Goal: Task Accomplishment & Management: Use online tool/utility

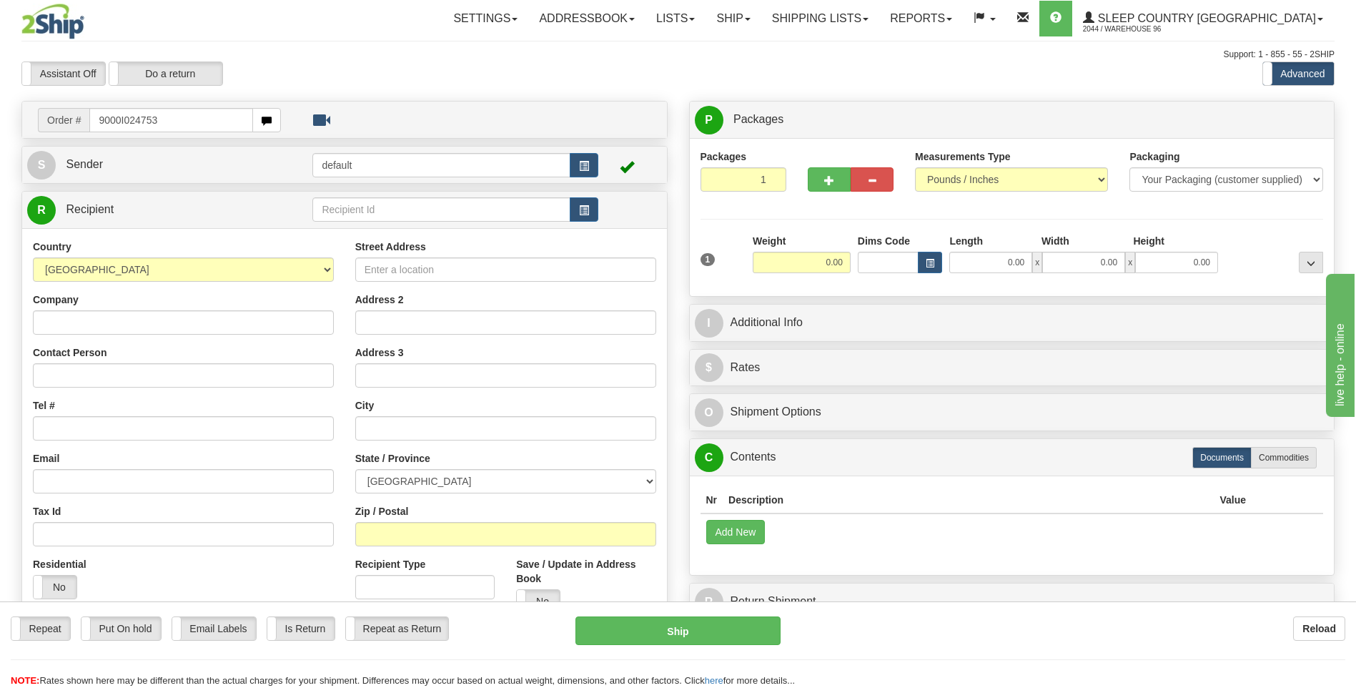
type input "9000I024753"
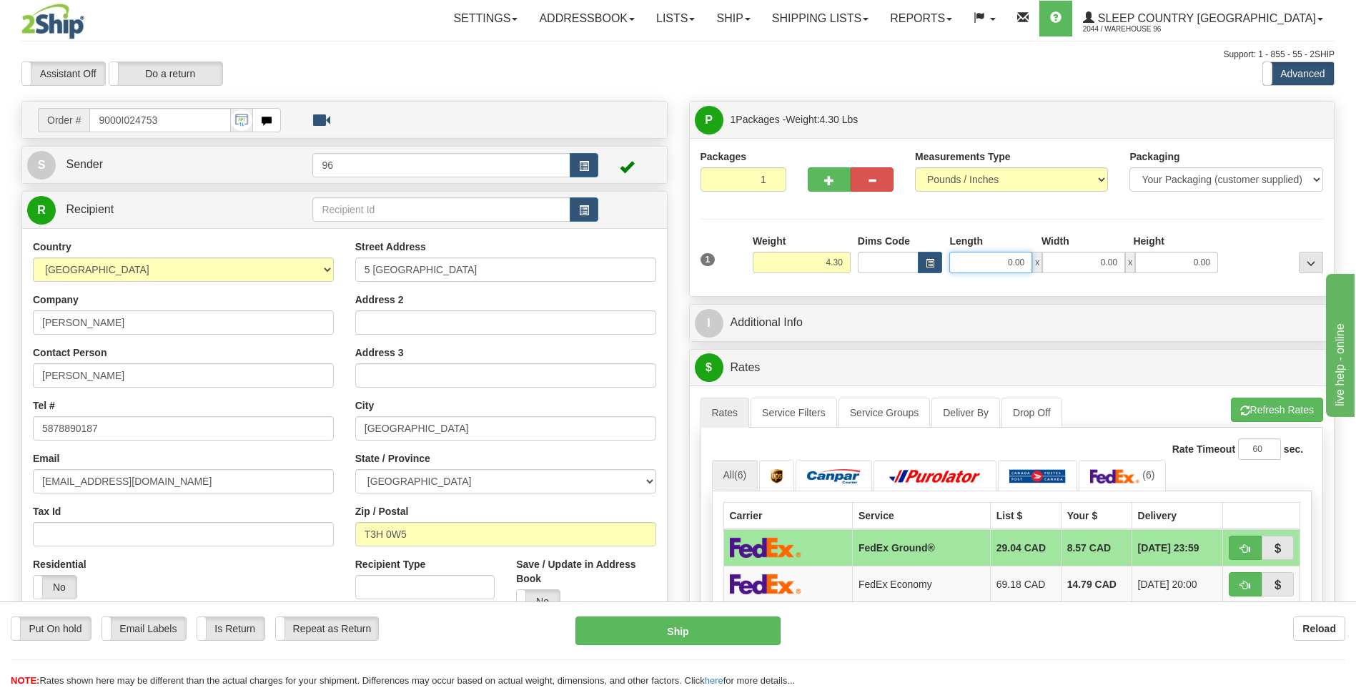
click at [1032, 267] on input "0.00" at bounding box center [990, 262] width 83 height 21
type input "12.00"
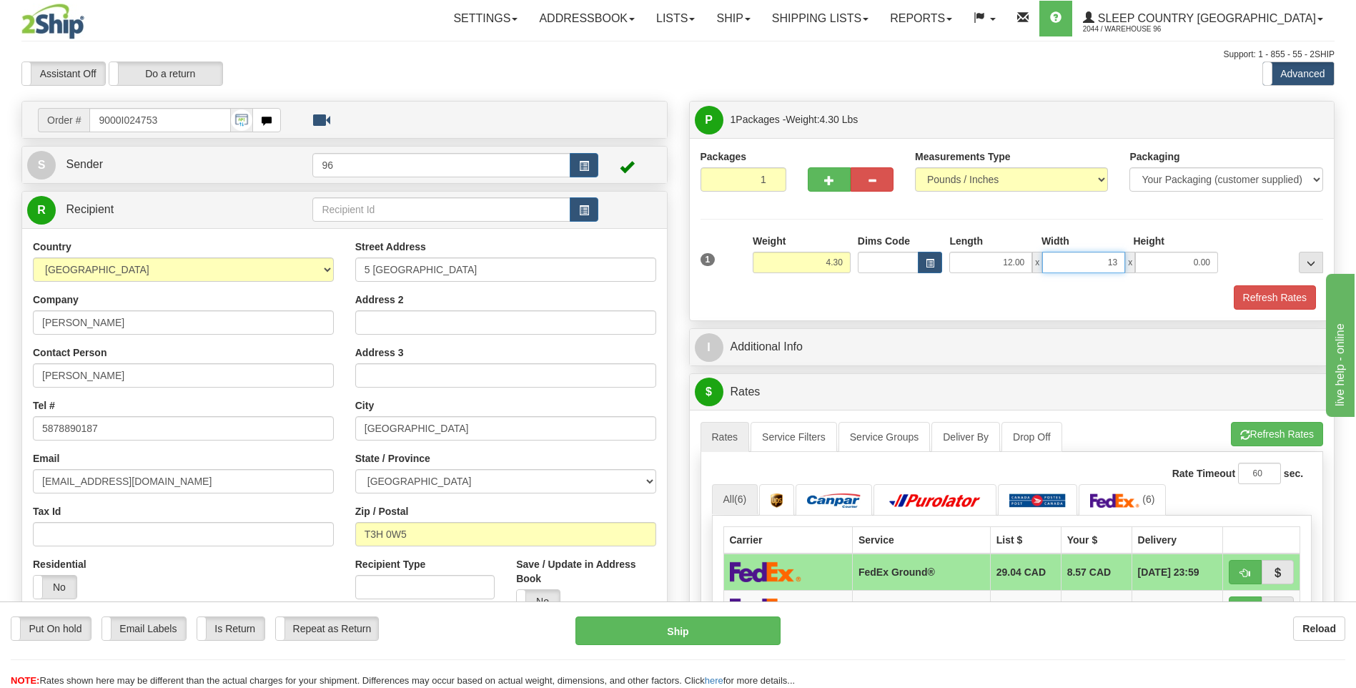
type input "13.00"
type input "4.00"
click at [1267, 295] on button "Refresh Rates" at bounding box center [1275, 297] width 82 height 24
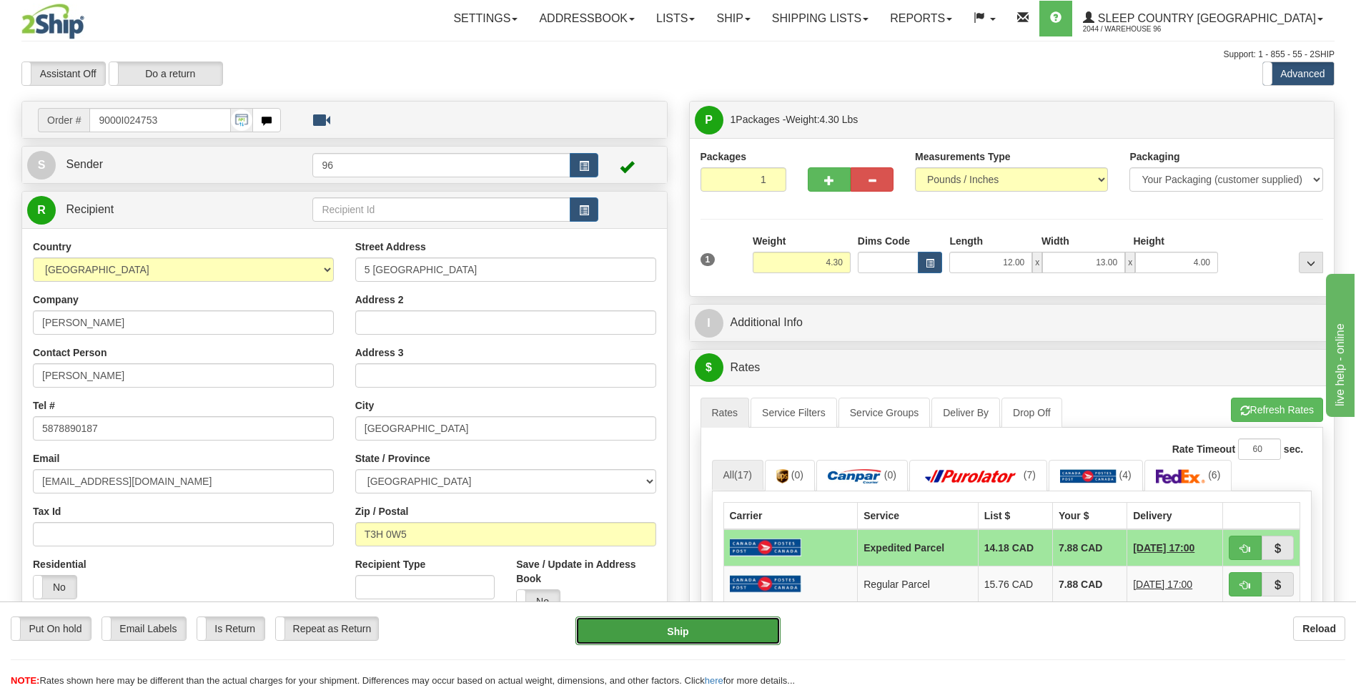
click at [702, 631] on button "Ship" at bounding box center [678, 630] width 204 height 29
type input "DOM.EP"
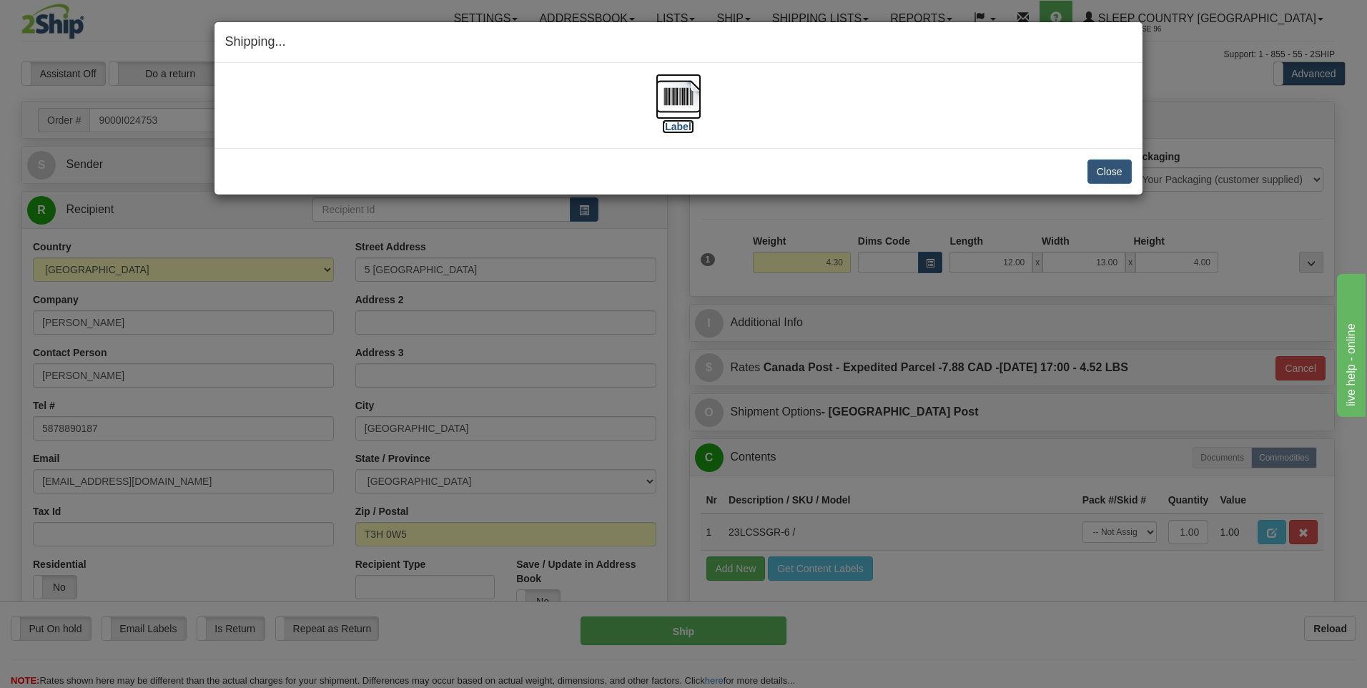
click at [683, 94] on img at bounding box center [679, 97] width 46 height 46
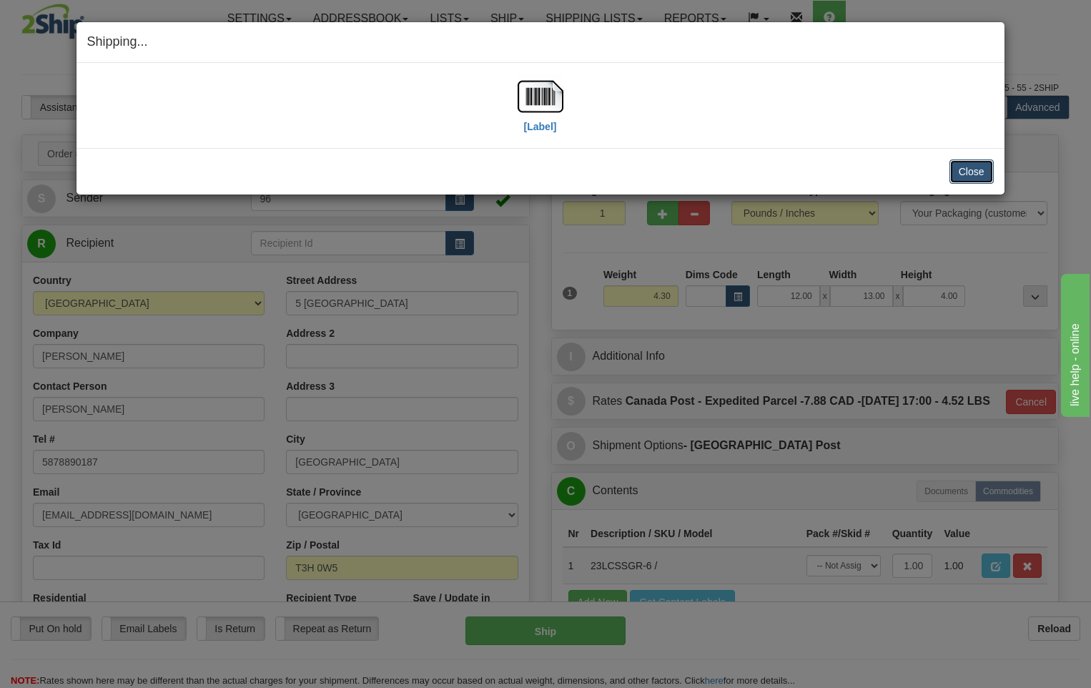
click at [980, 171] on button "Close" at bounding box center [971, 171] width 44 height 24
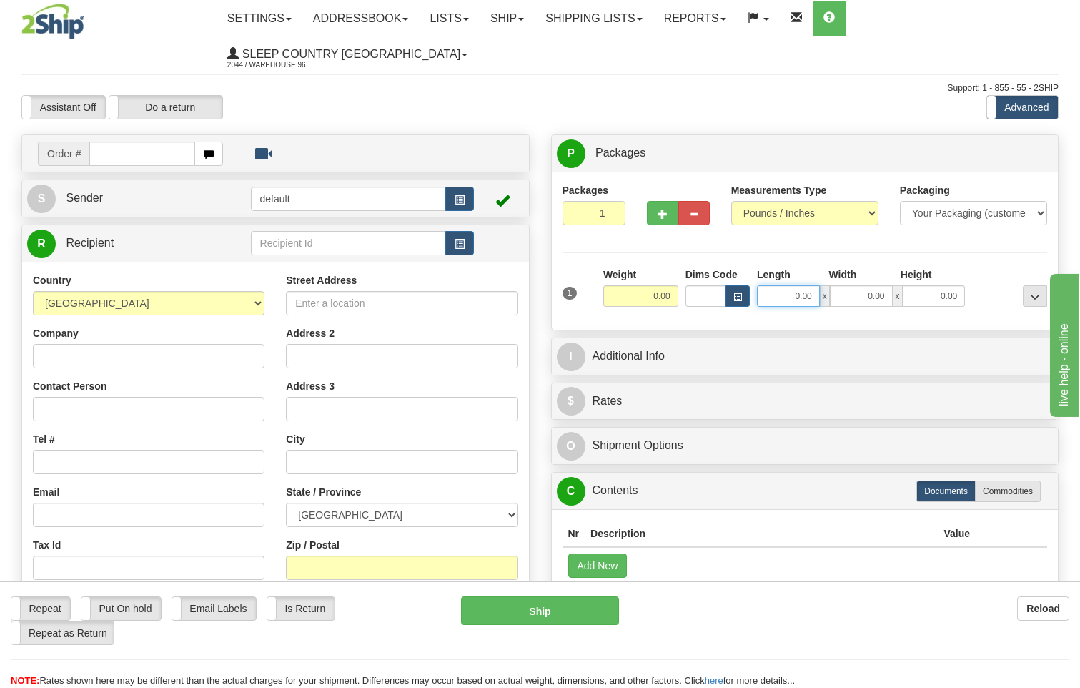
click at [815, 285] on input "0.00" at bounding box center [788, 295] width 63 height 21
type input "25.00"
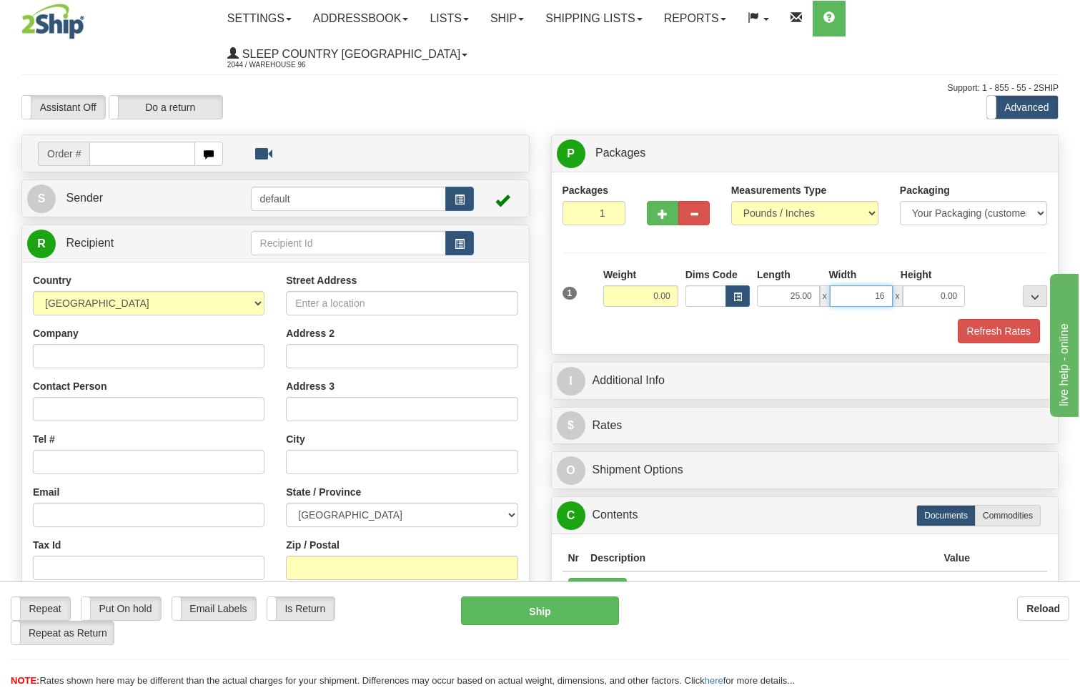
type input "16.00"
type input "5.00"
click at [1007, 319] on button "Refresh Rates" at bounding box center [999, 331] width 82 height 24
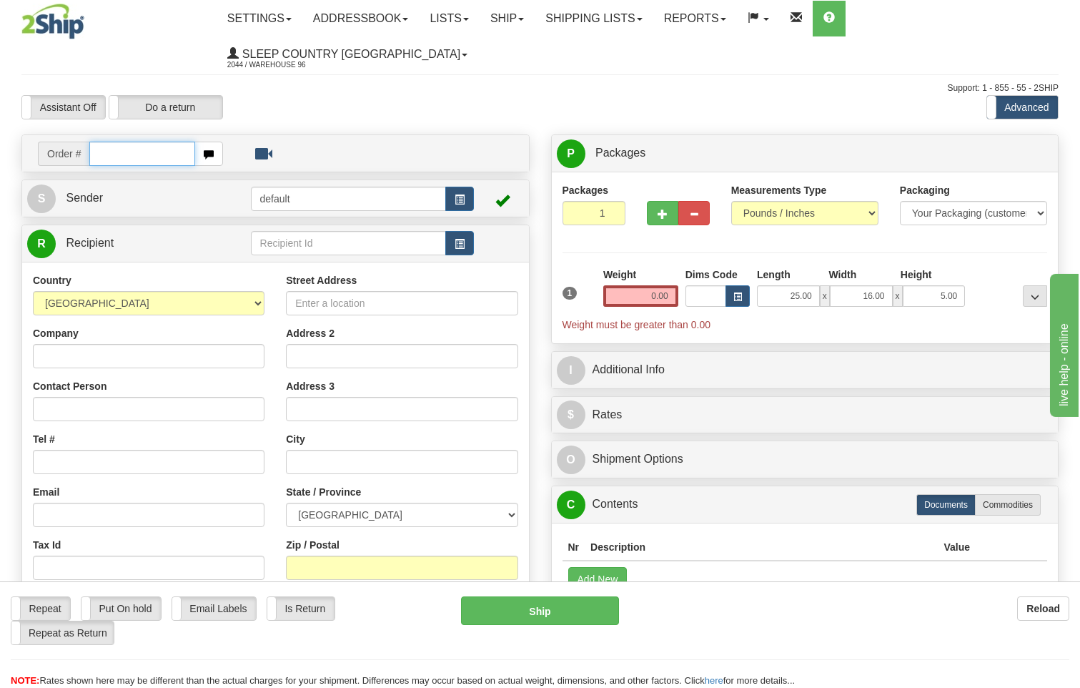
click at [142, 142] on input "text" at bounding box center [142, 154] width 106 height 24
type input "9000I024528"
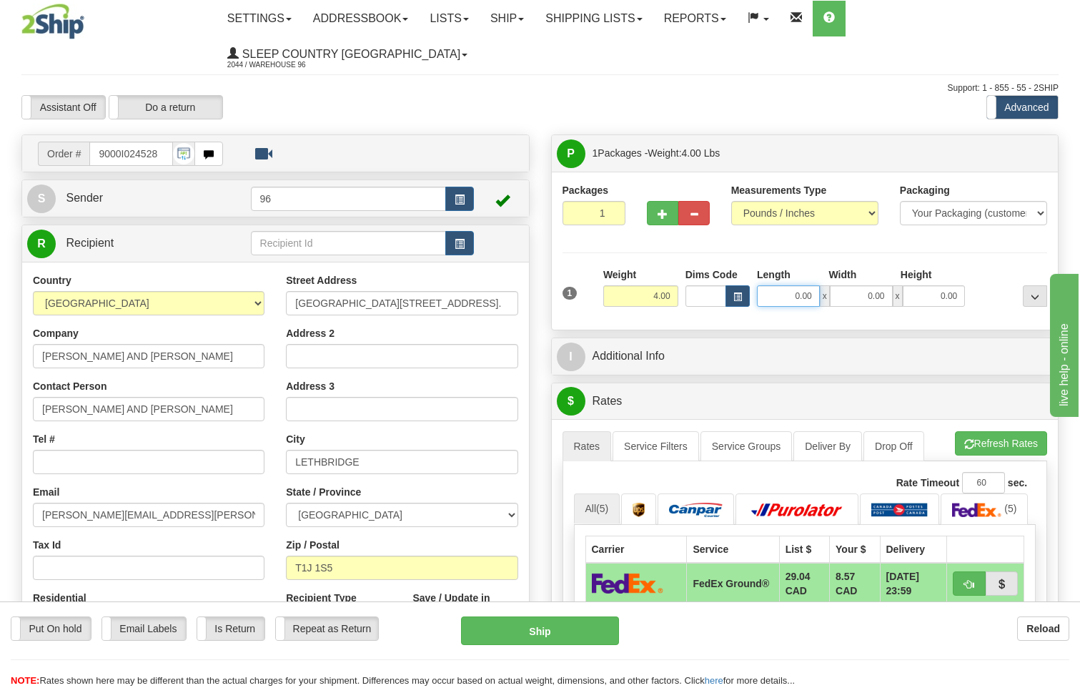
click at [816, 285] on input "0.00" at bounding box center [788, 295] width 63 height 21
type input "25.00"
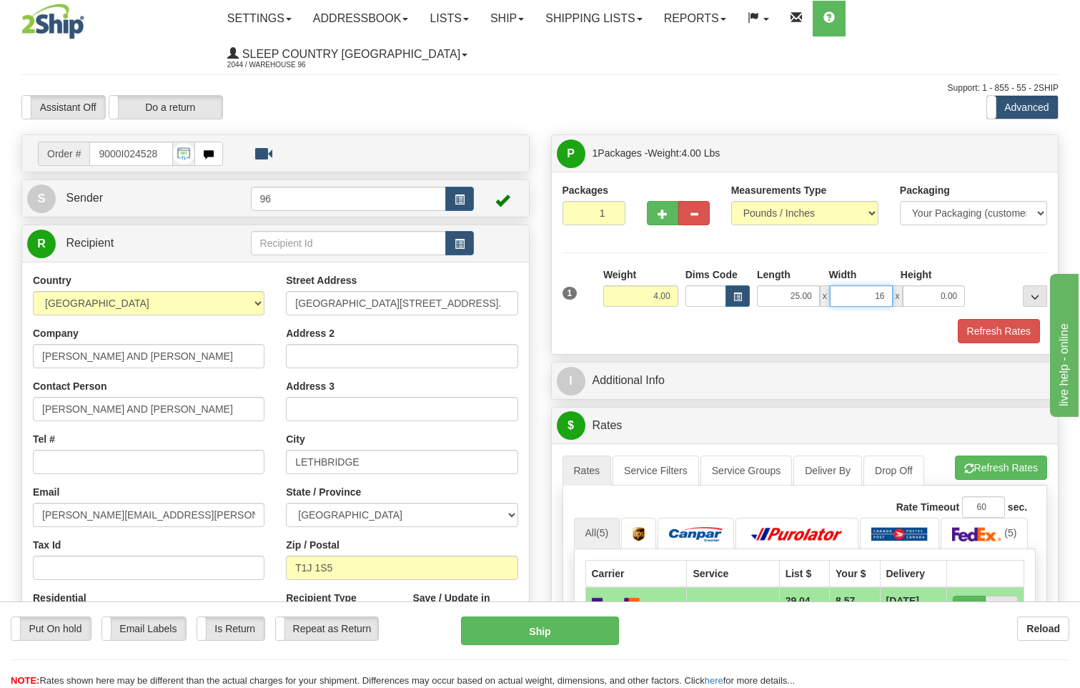
type input "16.00"
type input "4.00"
click at [969, 267] on div at bounding box center [1010, 286] width 82 height 39
click at [962, 285] on input "4.00" at bounding box center [934, 295] width 63 height 21
type input "4"
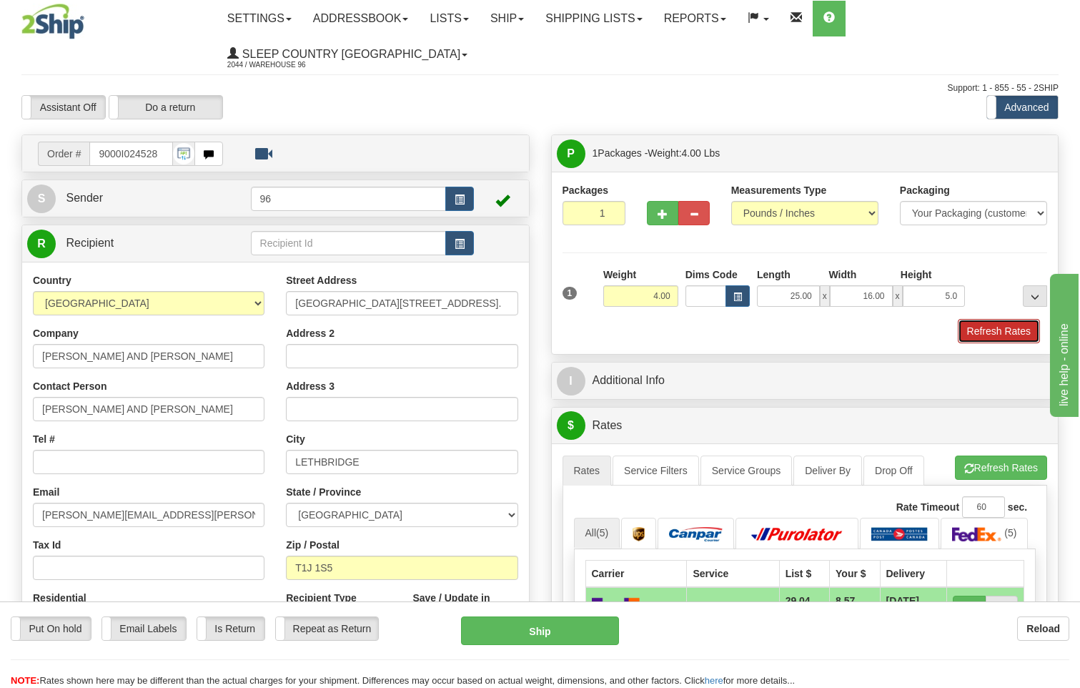
type input "5.00"
click at [1004, 319] on button "Refresh Rates" at bounding box center [999, 331] width 82 height 24
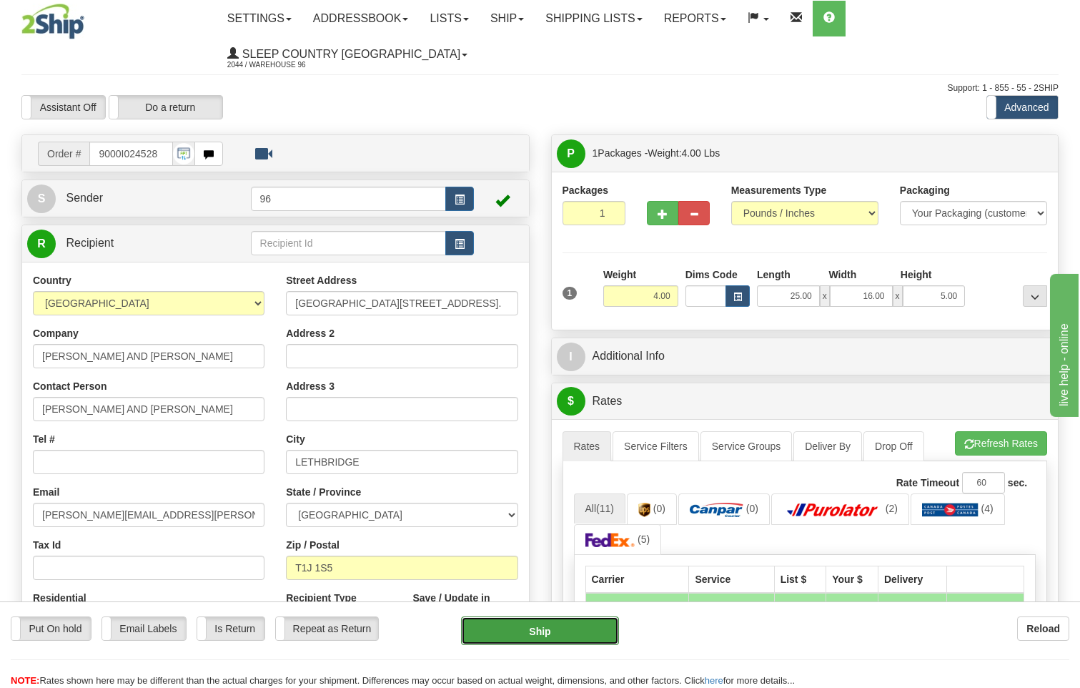
click at [590, 628] on button "Ship" at bounding box center [540, 630] width 159 height 29
type input "92"
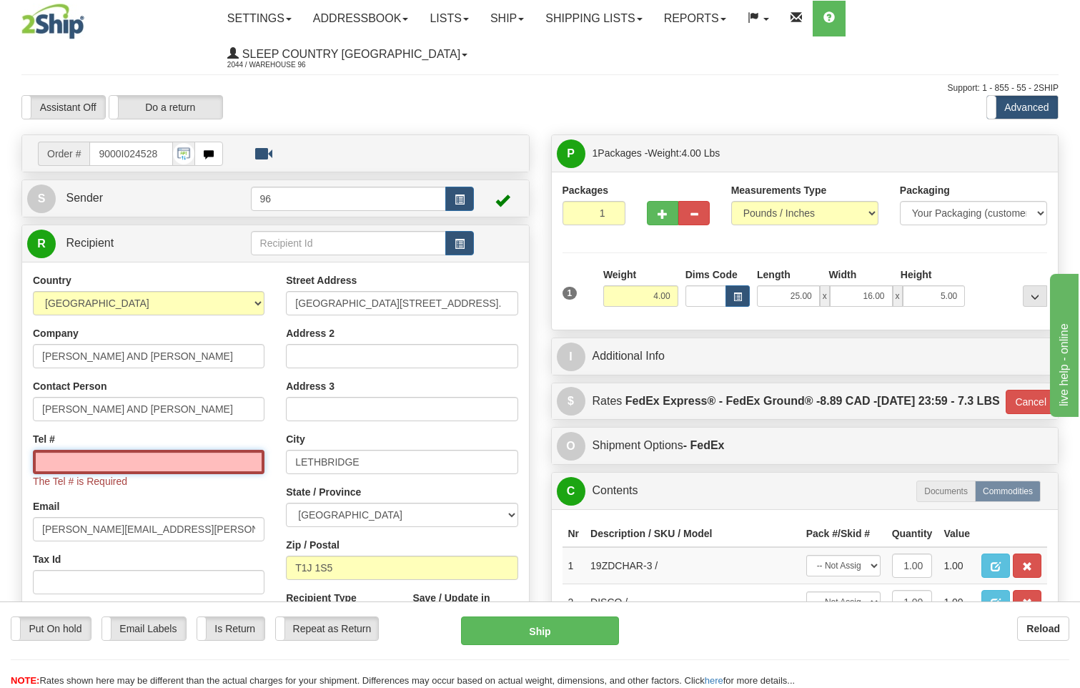
click at [93, 450] on input "Tel #" at bounding box center [149, 462] width 232 height 24
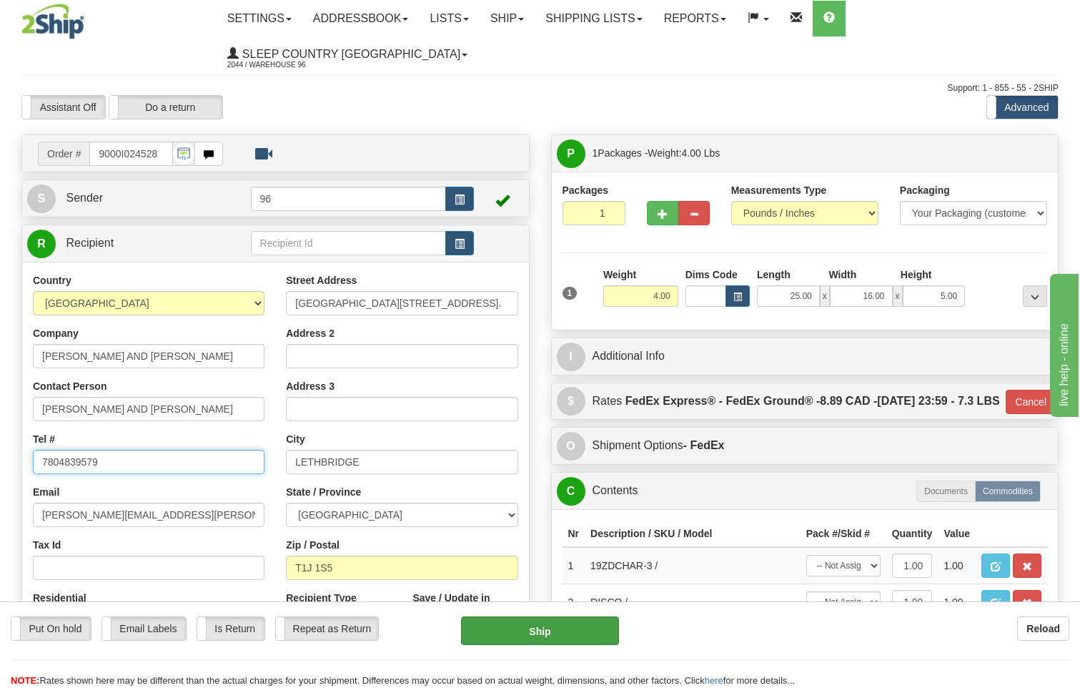
type input "7804839579"
click at [583, 638] on button "Ship" at bounding box center [540, 630] width 159 height 29
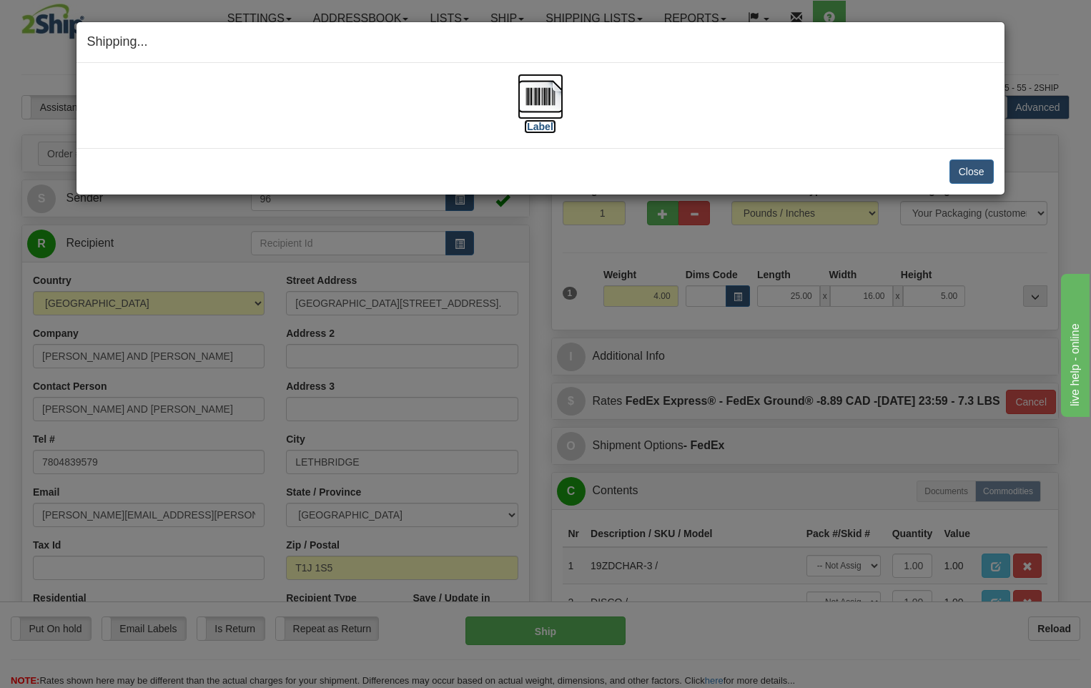
click at [546, 100] on img at bounding box center [541, 97] width 46 height 46
click at [969, 174] on button "Close" at bounding box center [971, 171] width 44 height 24
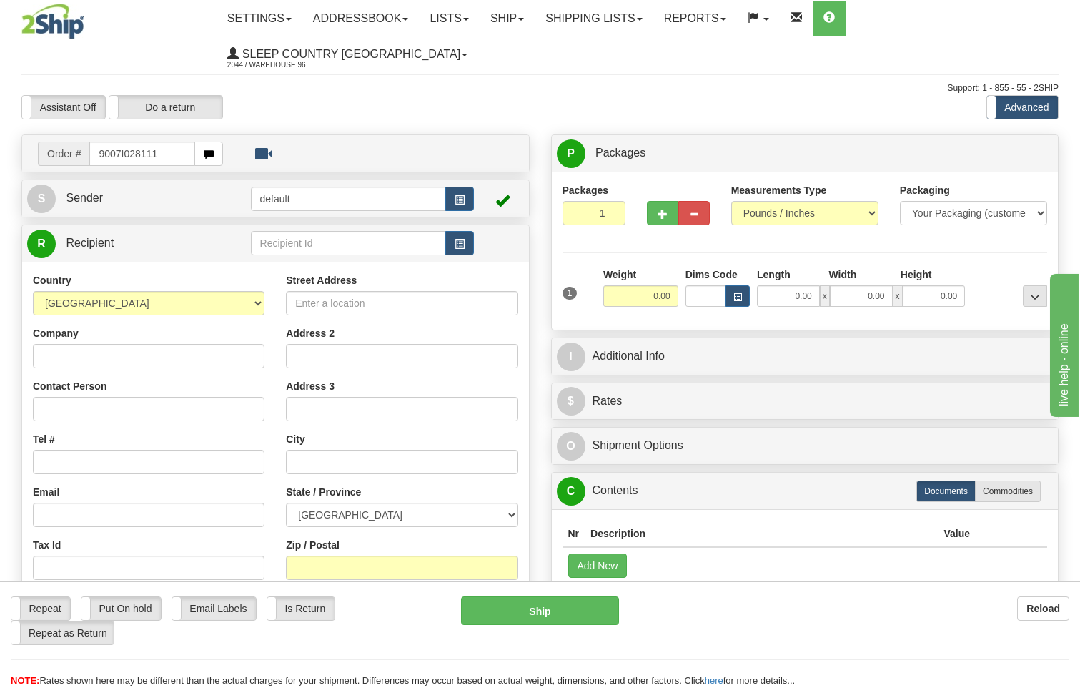
type input "9007I028111"
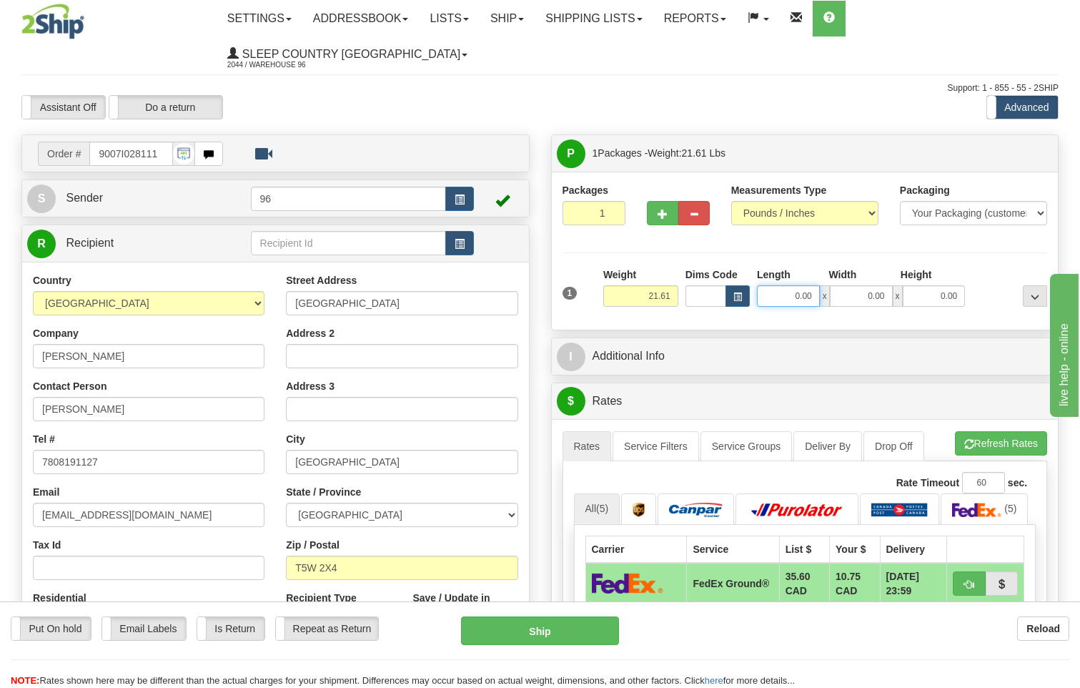
click at [816, 285] on input "0.00" at bounding box center [788, 295] width 63 height 21
type input "23.00"
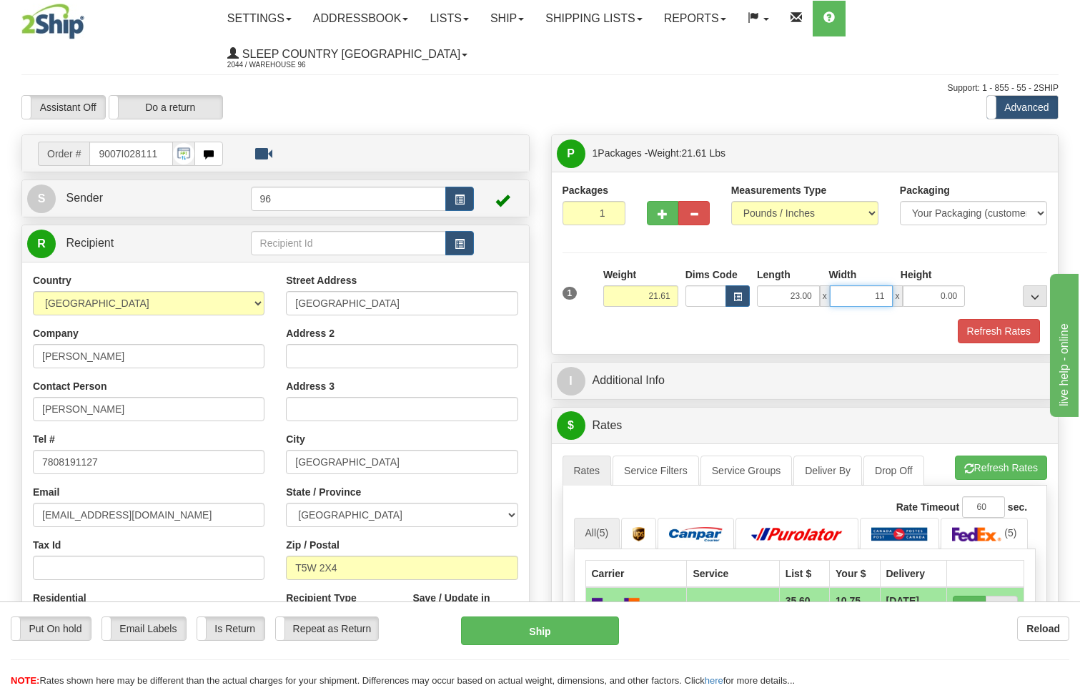
type input "11.00"
click at [982, 319] on button "Refresh Rates" at bounding box center [999, 331] width 82 height 24
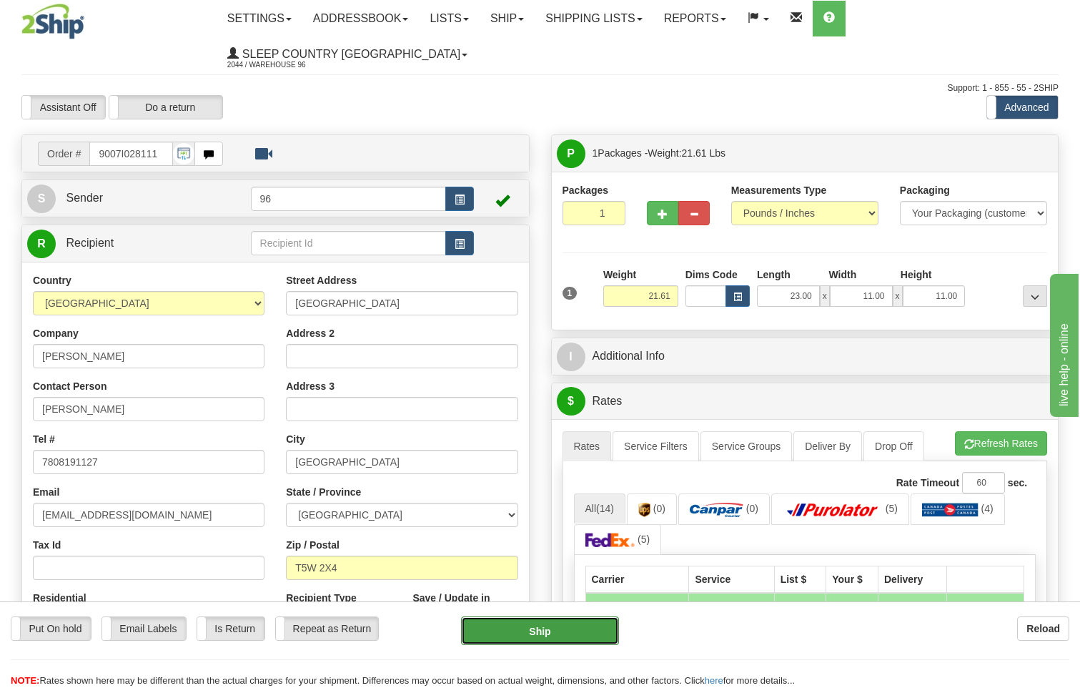
click at [535, 630] on button "Ship" at bounding box center [540, 630] width 159 height 29
type input "92"
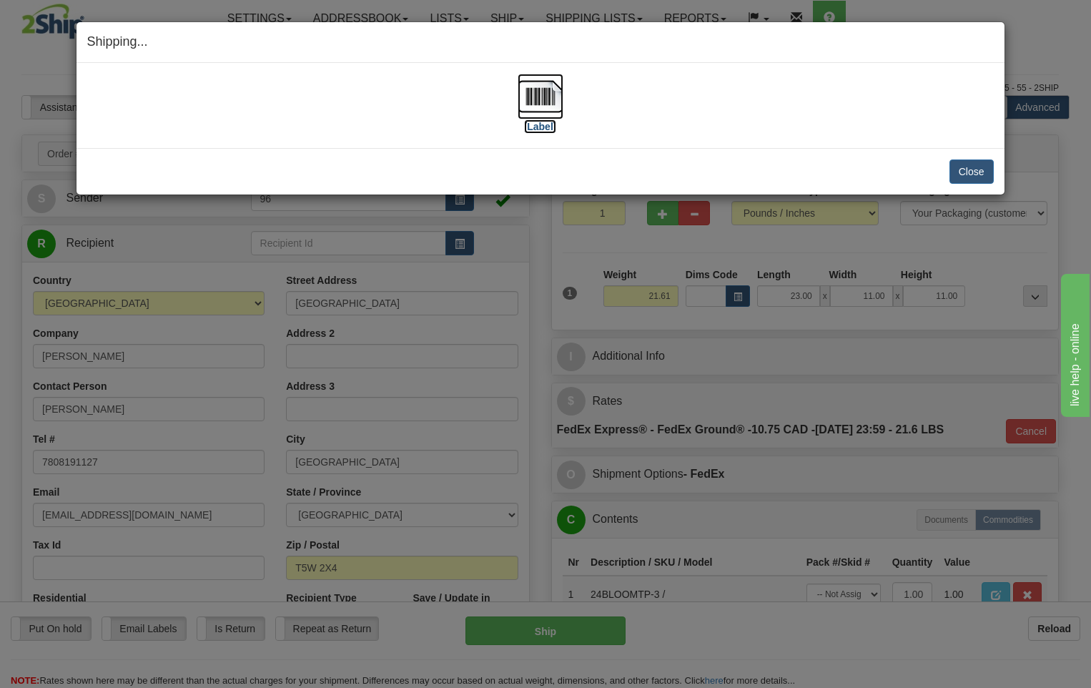
click at [546, 102] on img at bounding box center [541, 97] width 46 height 46
click at [977, 169] on button "Close" at bounding box center [971, 171] width 44 height 24
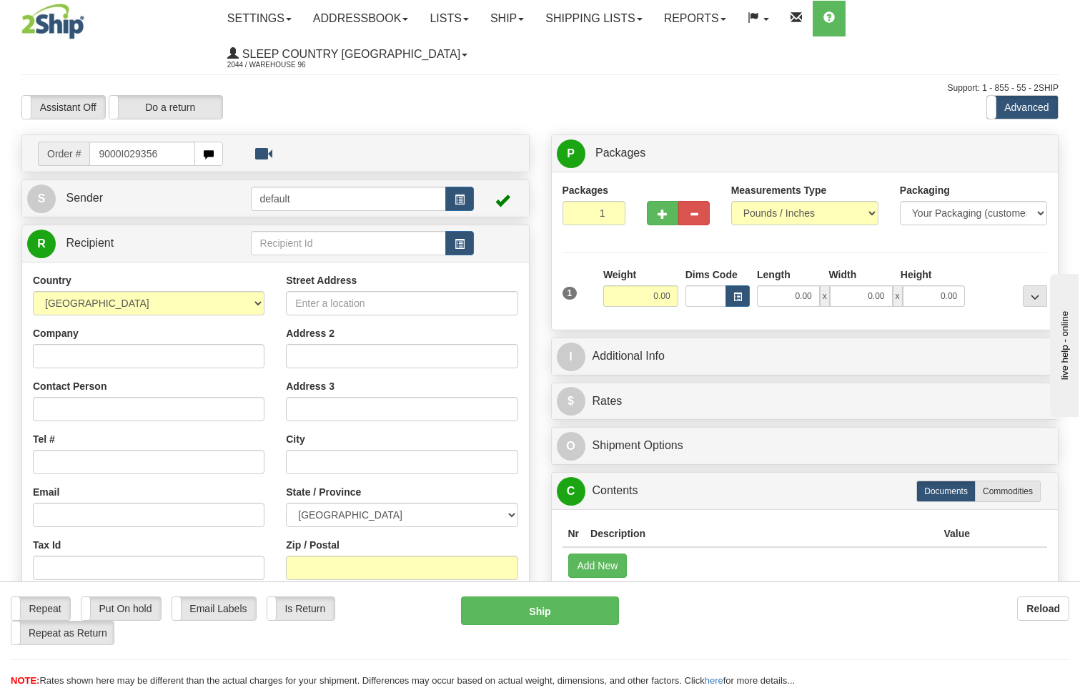
type input "9000I029356"
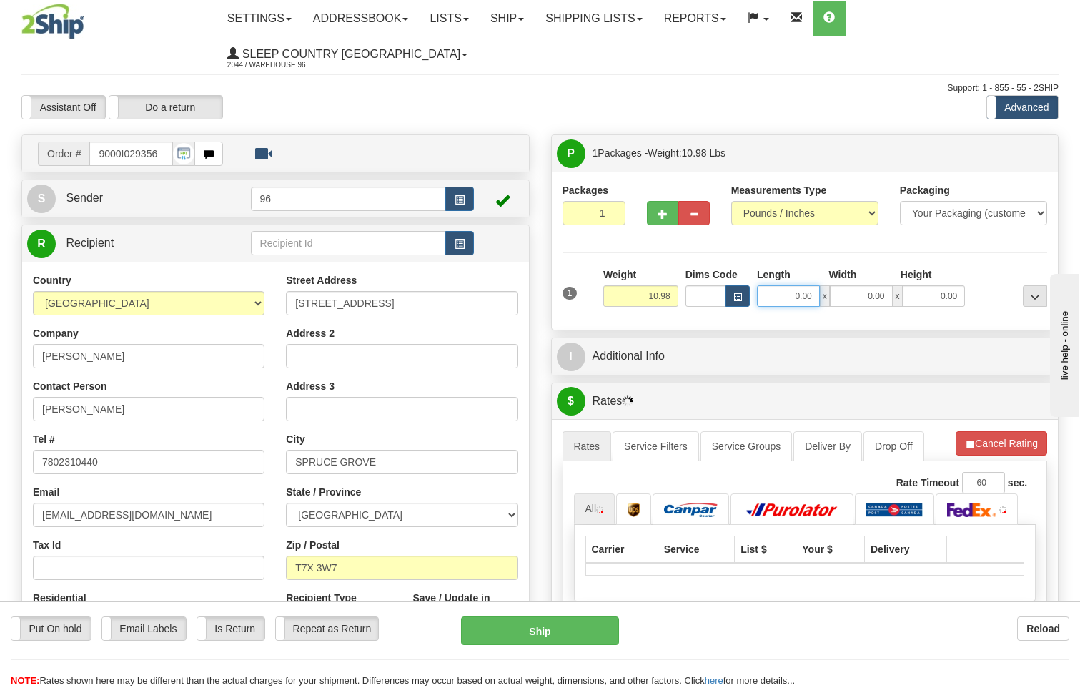
click at [817, 285] on input "0.00" at bounding box center [788, 295] width 63 height 21
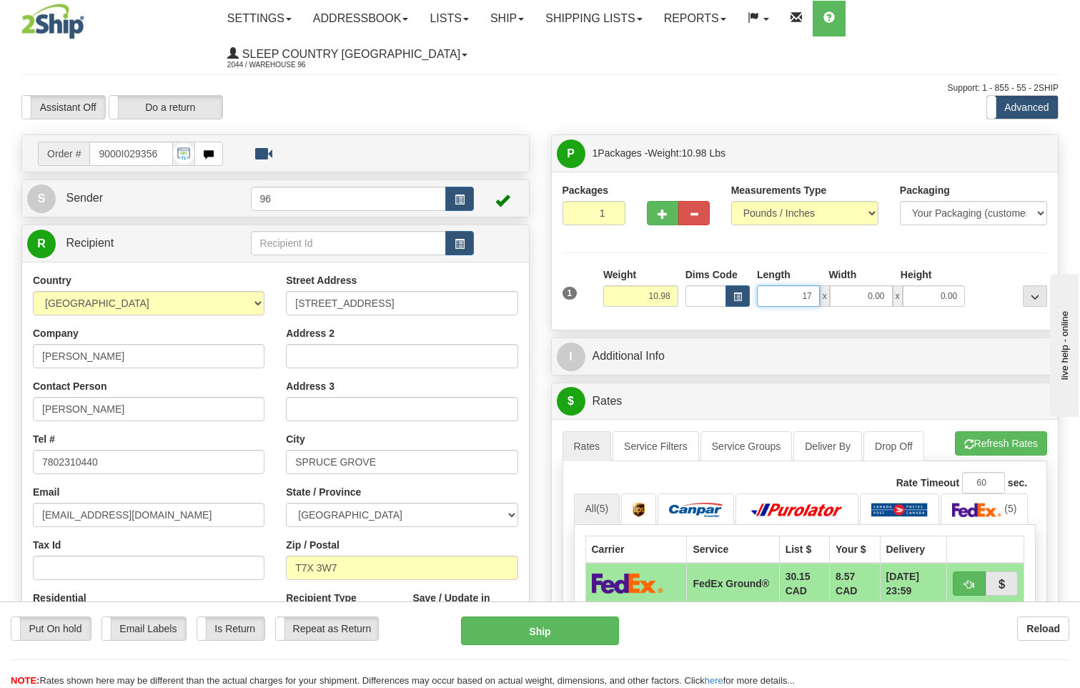
type input "17.00"
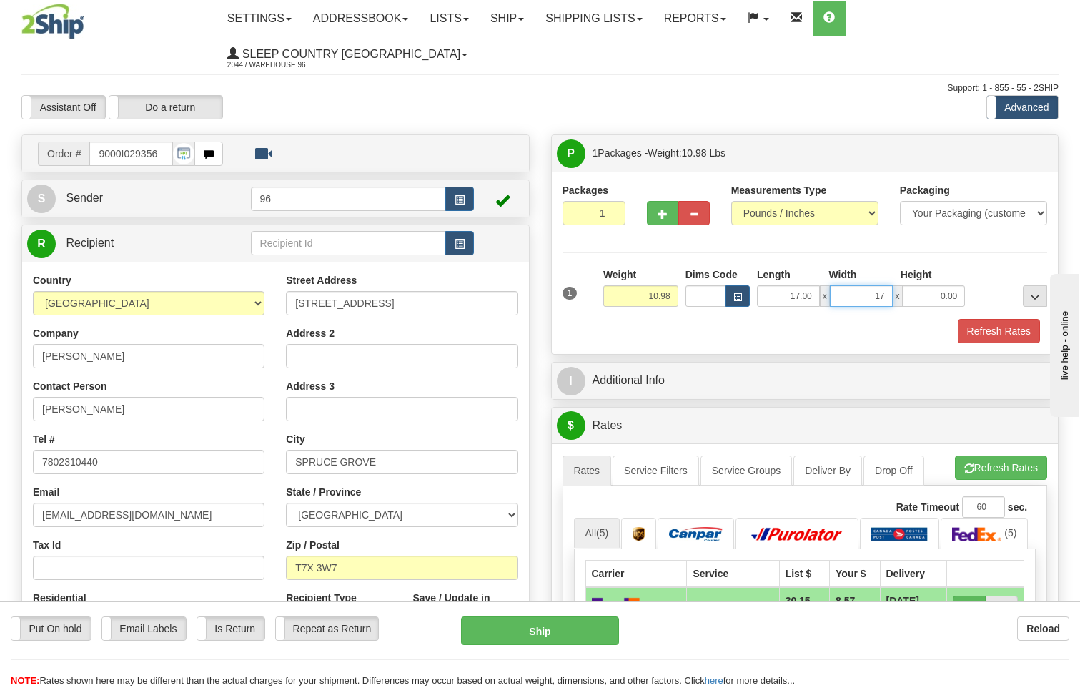
type input "17.00"
type input "6.00"
click at [1003, 319] on button "Refresh Rates" at bounding box center [999, 331] width 82 height 24
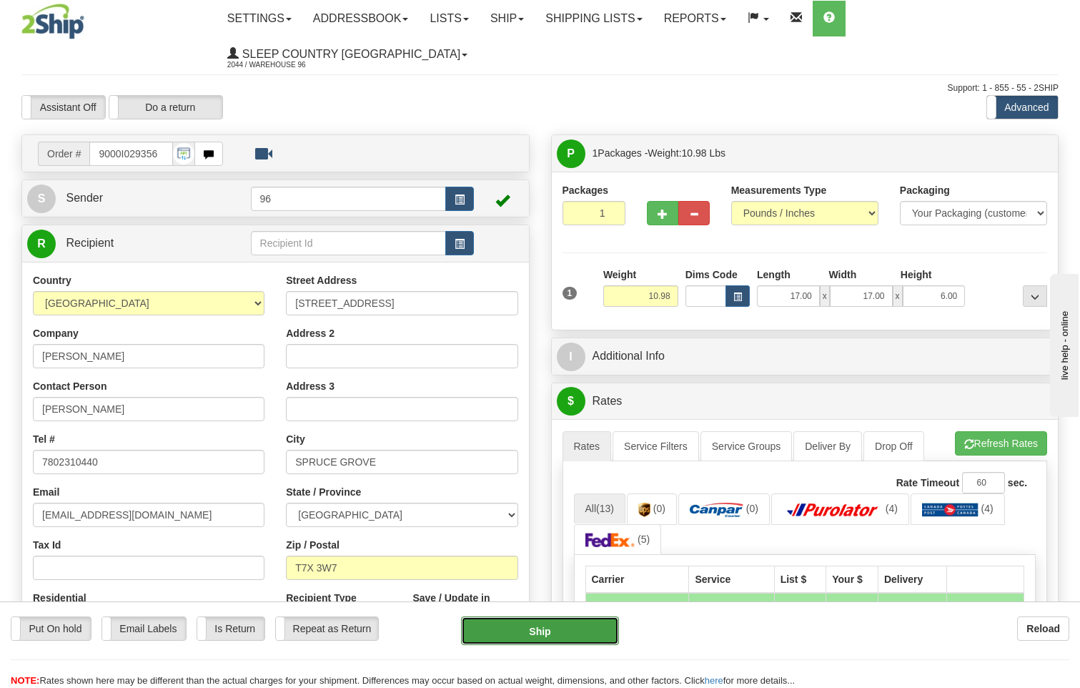
click at [531, 630] on button "Ship" at bounding box center [540, 630] width 159 height 29
type input "92"
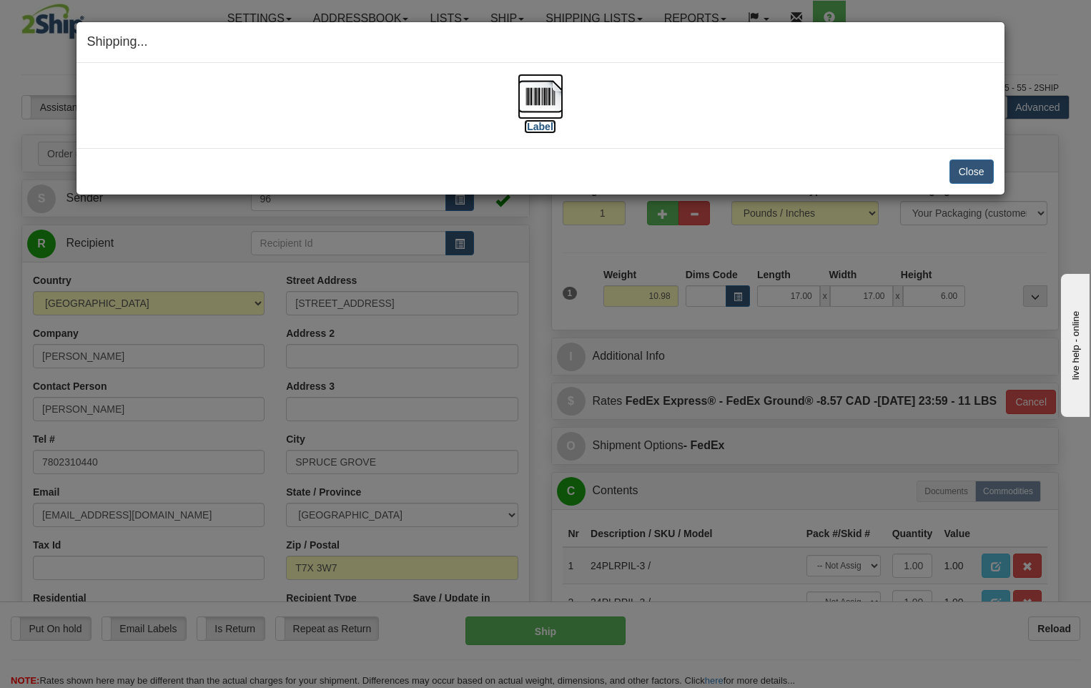
click at [540, 103] on img at bounding box center [541, 97] width 46 height 46
click at [974, 173] on button "Close" at bounding box center [971, 171] width 44 height 24
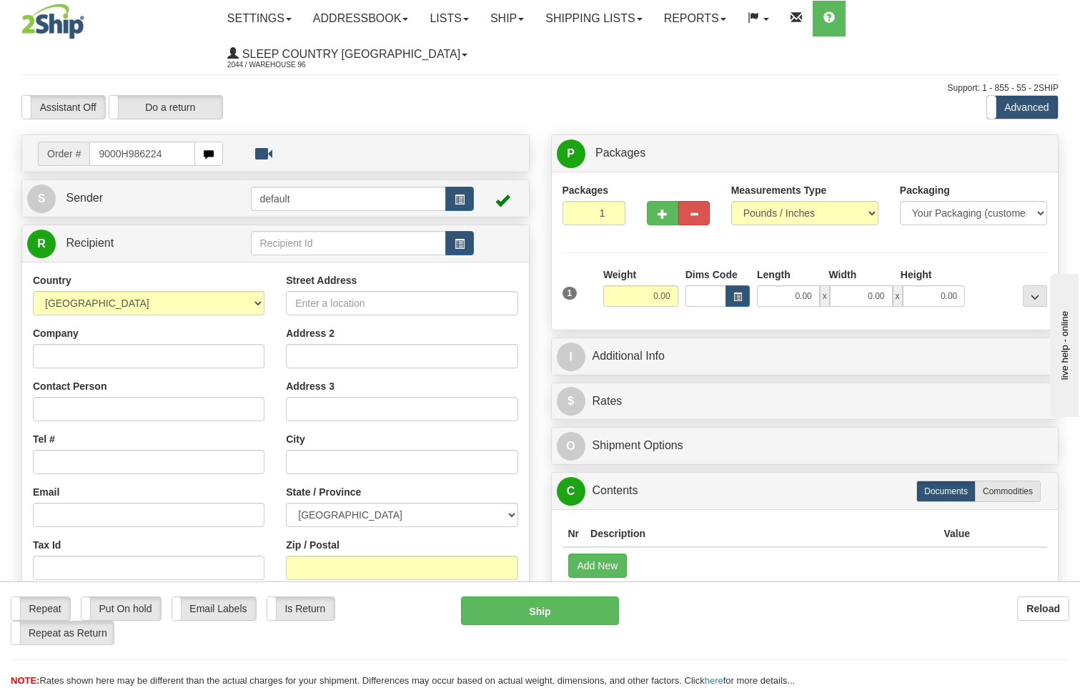
type input "9000H986224"
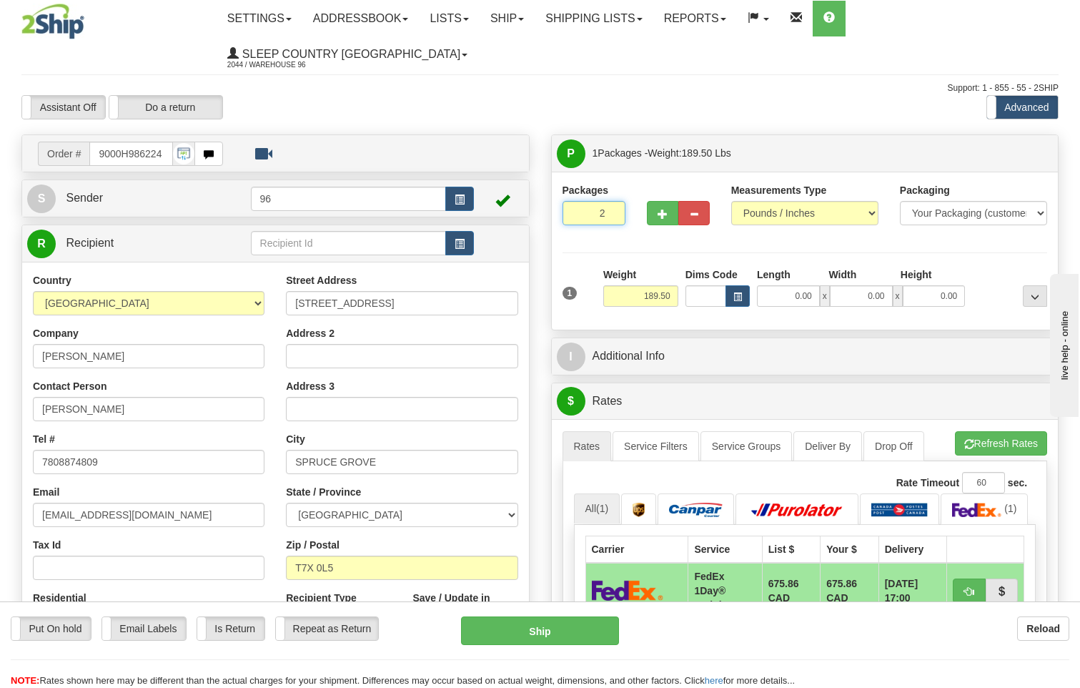
click at [609, 201] on input "2" at bounding box center [594, 213] width 63 height 24
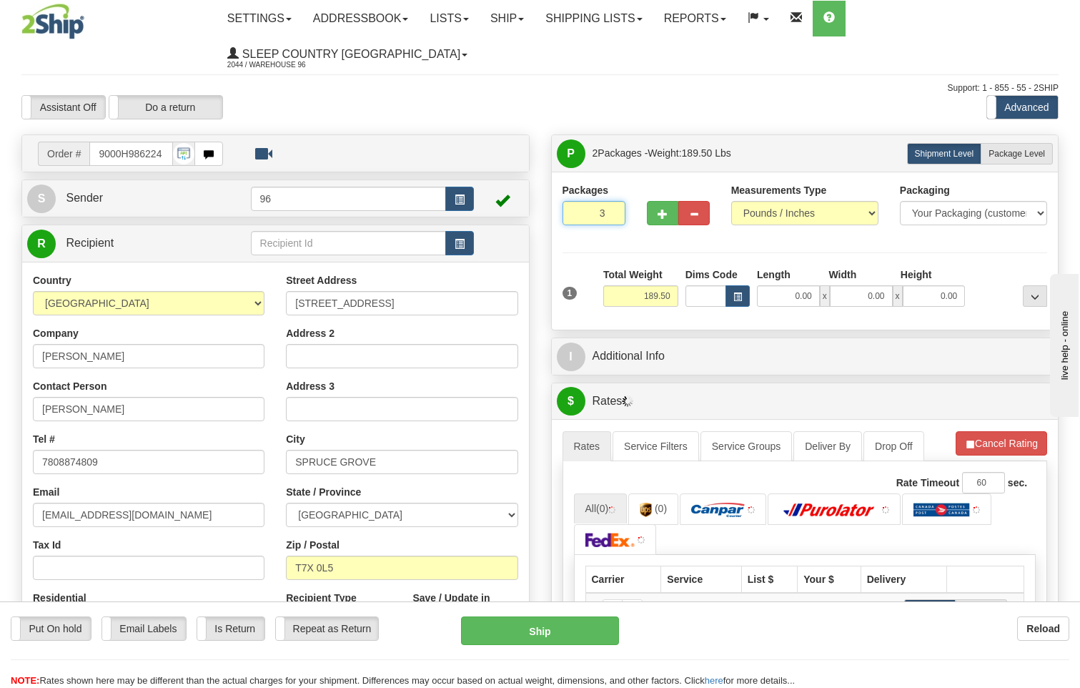
type input "3"
click at [609, 201] on input "3" at bounding box center [594, 213] width 63 height 24
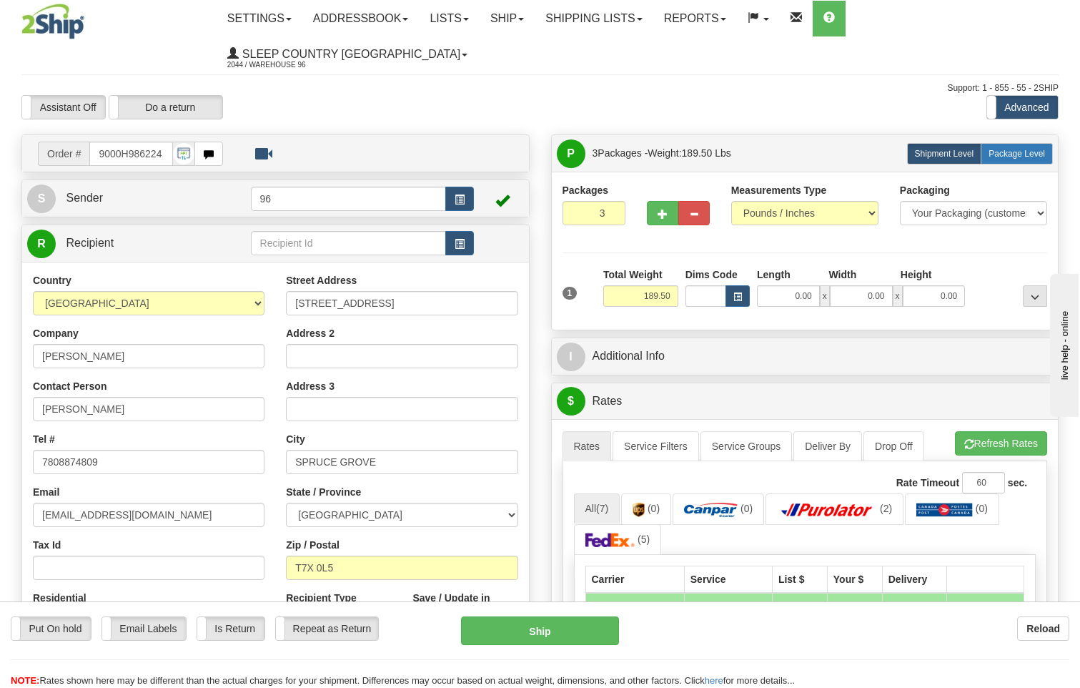
click at [1022, 143] on label "Package Level Pack.." at bounding box center [1017, 153] width 72 height 21
radio input "true"
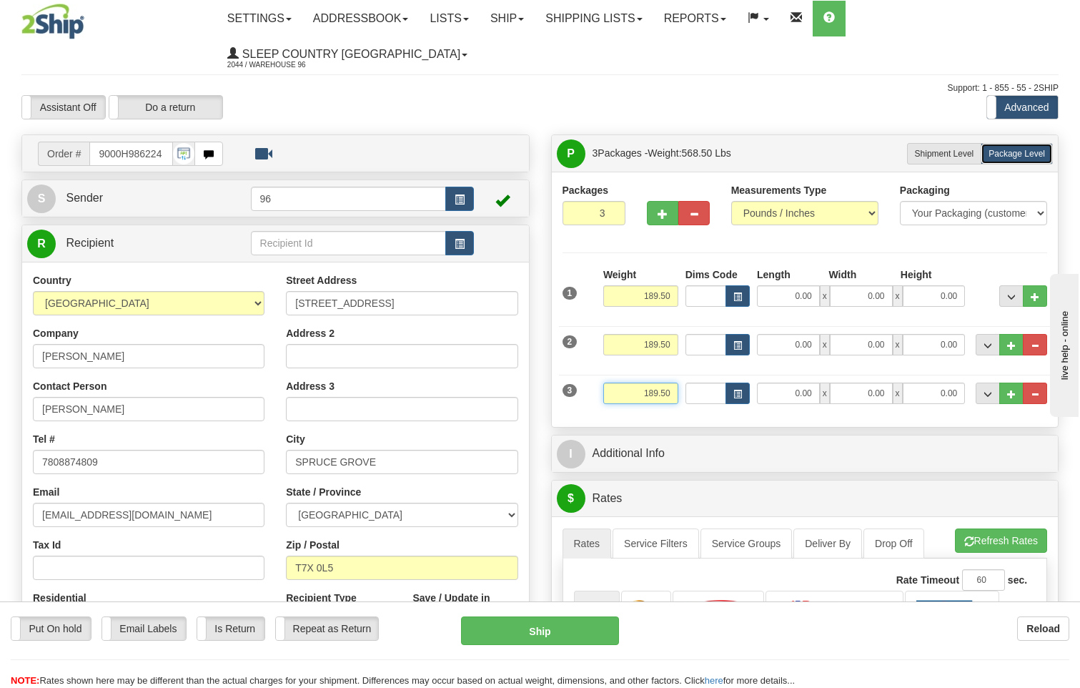
click at [676, 382] on input "189.50" at bounding box center [640, 392] width 75 height 21
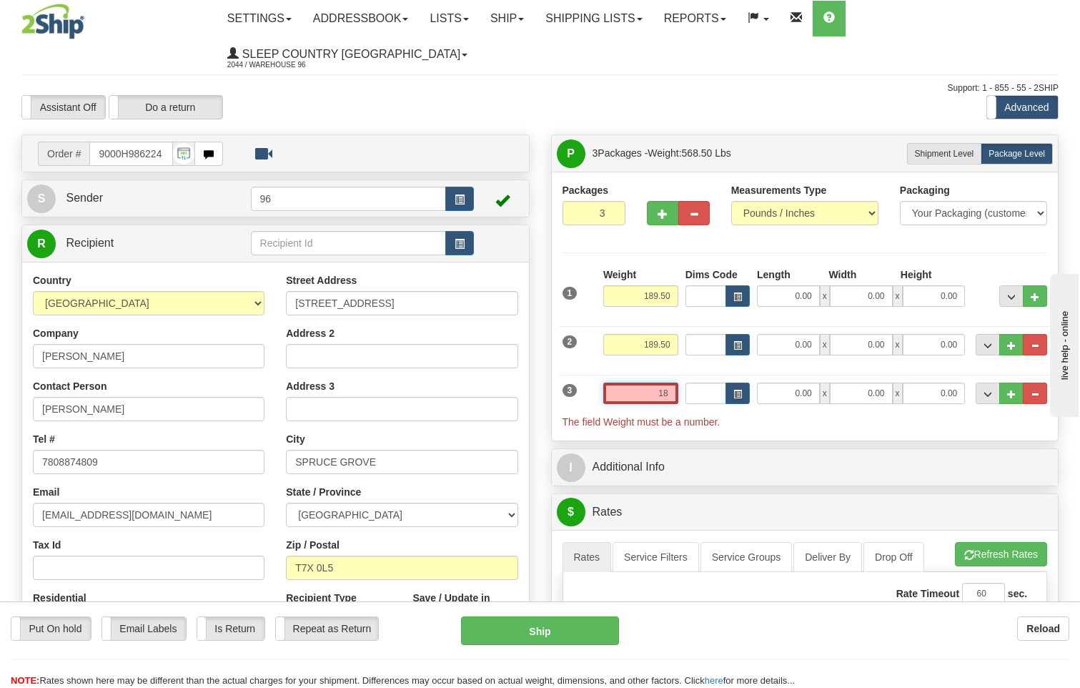
type input "1"
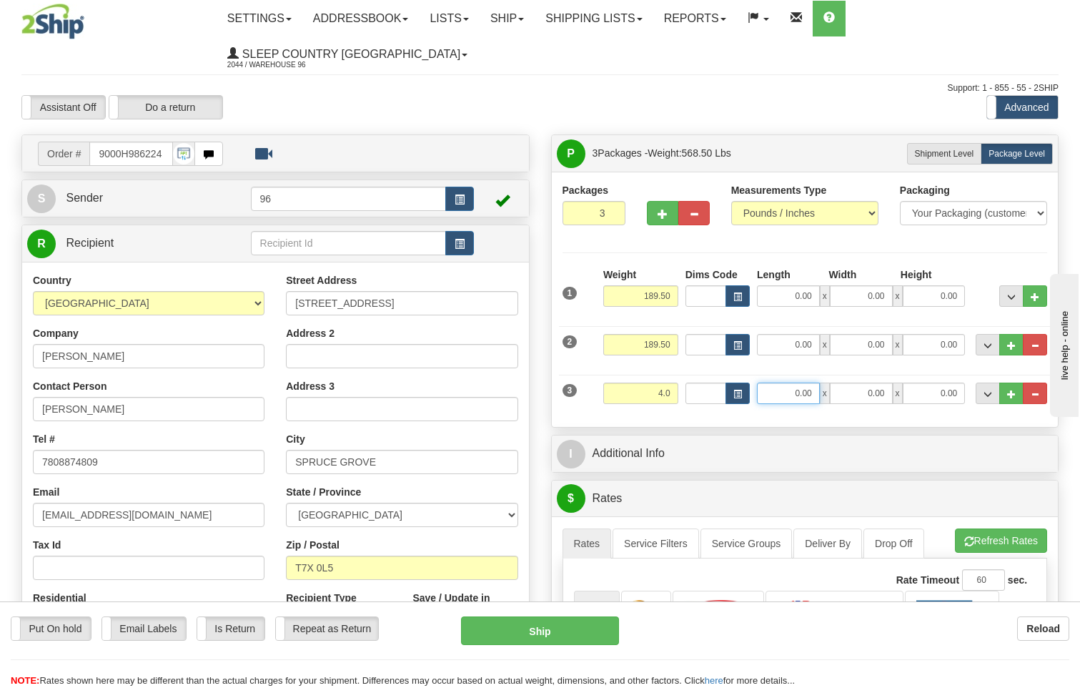
type input "4.00"
click at [819, 382] on input "0.00" at bounding box center [788, 392] width 63 height 21
type input "13.00"
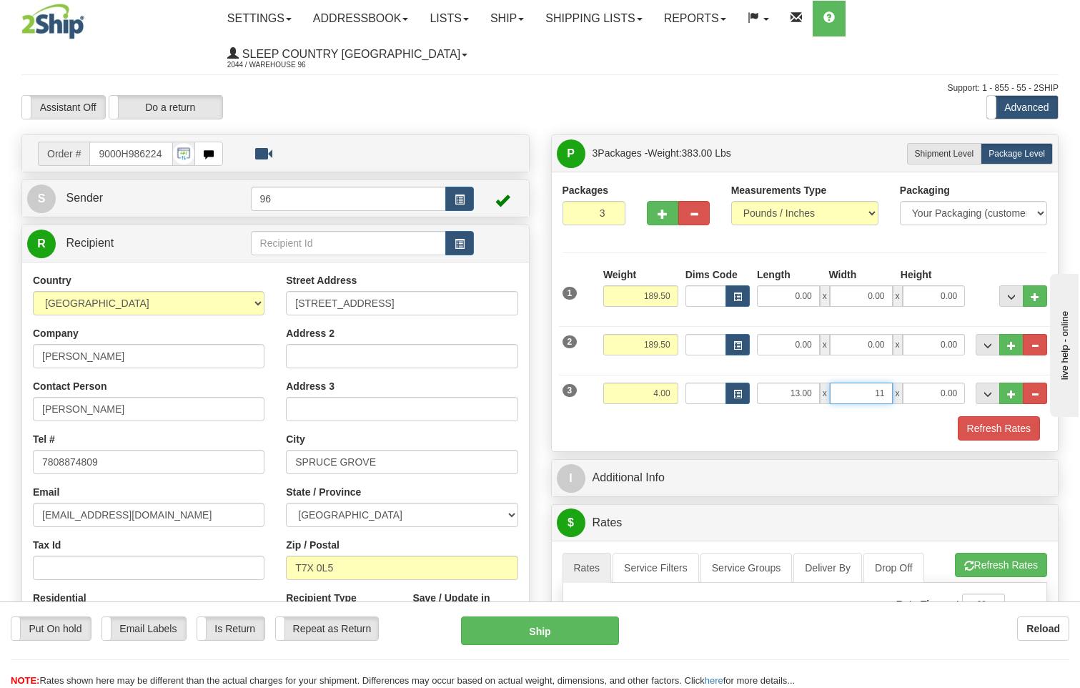
type input "11.00"
type input "4.00"
click at [673, 334] on input "189.50" at bounding box center [640, 344] width 75 height 21
type input "1"
type input "108.00"
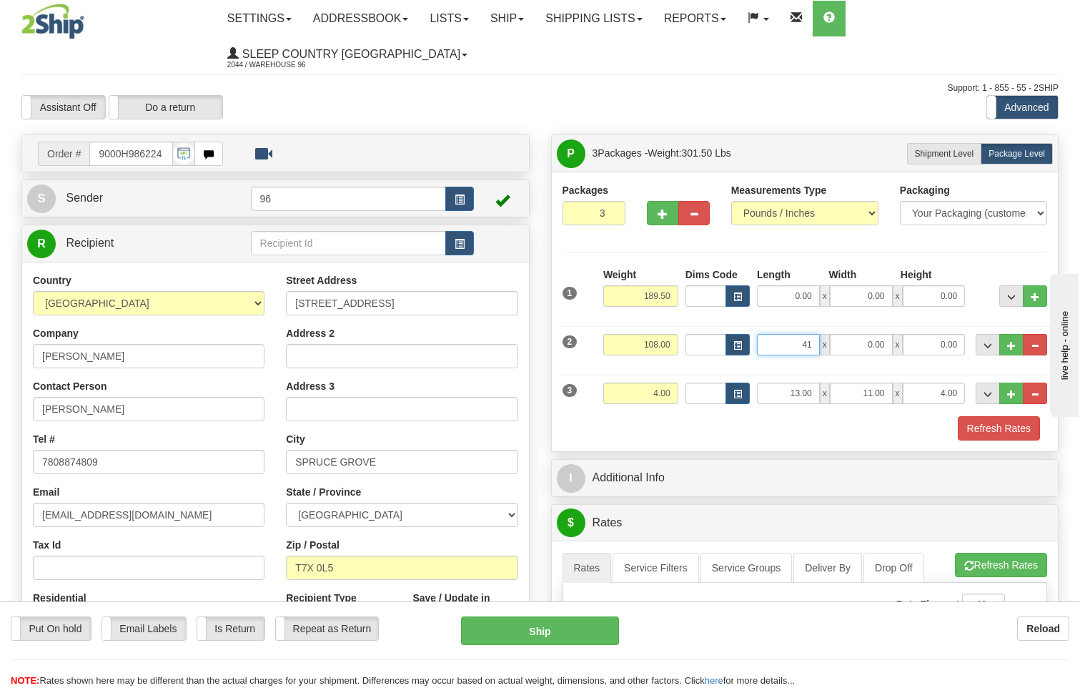
type input "41.00"
type input "61.00"
type input "6.00"
click at [668, 285] on input "189.50" at bounding box center [640, 295] width 75 height 21
click at [670, 285] on input "189.50" at bounding box center [640, 295] width 75 height 21
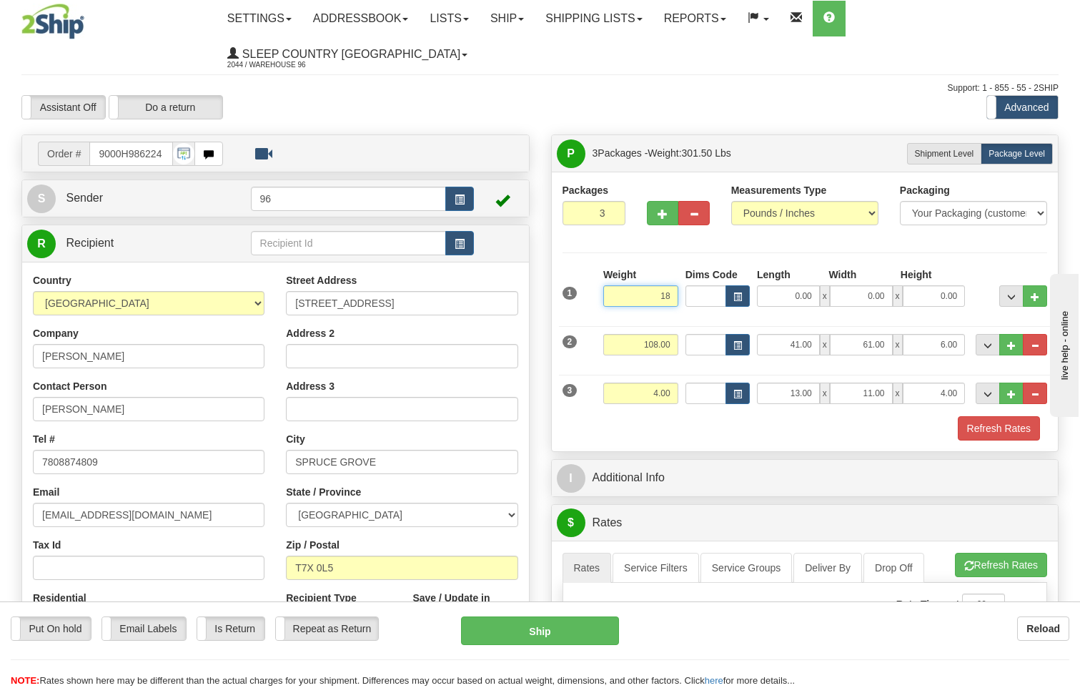
type input "1"
type input "80.00"
type input "19.00"
type input "44.00"
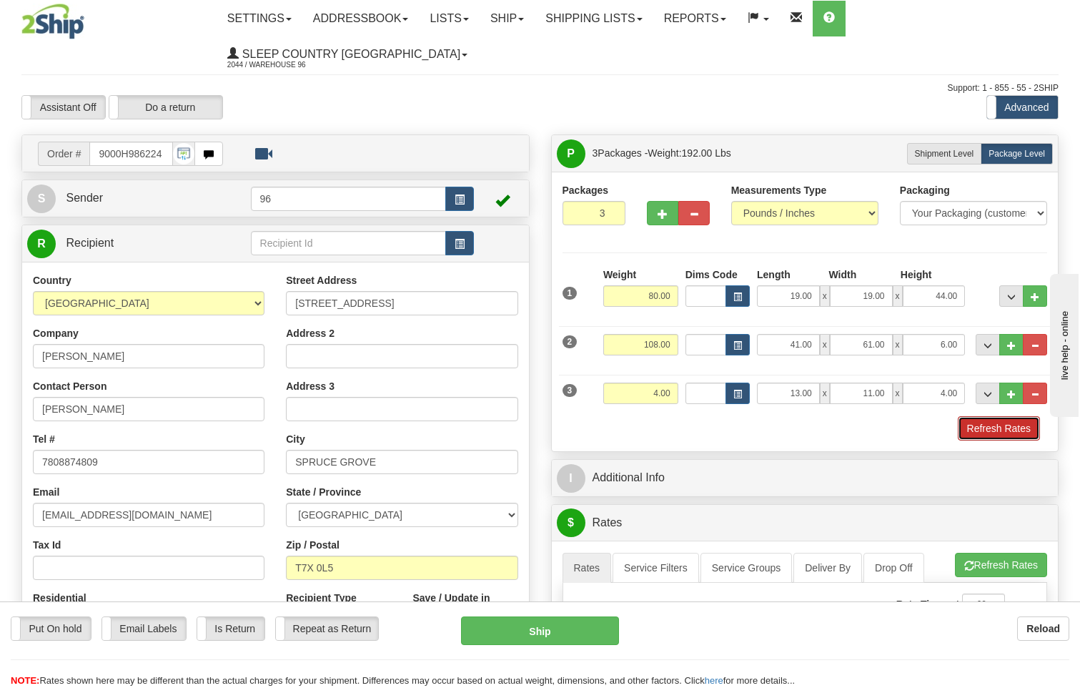
click at [1012, 416] on button "Refresh Rates" at bounding box center [999, 428] width 82 height 24
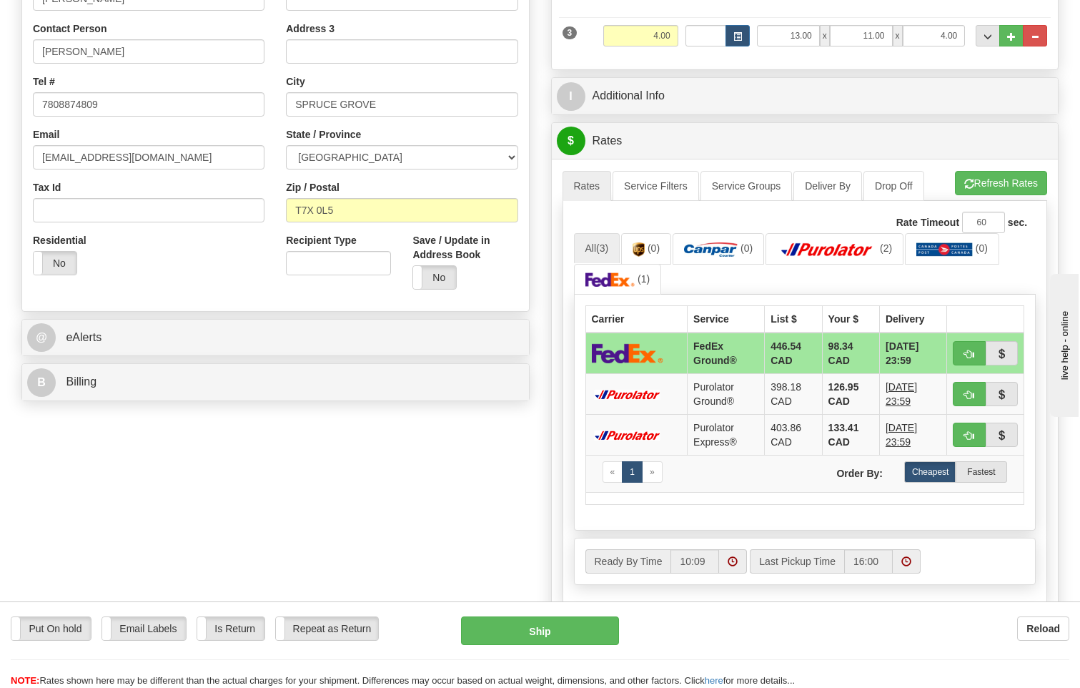
scroll to position [786, 0]
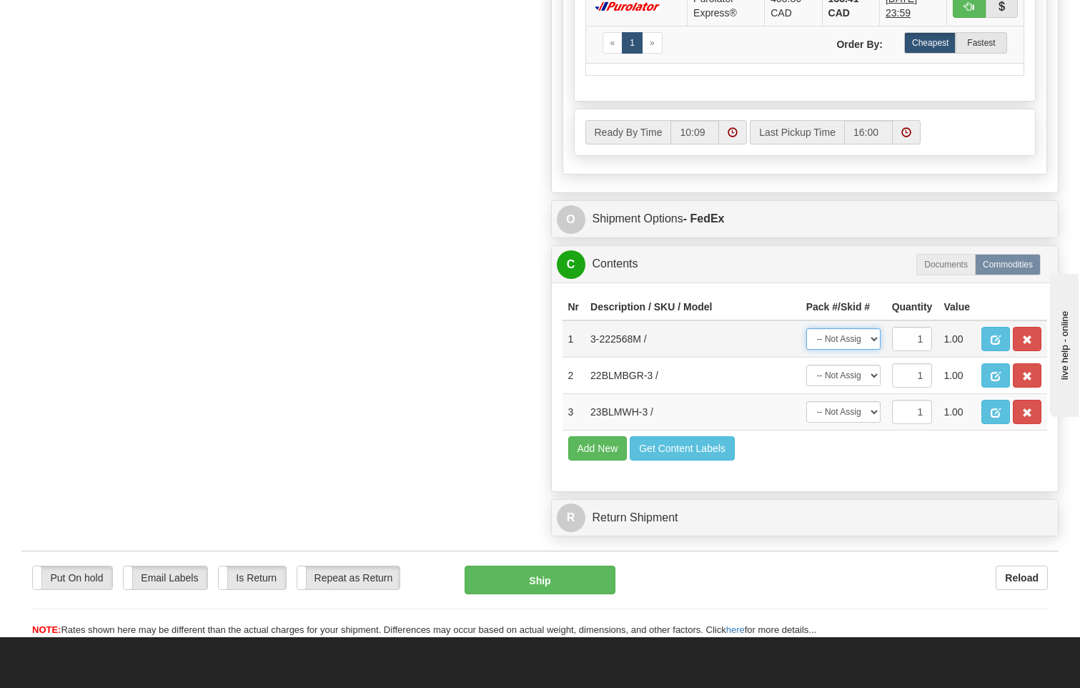
click at [874, 328] on select "-- Not Assigned -- Package 1 Package 2 Package 3" at bounding box center [843, 338] width 74 height 21
select select "0"
click at [806, 328] on select "-- Not Assigned -- Package 1 Package 2 Package 3" at bounding box center [843, 338] width 74 height 21
click at [869, 365] on select "-- Not Assigned -- Package 1 Package 2 Package 3" at bounding box center [843, 375] width 74 height 21
select select "1"
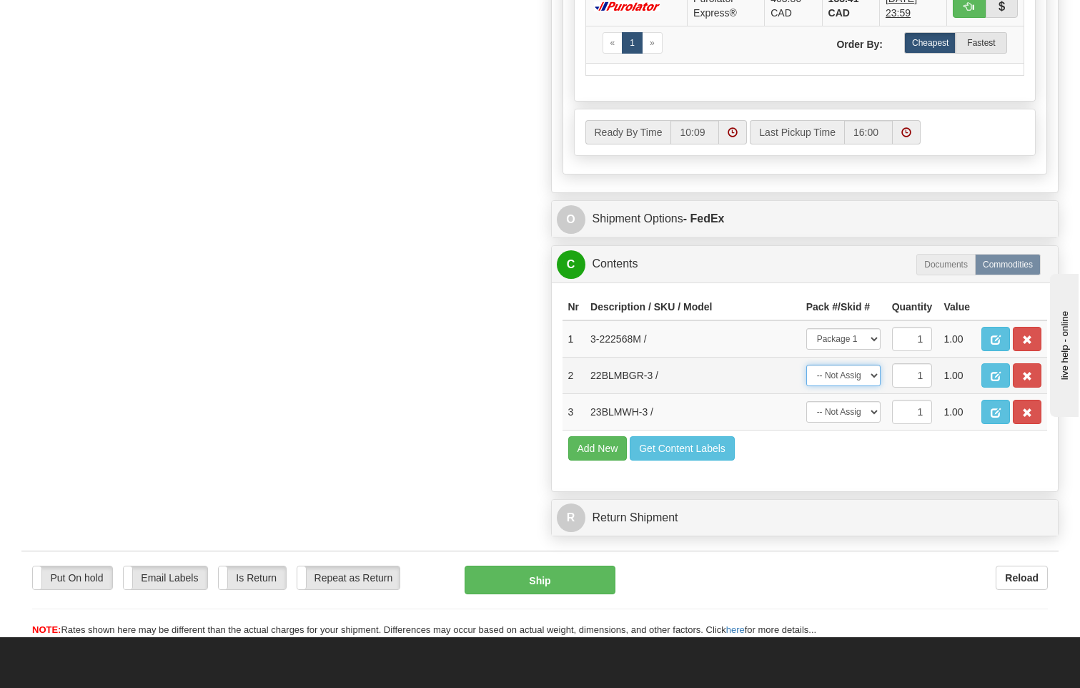
click at [806, 365] on select "-- Not Assigned -- Package 1 Package 2 Package 3" at bounding box center [843, 375] width 74 height 21
click at [861, 395] on td "-- Not Assigned -- Package 1 Package 2 Package 3" at bounding box center [844, 411] width 86 height 36
click at [869, 401] on select "-- Not Assigned -- Package 1 Package 2 Package 3" at bounding box center [843, 411] width 74 height 21
select select "2"
click at [806, 401] on select "-- Not Assigned -- Package 1 Package 2 Package 3" at bounding box center [843, 411] width 74 height 21
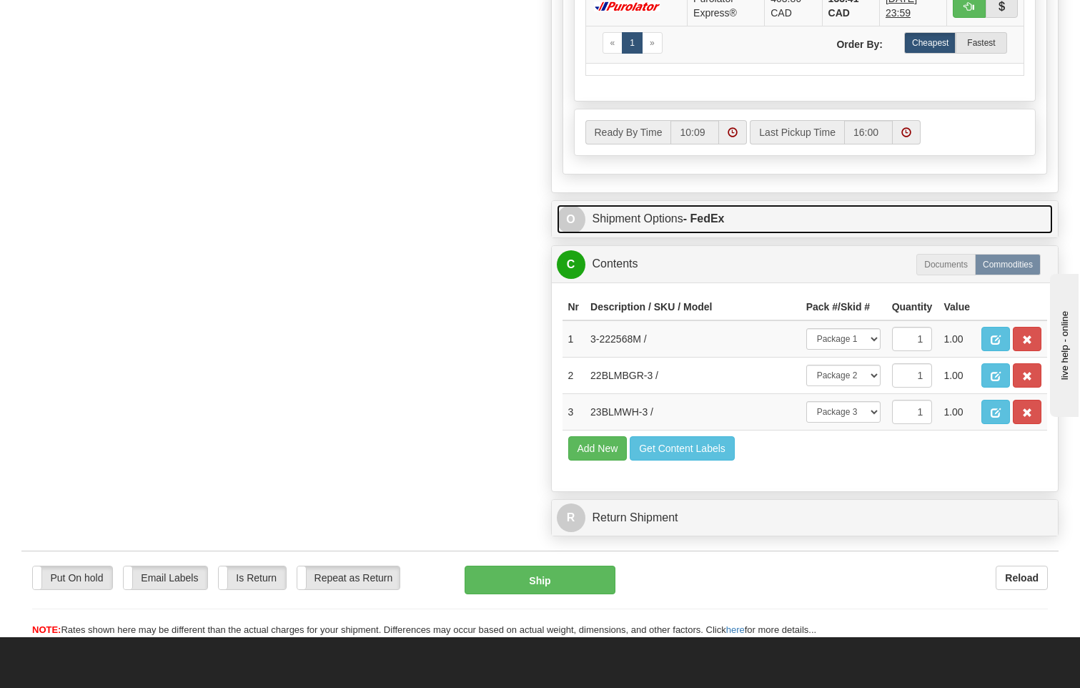
click at [707, 212] on strong "- FedEx" at bounding box center [703, 218] width 41 height 12
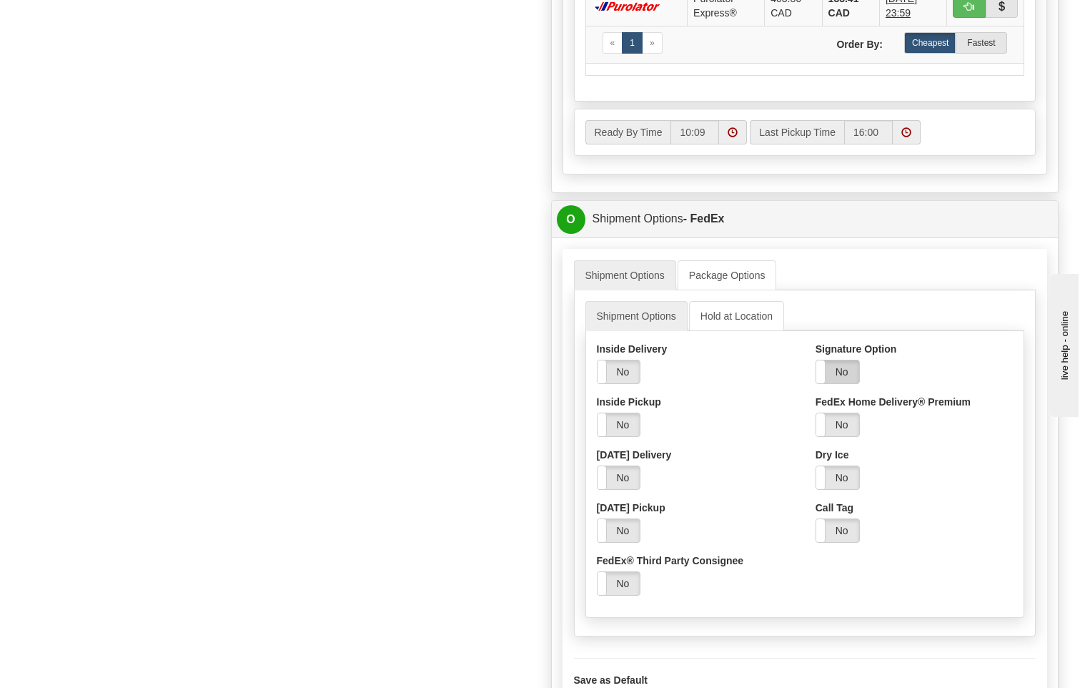
click at [845, 360] on label "No" at bounding box center [837, 371] width 43 height 23
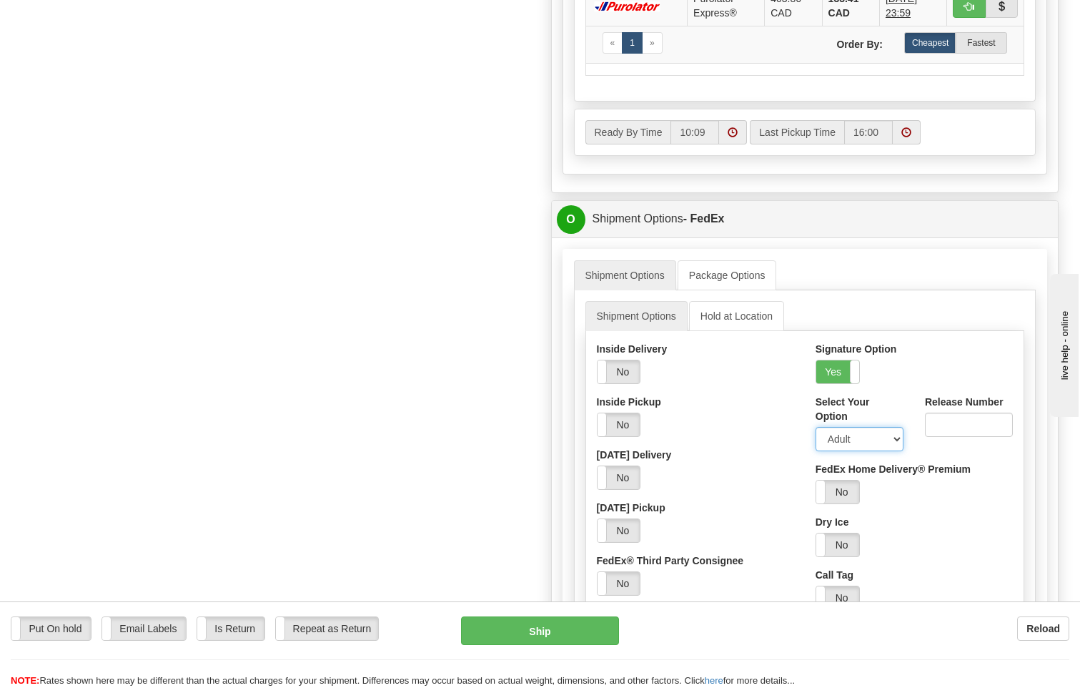
click at [844, 427] on select "Adult Direct Indirect No Signature Required Service Default" at bounding box center [860, 439] width 88 height 24
select select "2"
click at [816, 427] on select "Adult Direct Indirect No Signature Required Service Default" at bounding box center [860, 439] width 88 height 24
click at [587, 626] on button "Ship" at bounding box center [540, 630] width 159 height 29
type input "92"
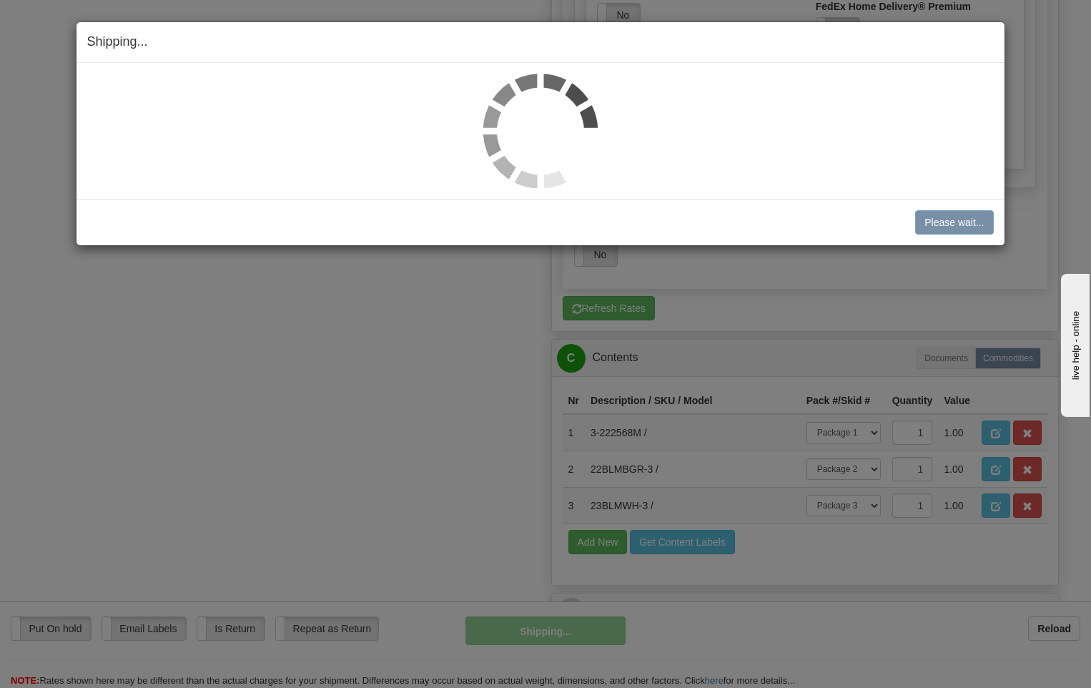
scroll to position [781, 0]
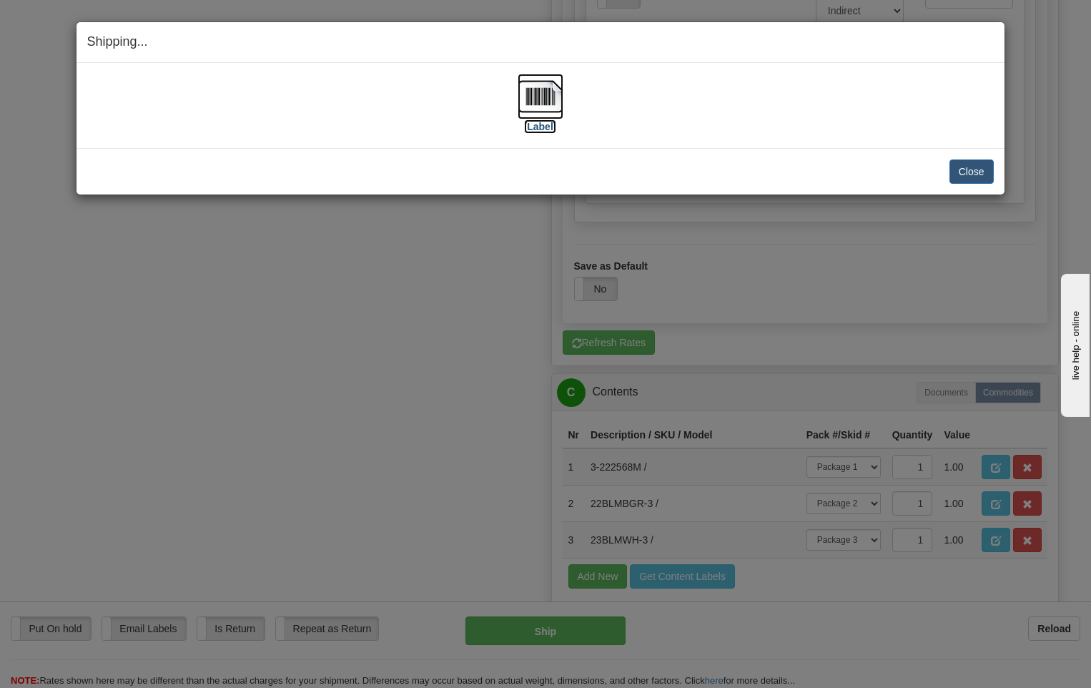
click at [547, 95] on img at bounding box center [541, 97] width 46 height 46
click at [984, 177] on button "Close" at bounding box center [971, 171] width 44 height 24
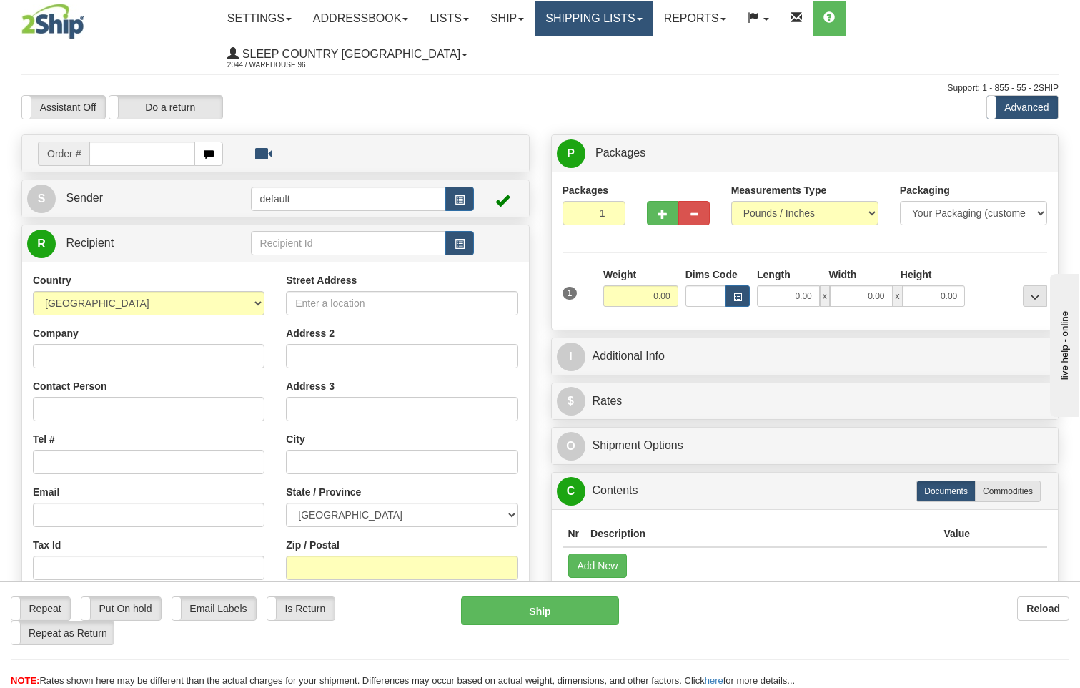
click at [609, 15] on link "Shipping lists" at bounding box center [594, 19] width 118 height 36
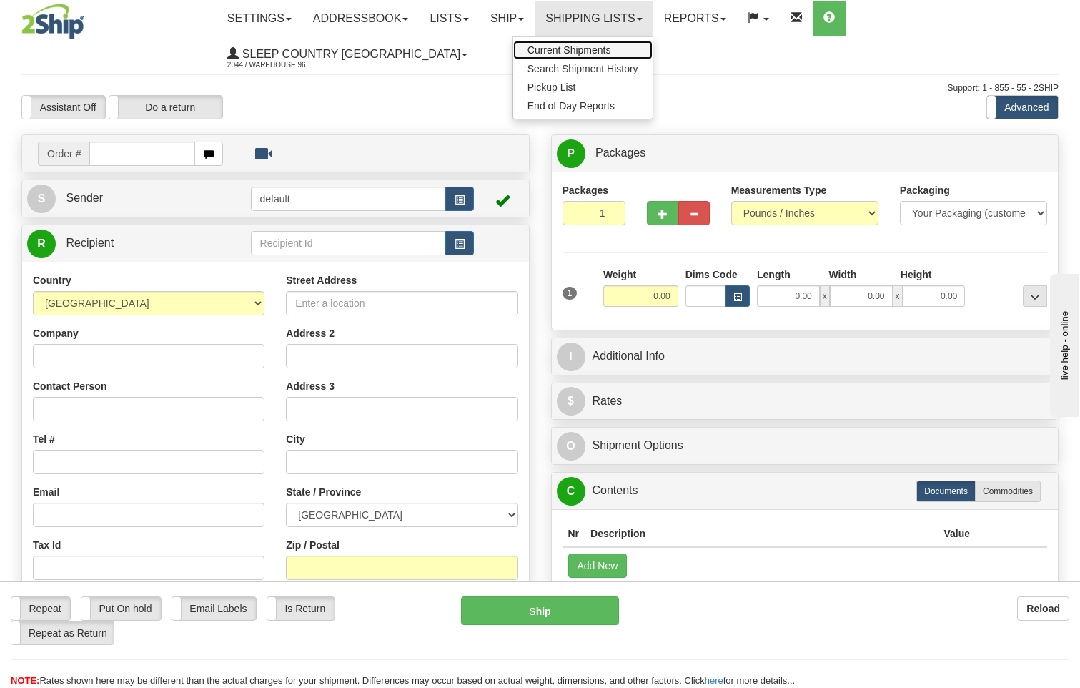
click at [611, 48] on span "Current Shipments" at bounding box center [570, 49] width 84 height 11
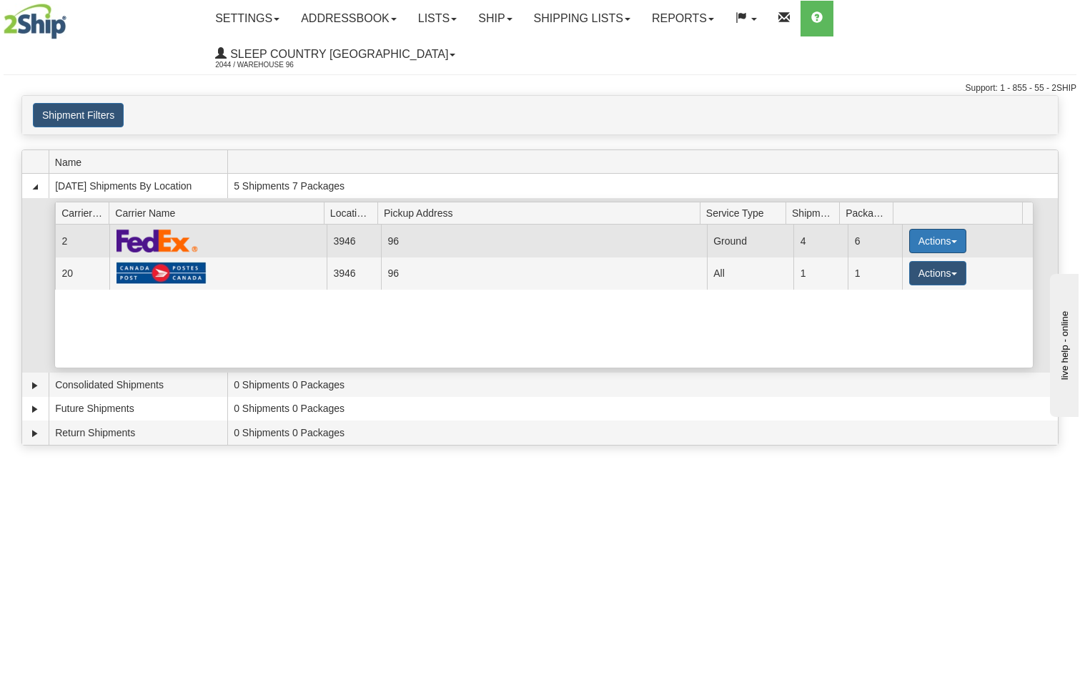
click at [933, 229] on button "Actions" at bounding box center [937, 241] width 57 height 24
click at [892, 281] on span "Close" at bounding box center [882, 286] width 33 height 10
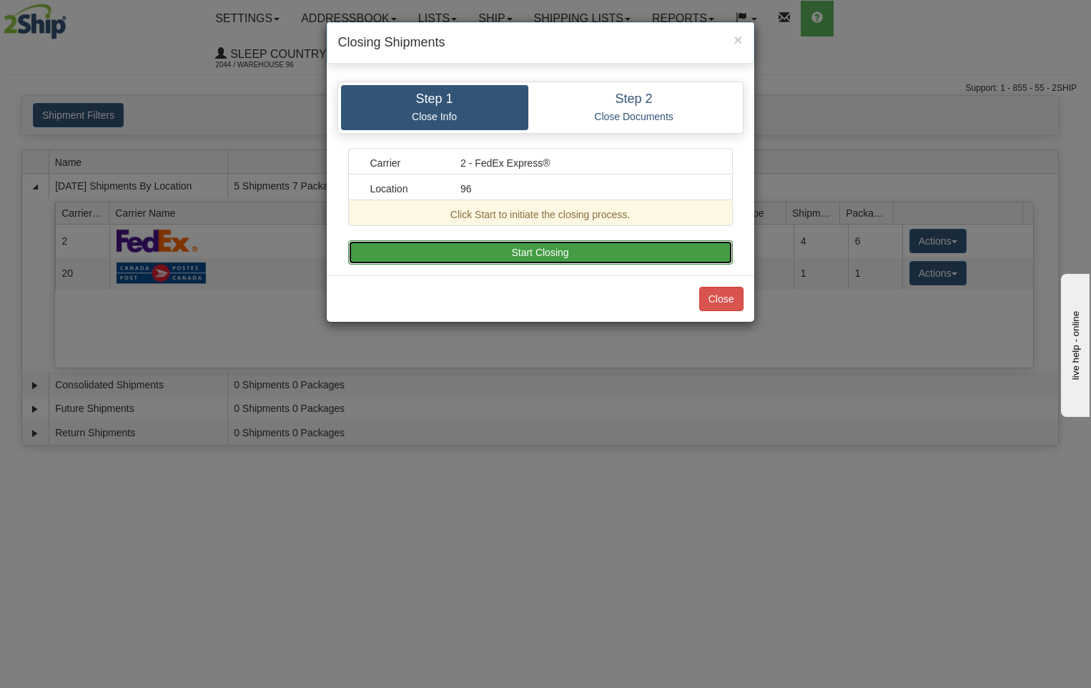
click at [606, 255] on button "Start Closing" at bounding box center [540, 252] width 385 height 24
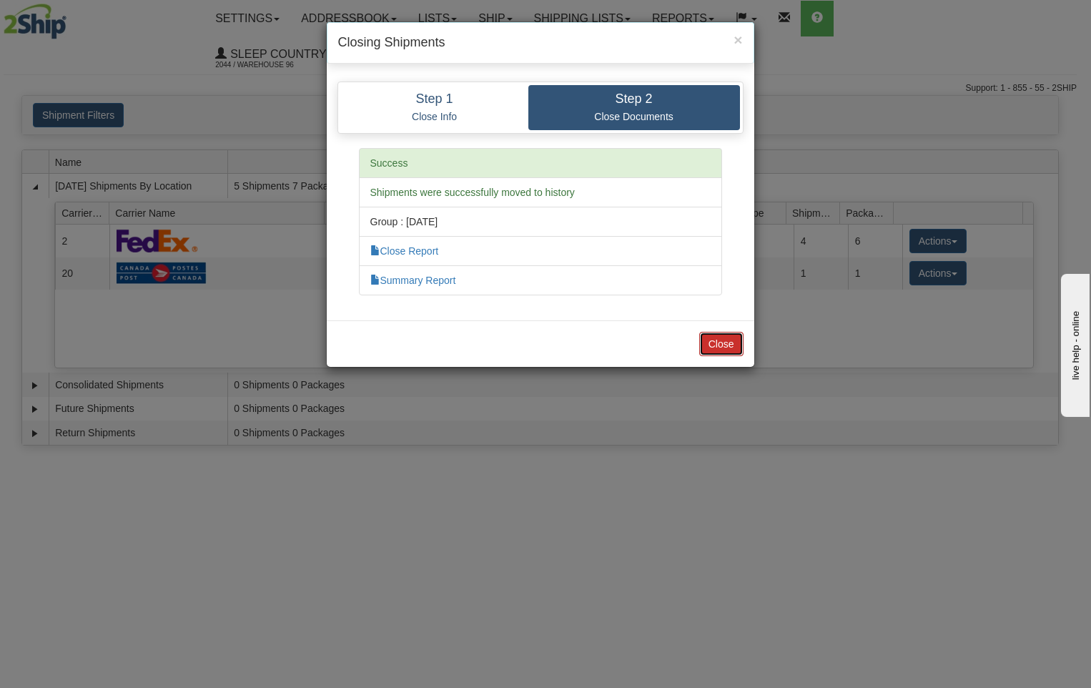
click at [719, 345] on button "Close" at bounding box center [721, 344] width 44 height 24
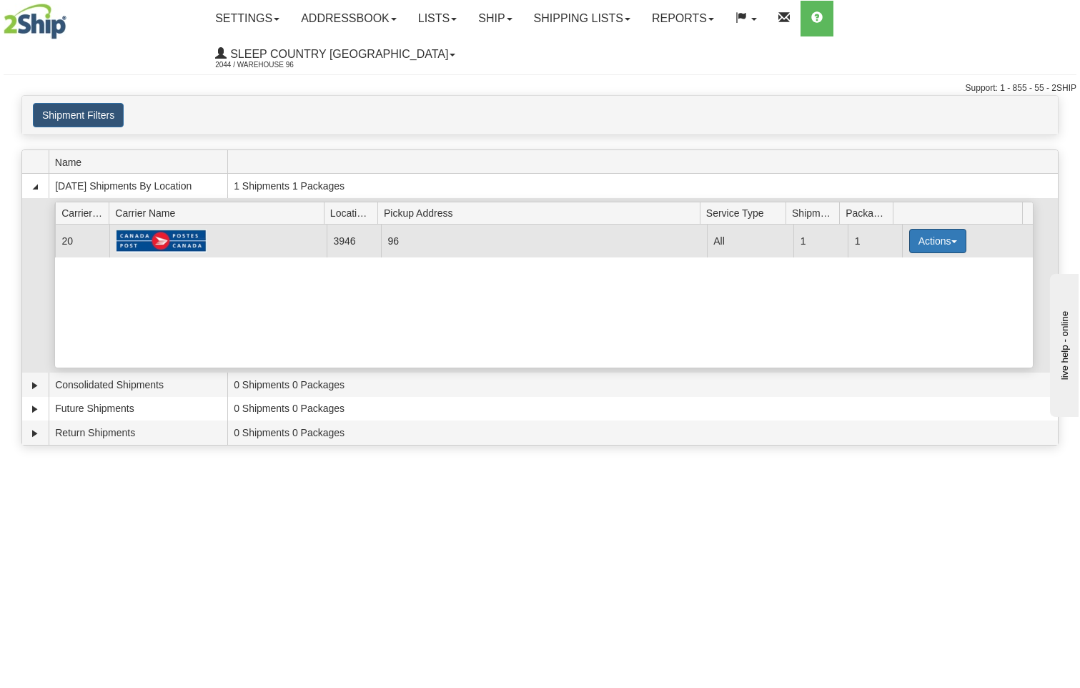
click at [928, 229] on button "Actions" at bounding box center [937, 241] width 57 height 24
click at [890, 281] on span "Close" at bounding box center [882, 286] width 33 height 10
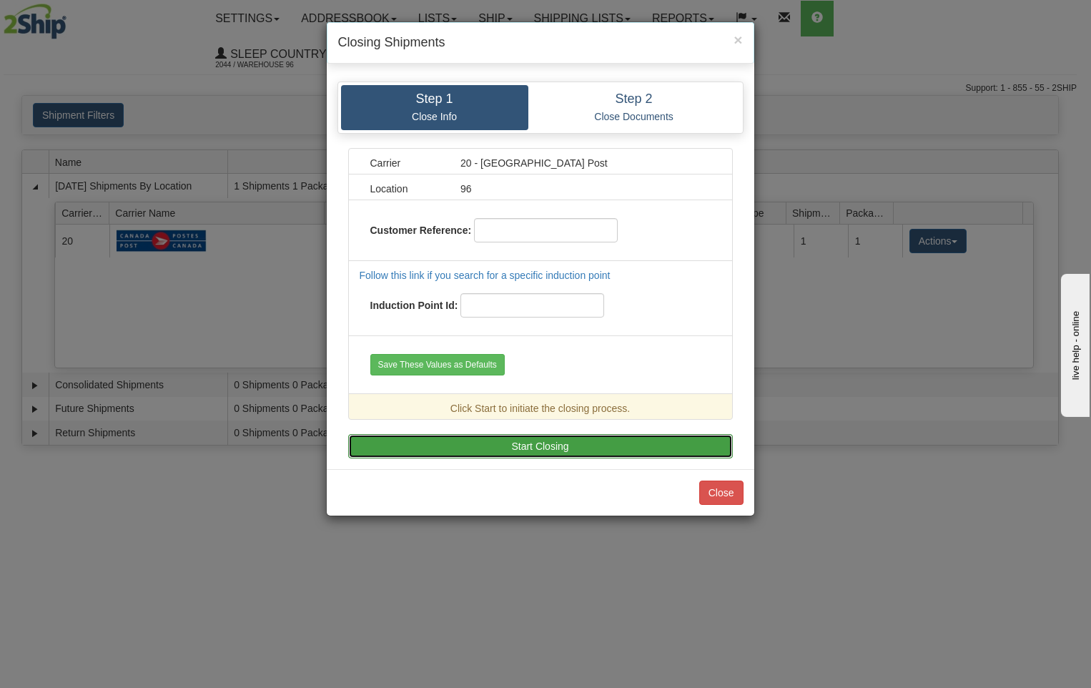
click at [540, 458] on button "Start Closing" at bounding box center [540, 446] width 385 height 24
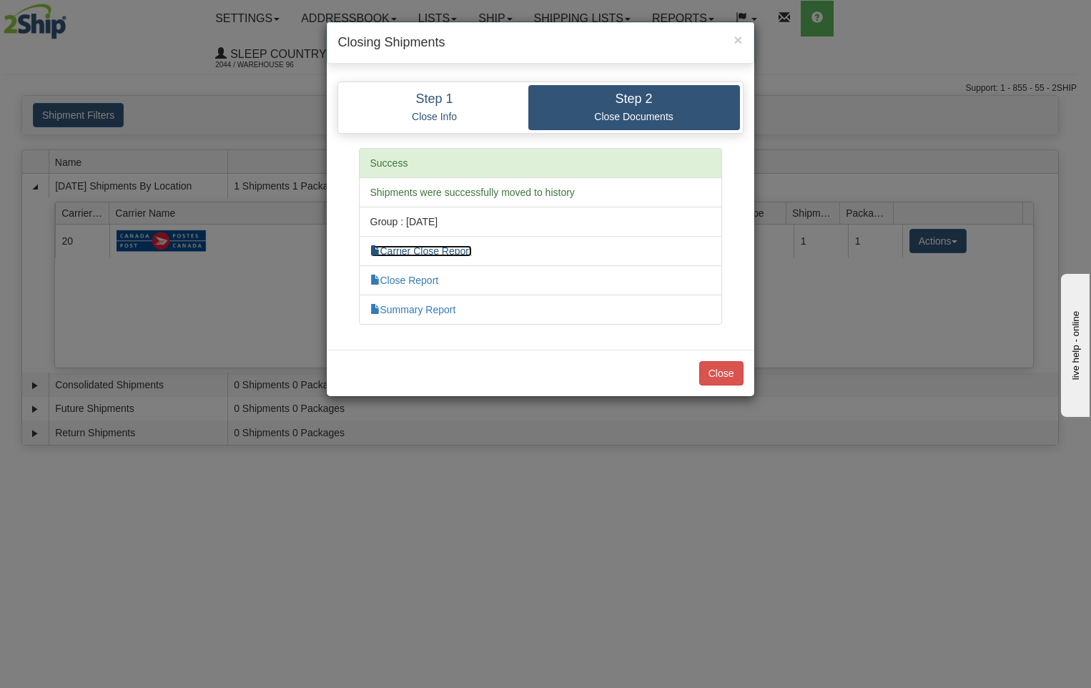
click at [443, 250] on link "Carrier Close Report" at bounding box center [421, 250] width 102 height 11
click at [414, 272] on li "Close Report" at bounding box center [540, 280] width 363 height 30
click at [418, 277] on link "Close Report" at bounding box center [404, 280] width 69 height 11
click at [442, 307] on link "Summary Report" at bounding box center [413, 309] width 86 height 11
click at [719, 373] on button "Close" at bounding box center [721, 373] width 44 height 24
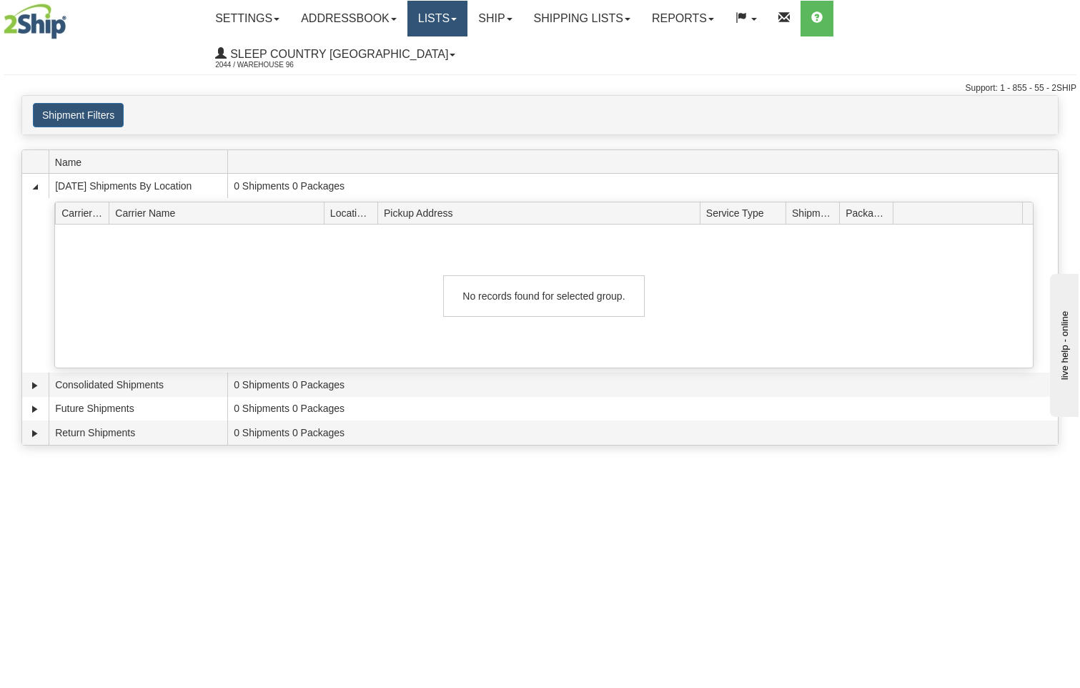
click at [468, 22] on link "Lists" at bounding box center [438, 19] width 60 height 36
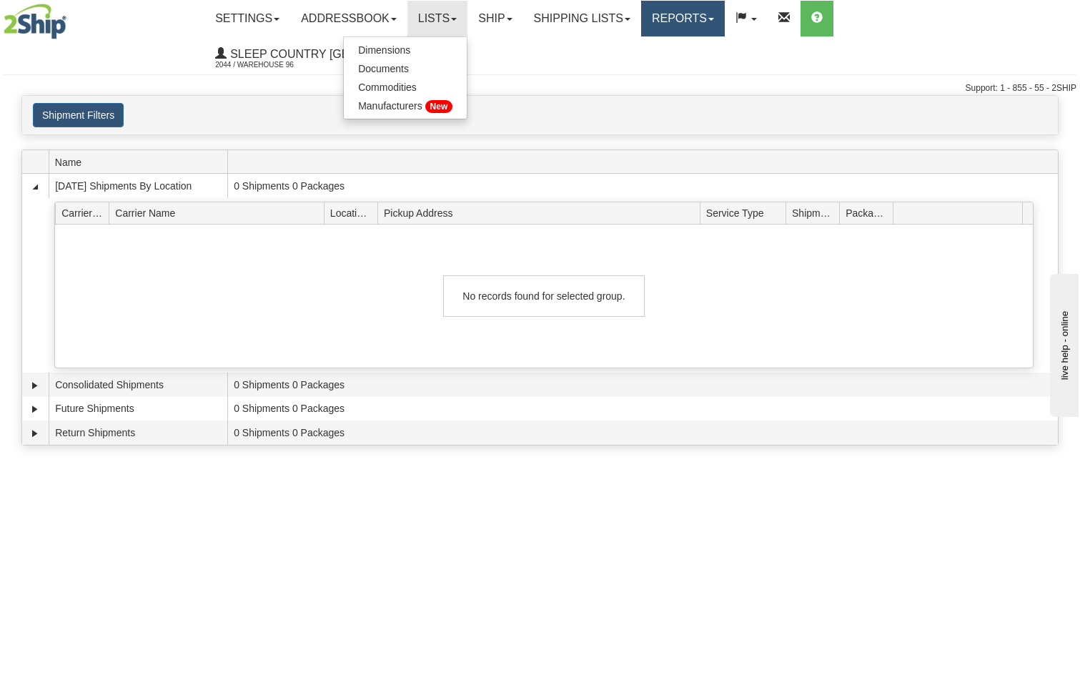
click at [725, 24] on link "Reports" at bounding box center [683, 19] width 84 height 36
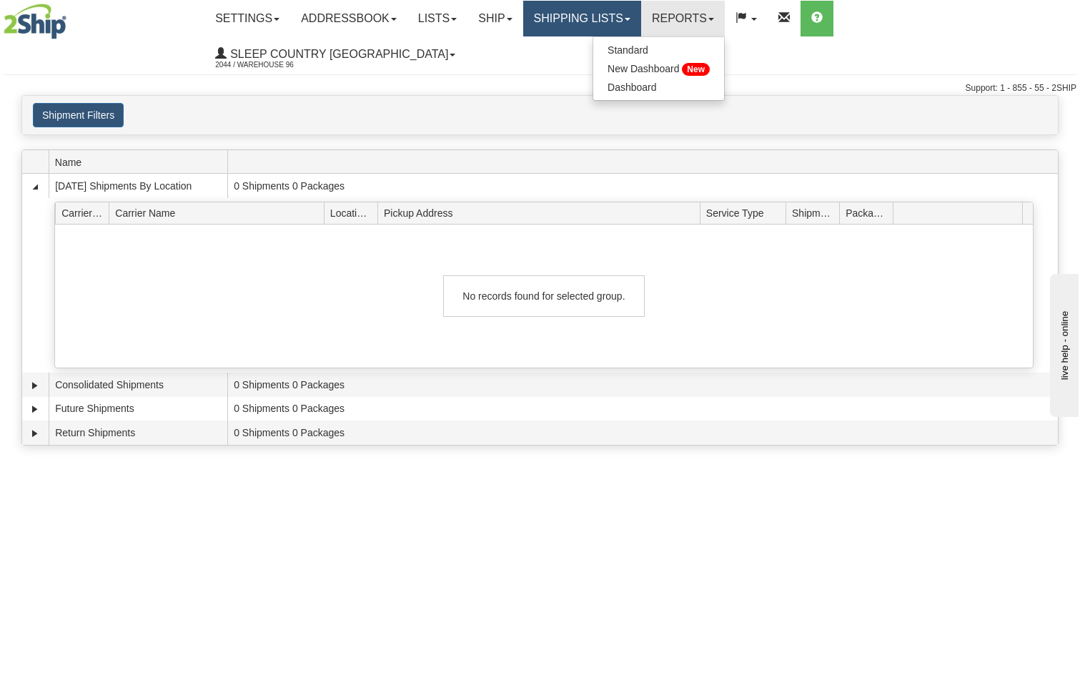
click at [627, 21] on link "Shipping lists" at bounding box center [582, 19] width 118 height 36
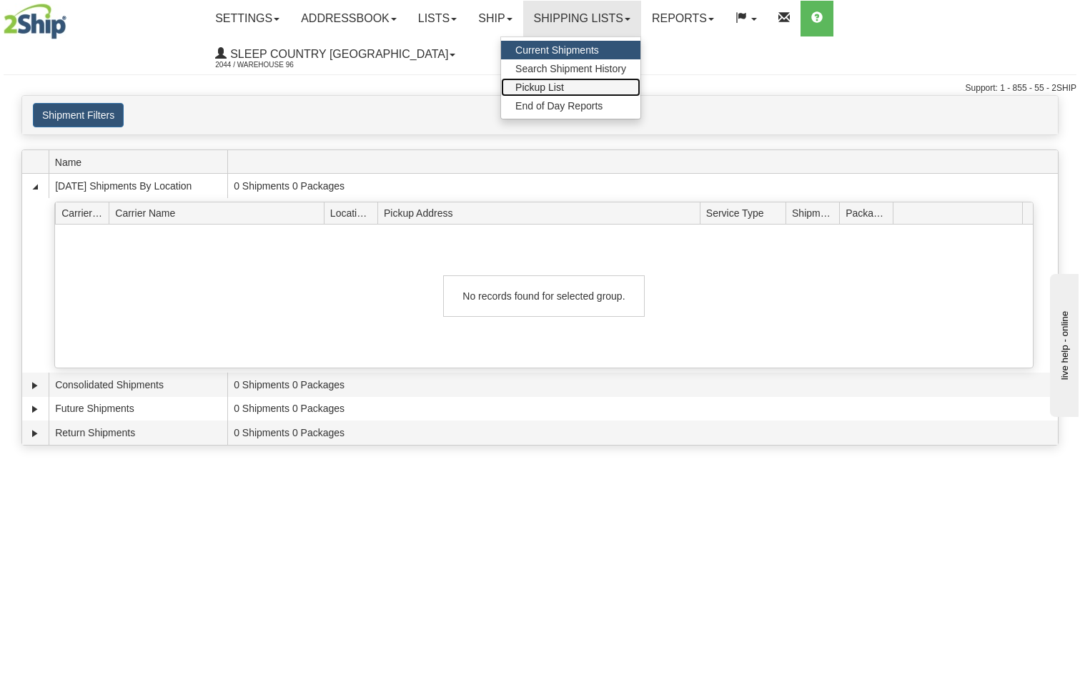
click at [564, 82] on span "Pickup List" at bounding box center [539, 87] width 49 height 11
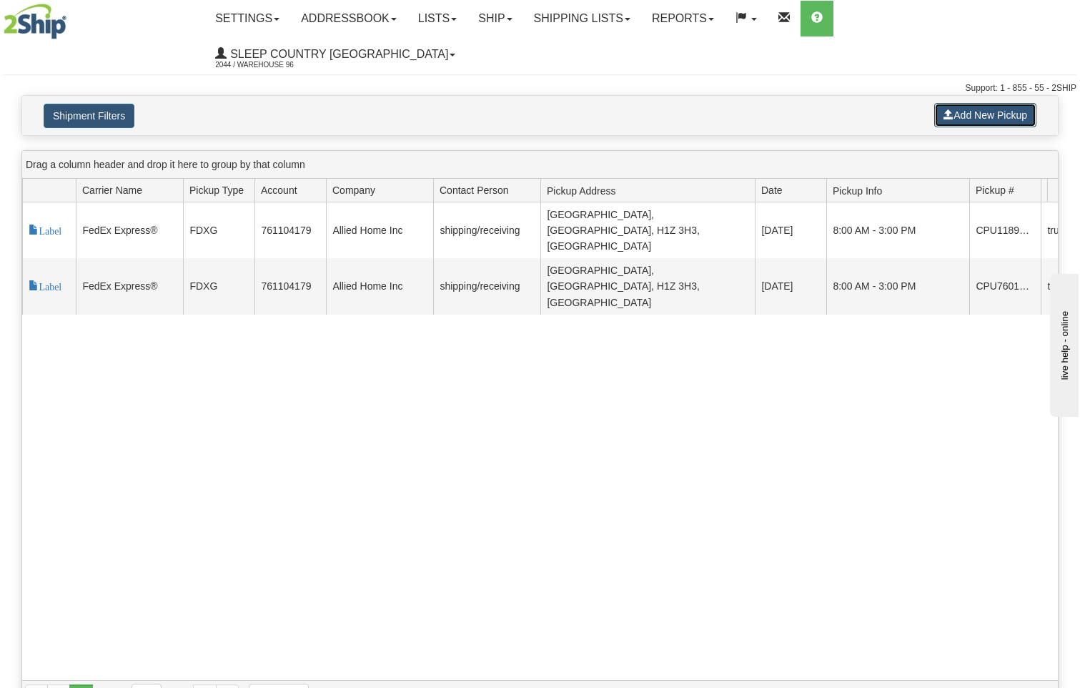
click at [988, 103] on button "Add New Pickup" at bounding box center [985, 115] width 102 height 24
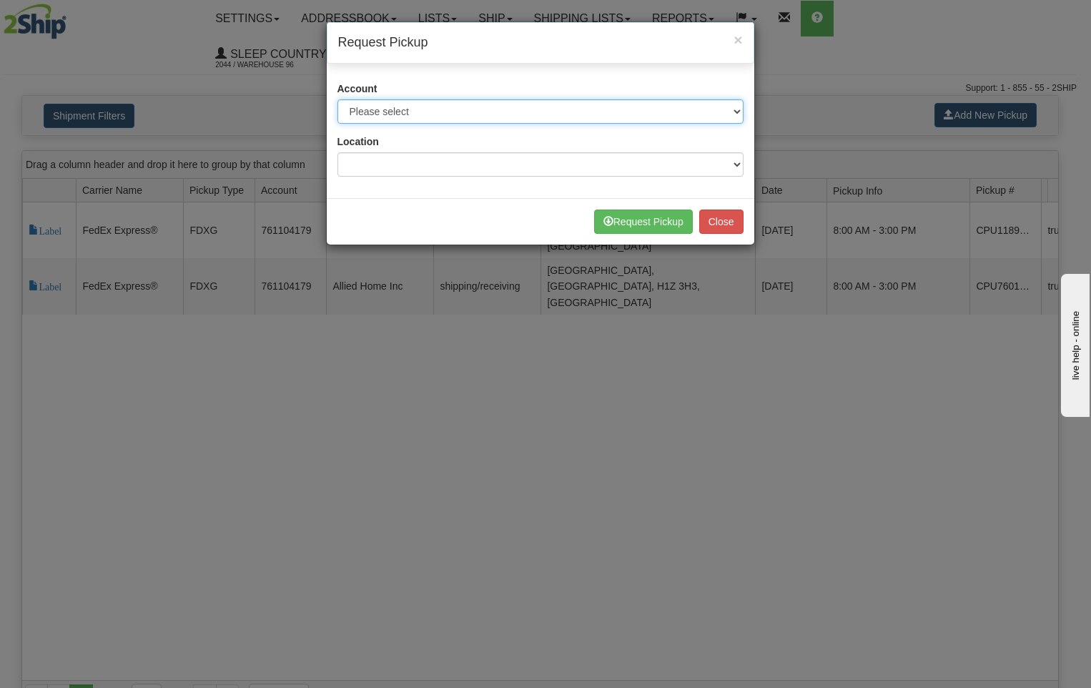
click at [741, 112] on select "Please select Canada Post - 1021964 ([GEOGRAPHIC_DATA] Post 96) Canpar - 438109…" at bounding box center [540, 111] width 406 height 24
select select "11"
click at [337, 99] on select "Please select Canada Post - 1021964 ([GEOGRAPHIC_DATA] Post 96) Canpar - 438109…" at bounding box center [540, 111] width 406 height 24
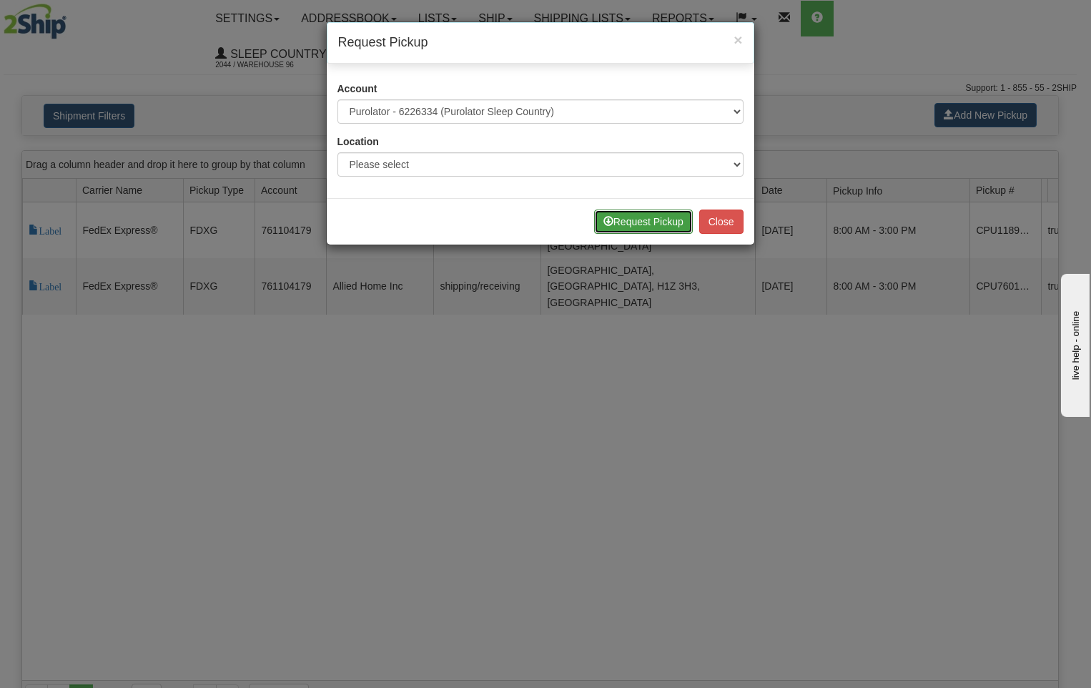
click at [636, 223] on button "Request Pickup" at bounding box center [643, 221] width 99 height 24
drag, startPoint x: 631, startPoint y: 219, endPoint x: 809, endPoint y: 68, distance: 233.8
click at [631, 219] on button "Request Pickup" at bounding box center [643, 221] width 99 height 24
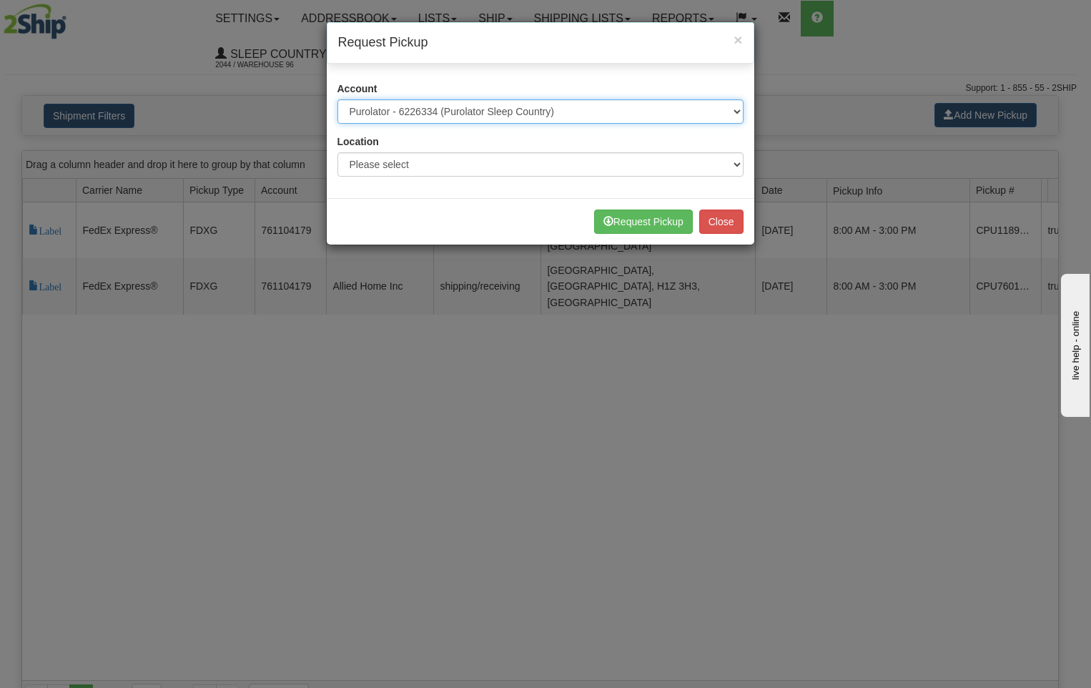
click at [656, 119] on select "Please select Canada Post - 1021964 ([GEOGRAPHIC_DATA] Post 96) Canpar - 438109…" at bounding box center [540, 111] width 406 height 24
click at [337, 99] on select "Please select Canada Post - 1021964 ([GEOGRAPHIC_DATA] Post 96) Canpar - 438109…" at bounding box center [540, 111] width 406 height 24
click at [505, 267] on div "× Request Pickup Account Please select Canada Post - 1021964 ([GEOGRAPHIC_DATA]…" at bounding box center [545, 344] width 1091 height 688
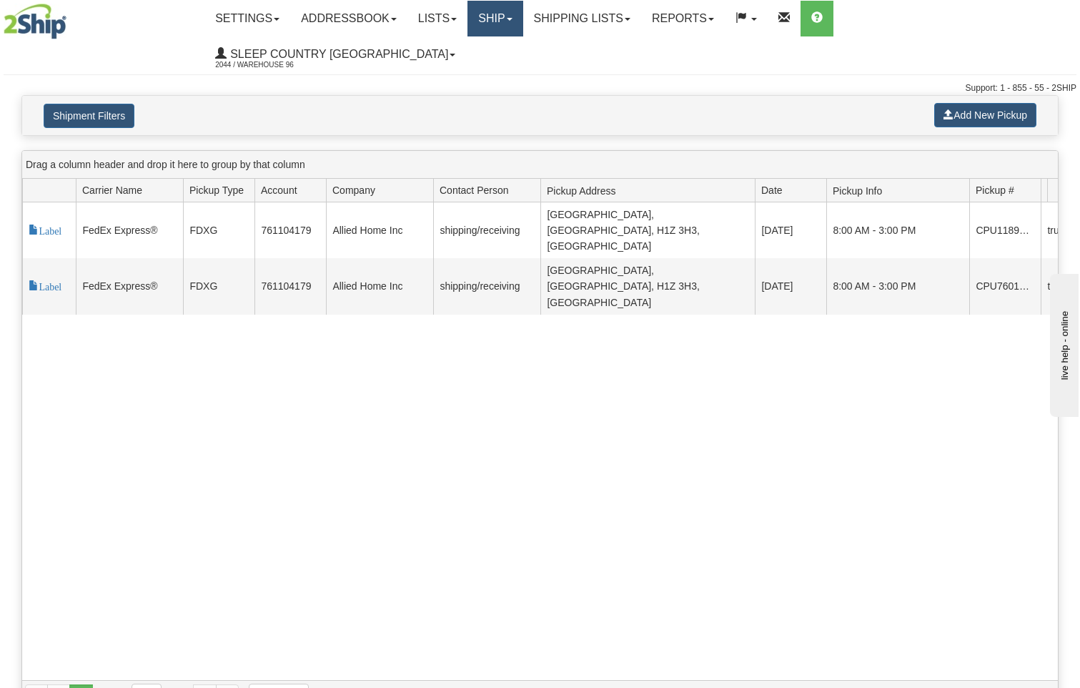
click at [523, 21] on link "Ship" at bounding box center [495, 19] width 55 height 36
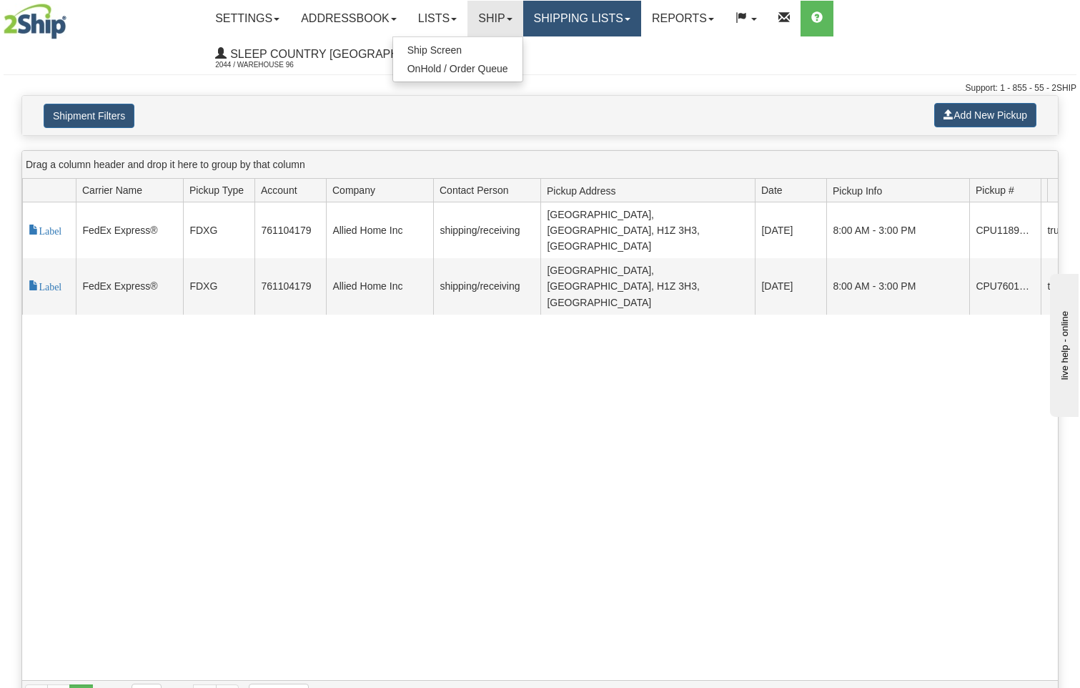
click at [641, 20] on link "Shipping lists" at bounding box center [582, 19] width 118 height 36
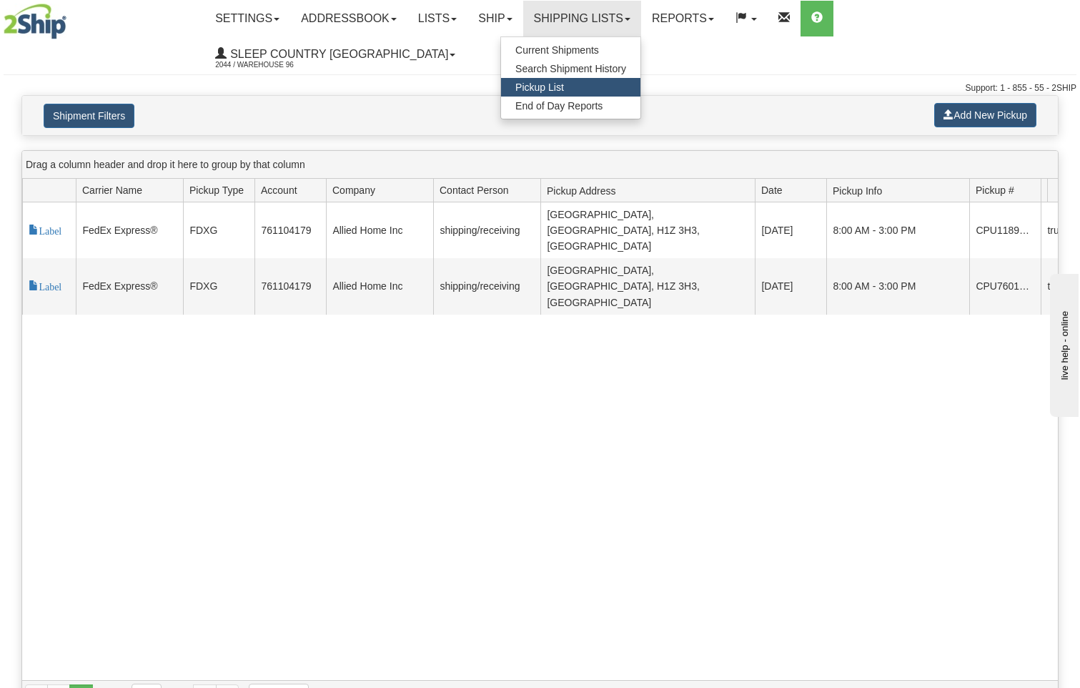
click at [564, 89] on span "Pickup List" at bounding box center [539, 87] width 49 height 11
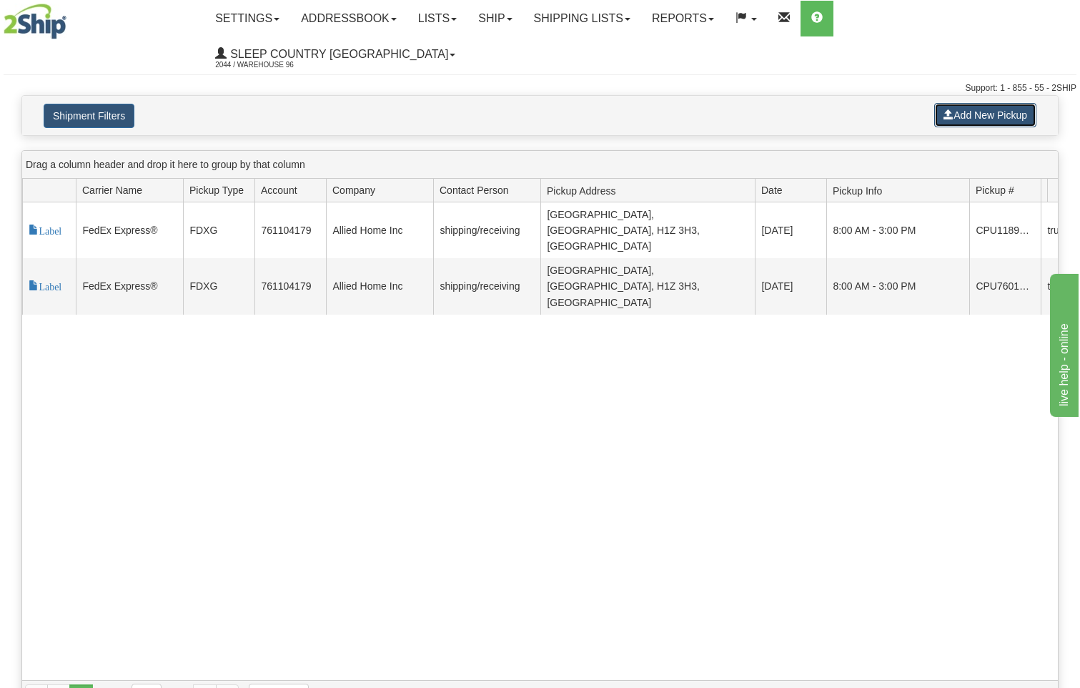
click at [992, 103] on button "Add New Pickup" at bounding box center [985, 115] width 102 height 24
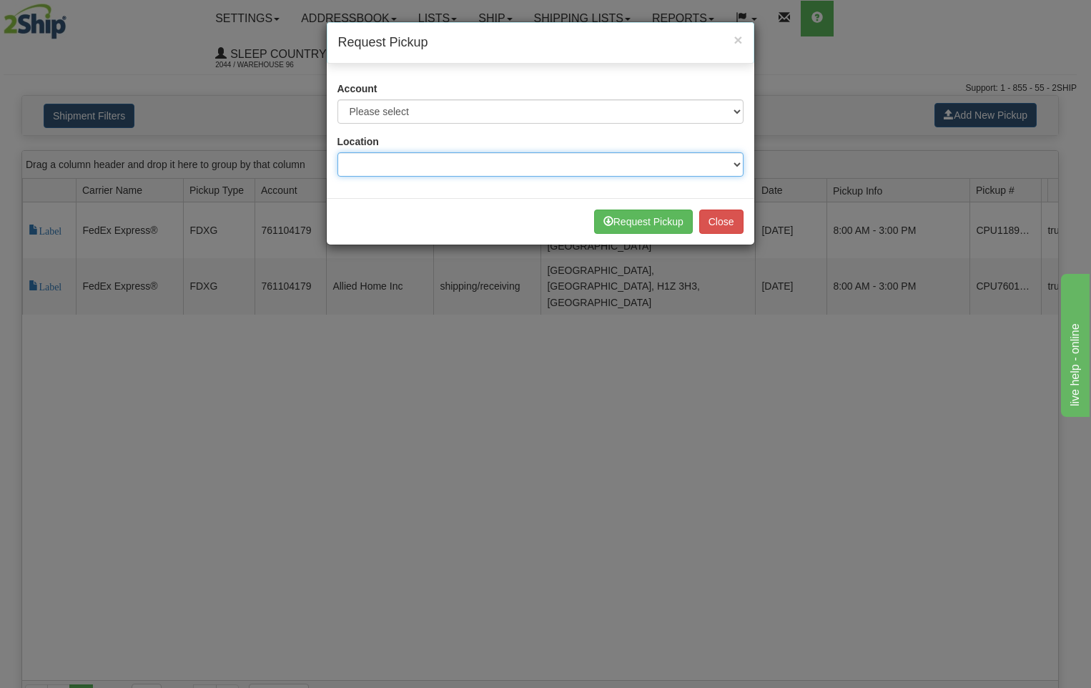
click at [734, 164] on select at bounding box center [540, 164] width 406 height 24
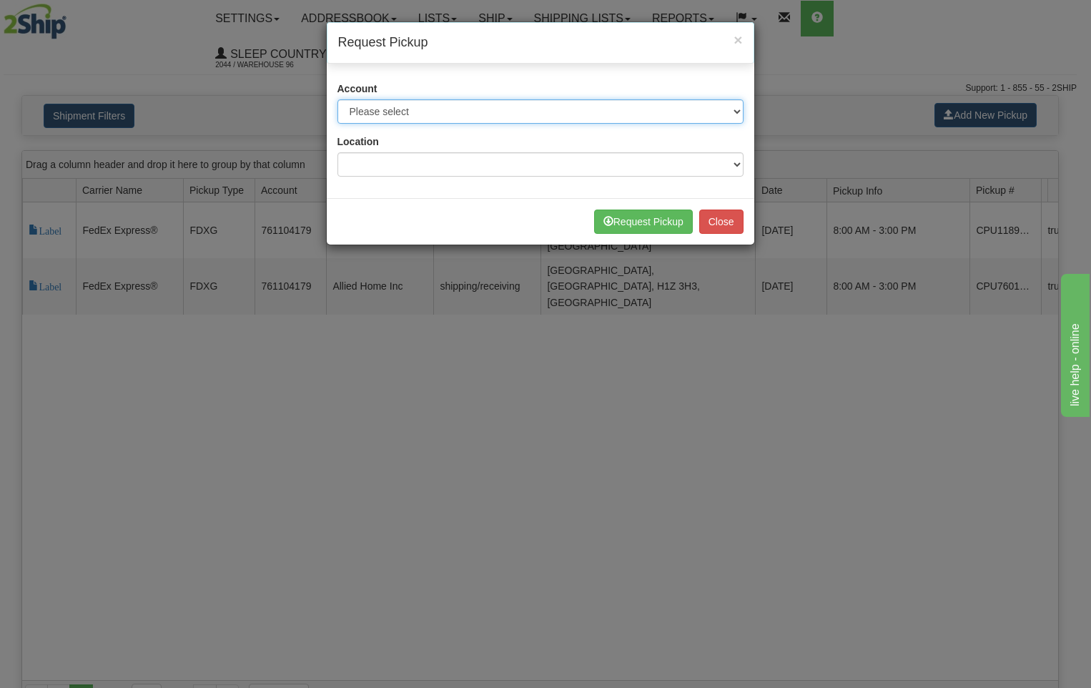
click at [735, 111] on select "Please select Canada Post - 1021964 ([GEOGRAPHIC_DATA] Post 96) Canpar - 438109…" at bounding box center [540, 111] width 406 height 24
select select "11"
click at [337, 99] on select "Please select Canada Post - 1021964 ([GEOGRAPHIC_DATA] Post 96) Canpar - 438109…" at bounding box center [540, 111] width 406 height 24
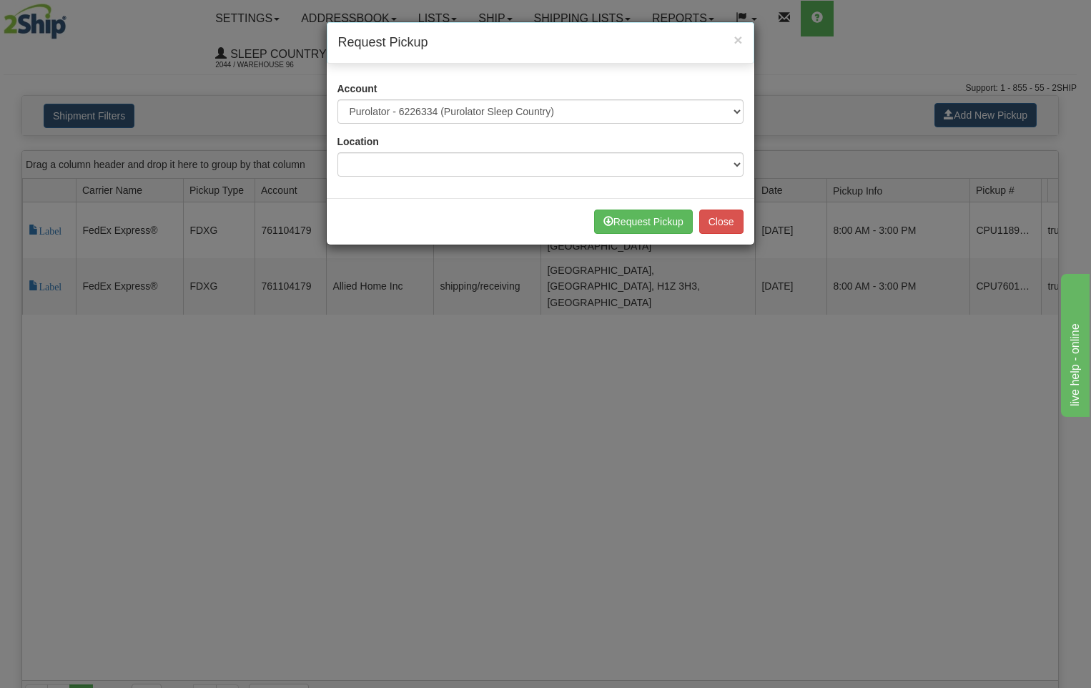
click at [475, 272] on div "× Request Pickup Account Please select Canada Post - 1021964 ([GEOGRAPHIC_DATA]…" at bounding box center [545, 344] width 1091 height 688
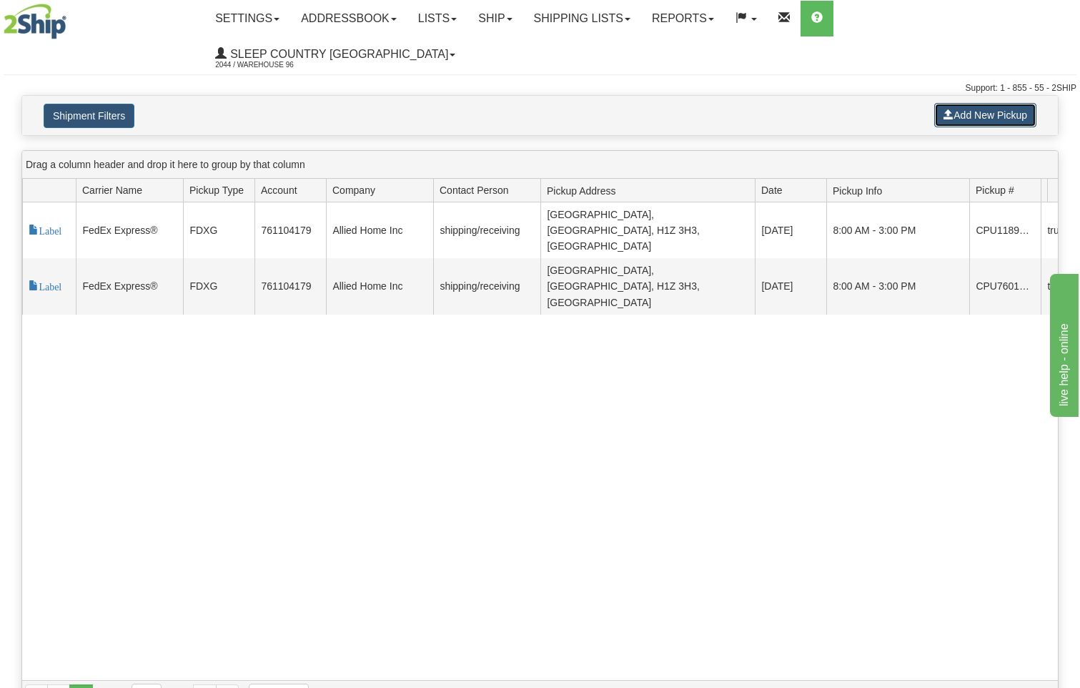
click at [1002, 103] on button "Add New Pickup" at bounding box center [985, 115] width 102 height 24
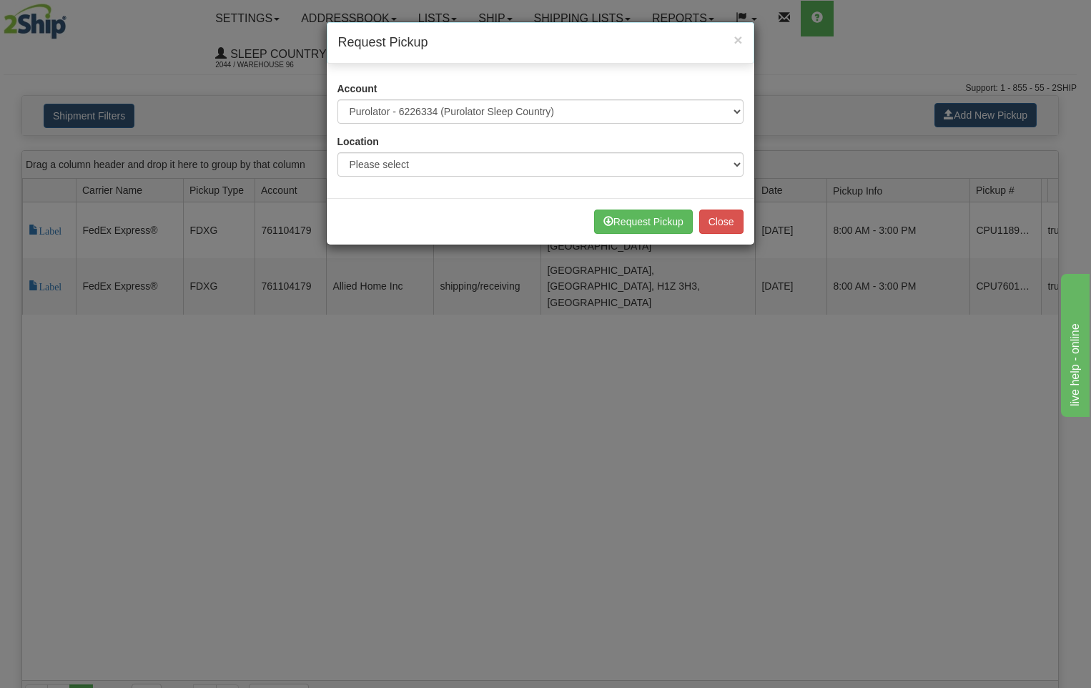
click at [744, 160] on div "Account Please select Canada Post - 1021964 (Canada Post 96) Canpar - 43810922 …" at bounding box center [541, 134] width 428 height 127
click at [739, 162] on select "Please select 300 390 90 901 902 91 914 915 916 917 92 921 922 93 94 95 96 97 9…" at bounding box center [540, 164] width 406 height 24
select select "3946"
click at [337, 152] on select "Please select 300 390 90 901 902 91 914 915 916 917 92 921 922 93 94 95 96 97 9…" at bounding box center [540, 164] width 406 height 24
click at [673, 223] on button "Request Pickup" at bounding box center [643, 221] width 99 height 24
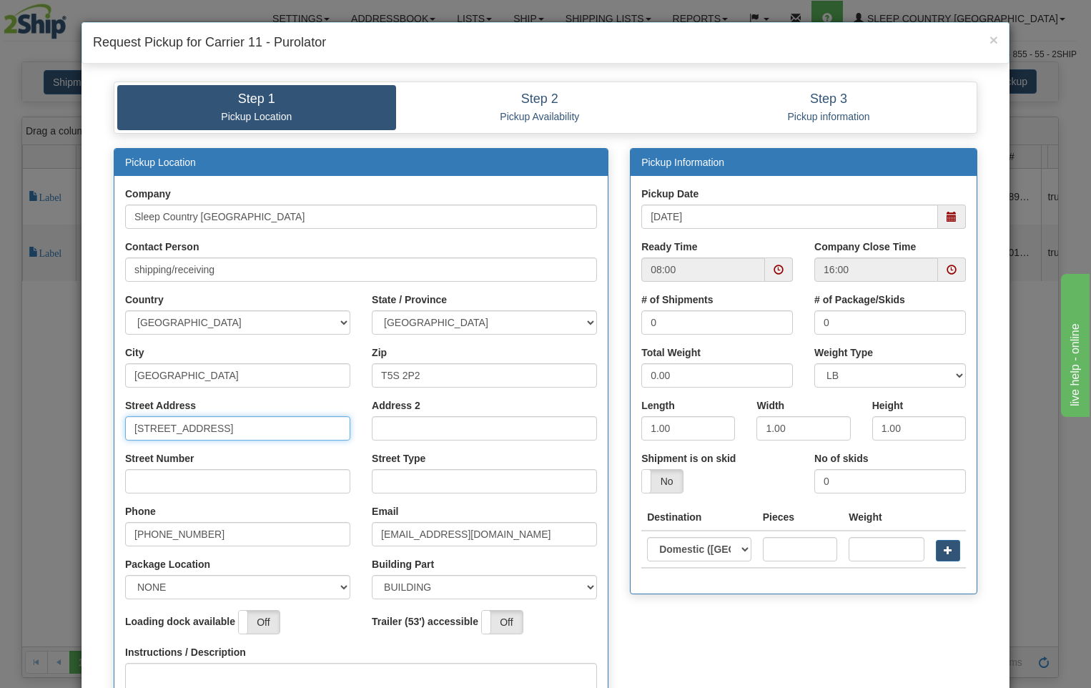
click at [277, 435] on input "[STREET_ADDRESS]" at bounding box center [237, 428] width 225 height 24
type input "18137"
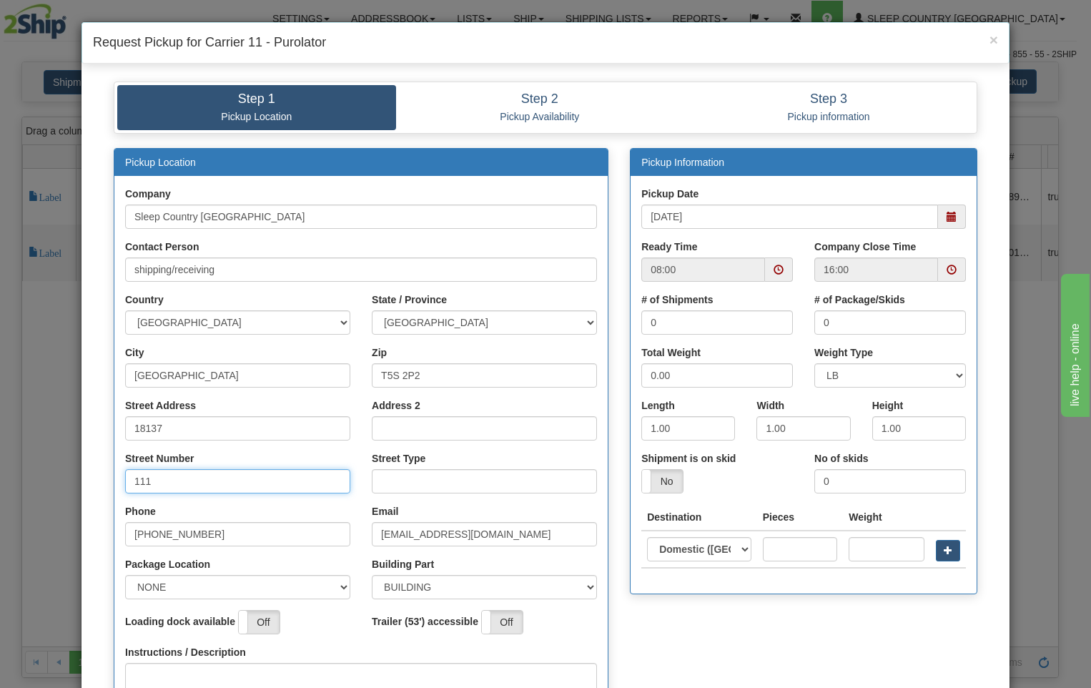
type input "111"
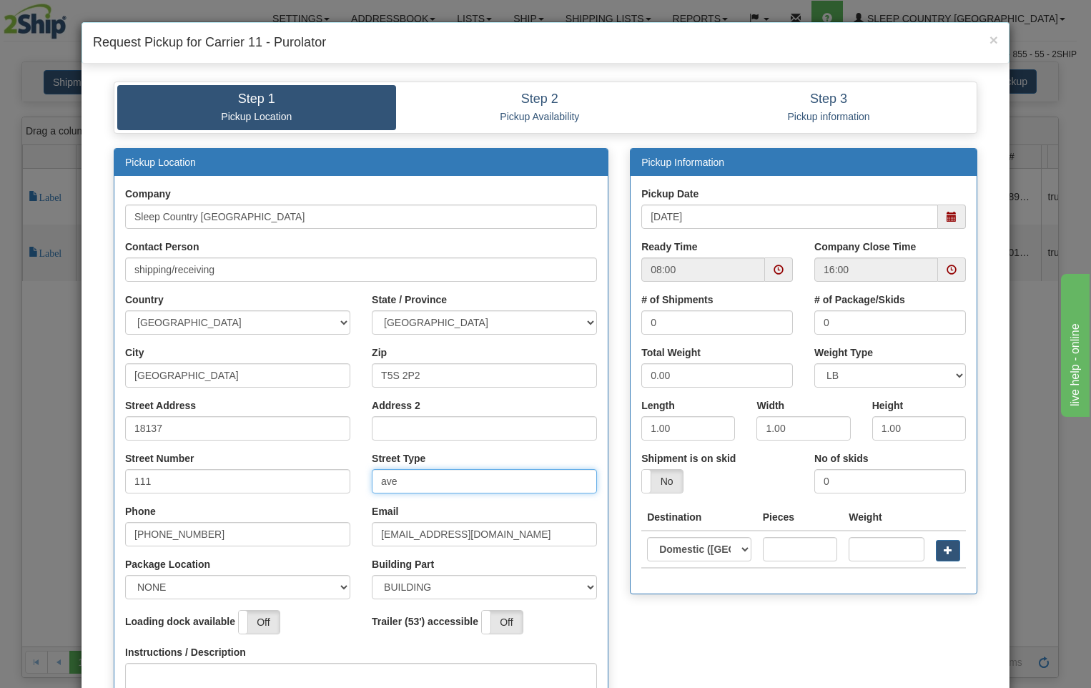
type input "ave"
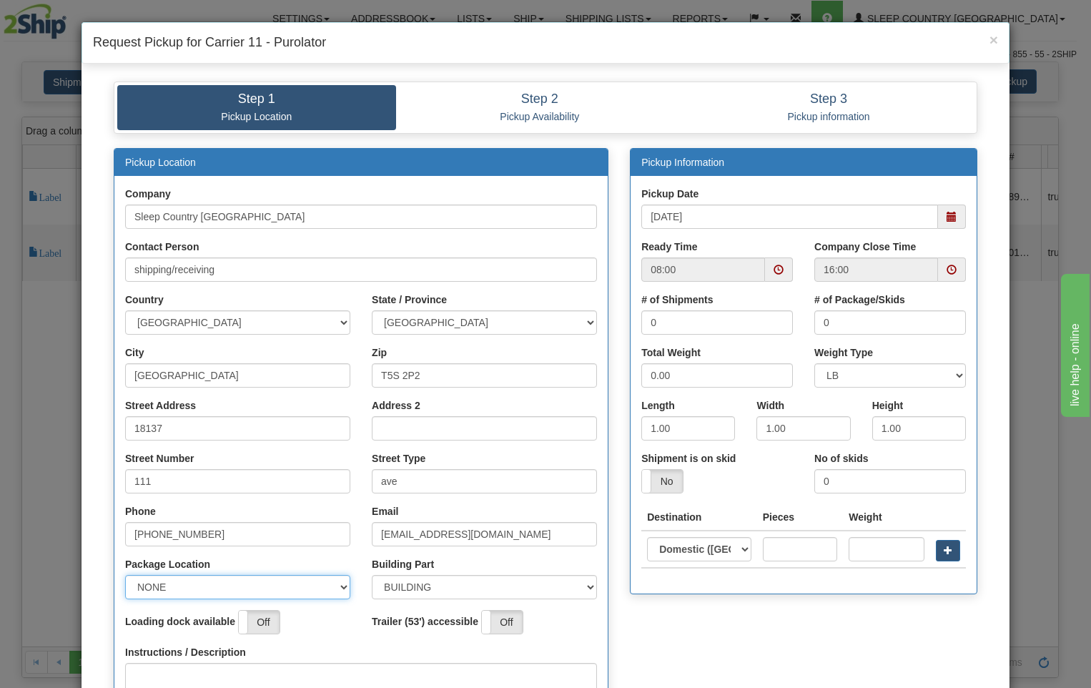
click at [333, 583] on select "NONE FRONT REAR SIDE" at bounding box center [237, 587] width 225 height 24
select select "2"
click at [125, 575] on select "NONE FRONT REAR SIDE" at bounding box center [237, 587] width 225 height 24
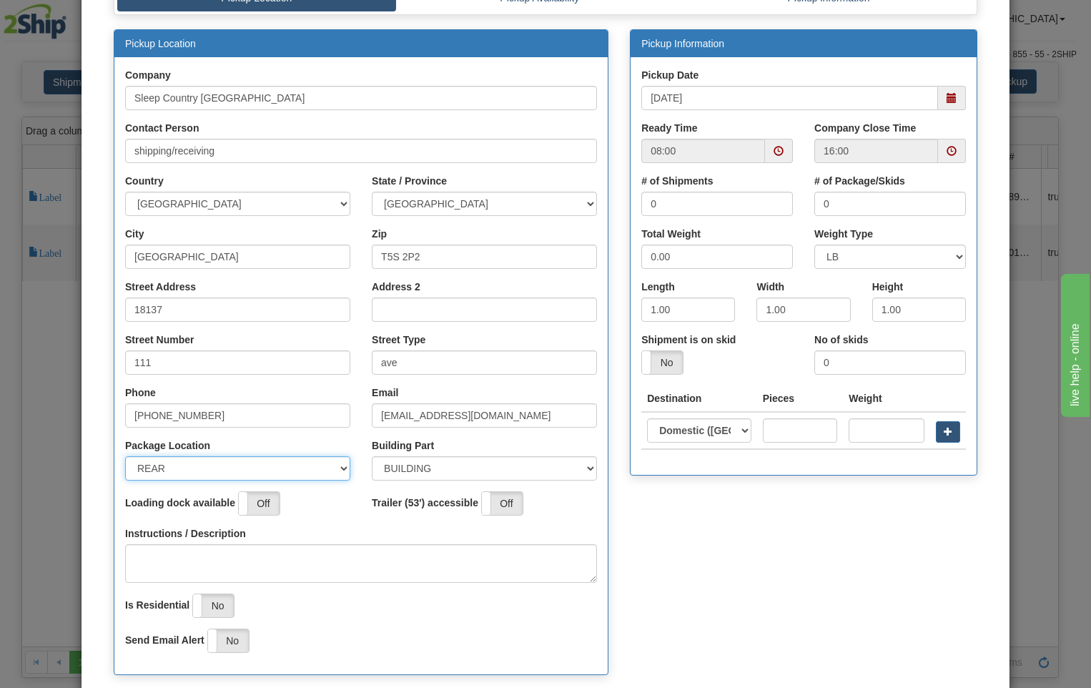
scroll to position [224, 0]
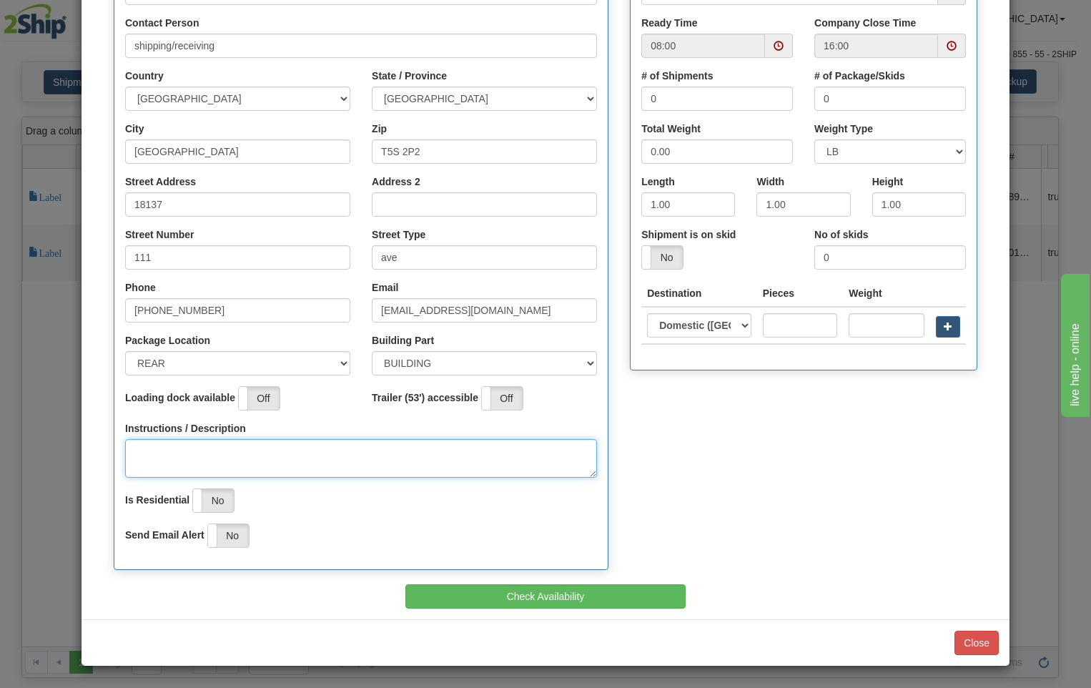
click at [194, 453] on textarea "Instructions / Description" at bounding box center [361, 458] width 472 height 39
click at [949, 46] on span at bounding box center [952, 46] width 10 height 10
type textarea "pick up at rear of building"
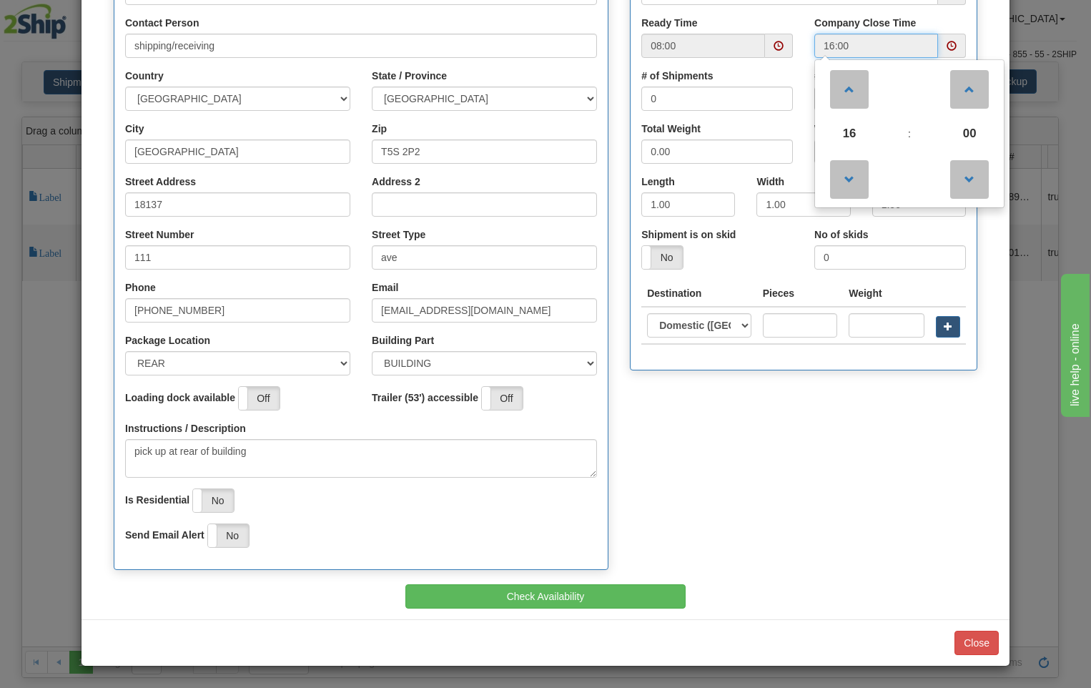
click at [774, 44] on span at bounding box center [779, 46] width 10 height 10
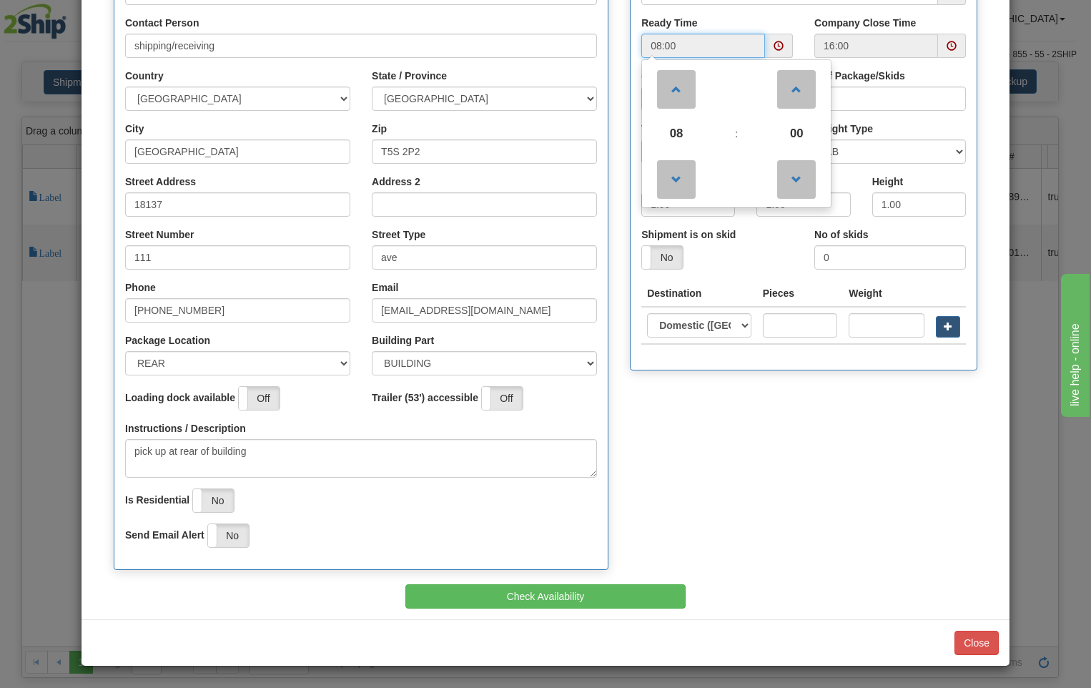
click at [774, 44] on span at bounding box center [779, 46] width 10 height 10
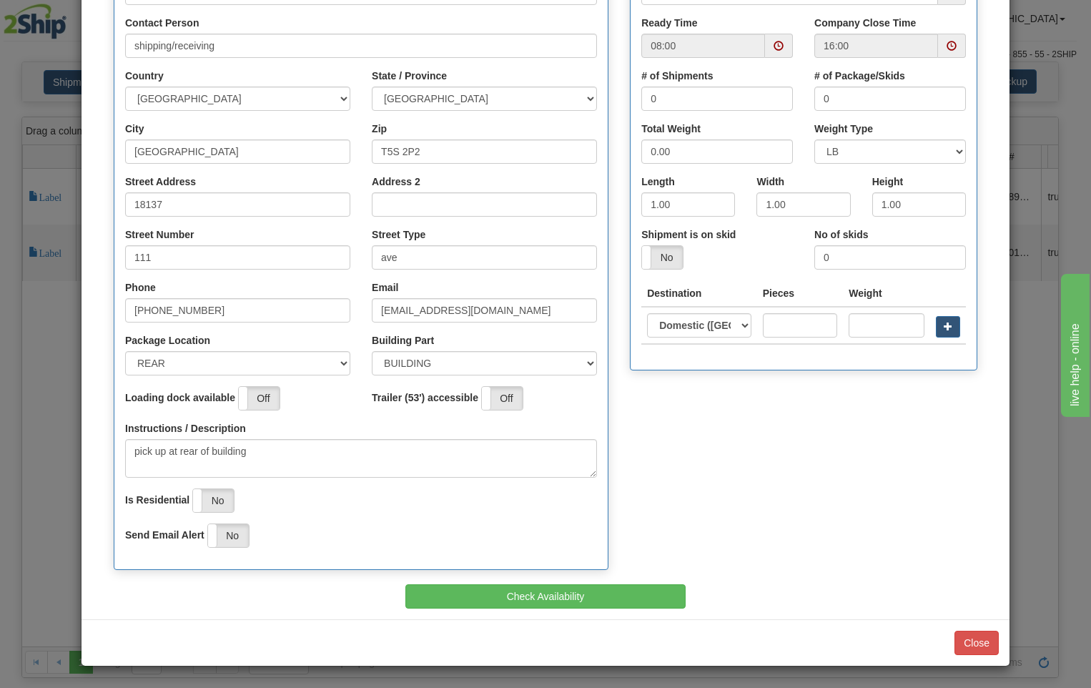
click at [774, 44] on span at bounding box center [779, 46] width 10 height 10
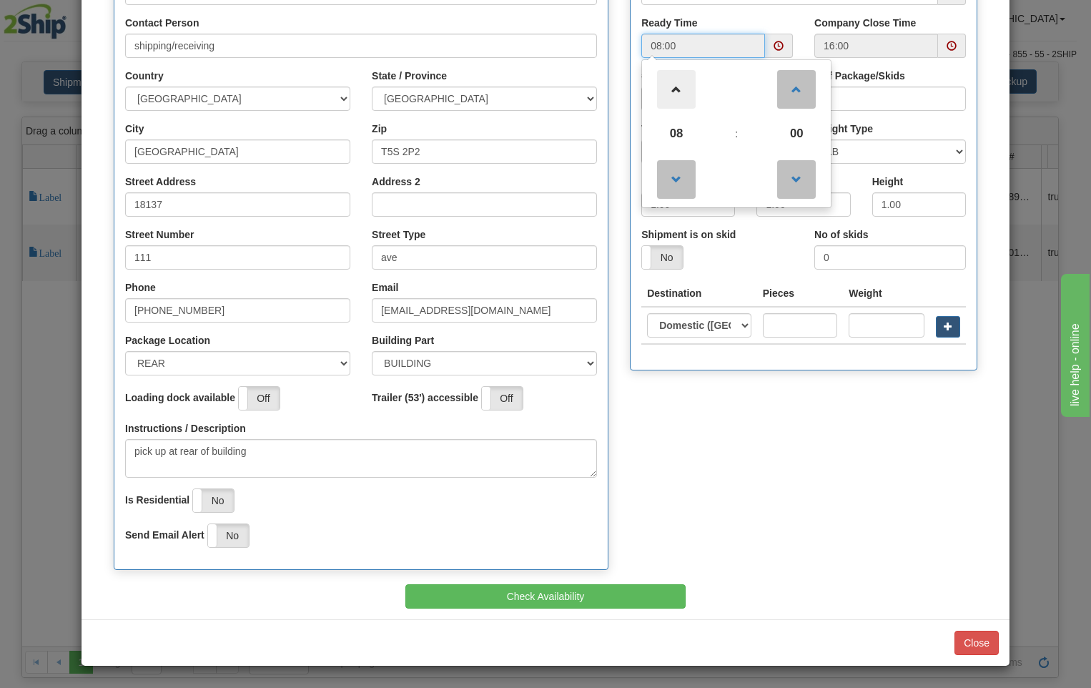
click at [666, 89] on span at bounding box center [676, 89] width 39 height 39
click at [666, 87] on span at bounding box center [676, 89] width 39 height 39
type input "12:00"
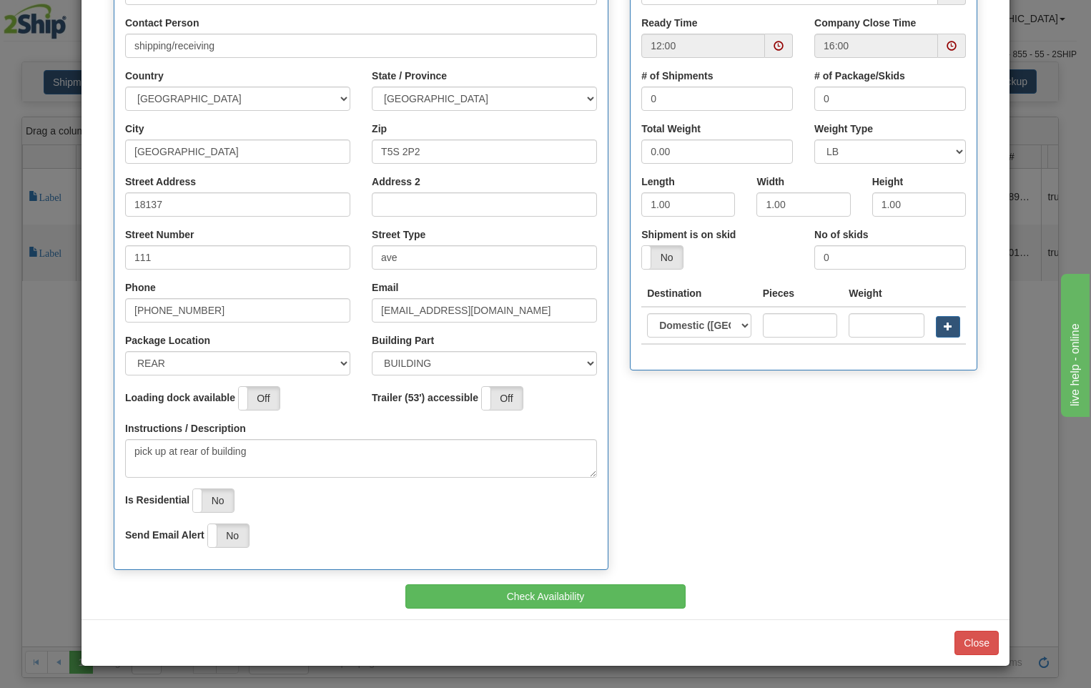
drag, startPoint x: 796, startPoint y: 388, endPoint x: 783, endPoint y: 375, distance: 18.2
click at [796, 386] on div "Pickup Location Company Sleep Country [GEOGRAPHIC_DATA] Contact Person shipping…" at bounding box center [545, 254] width 885 height 661
click at [683, 154] on input "0.00" at bounding box center [717, 151] width 152 height 24
type input "0"
type input "5.0"
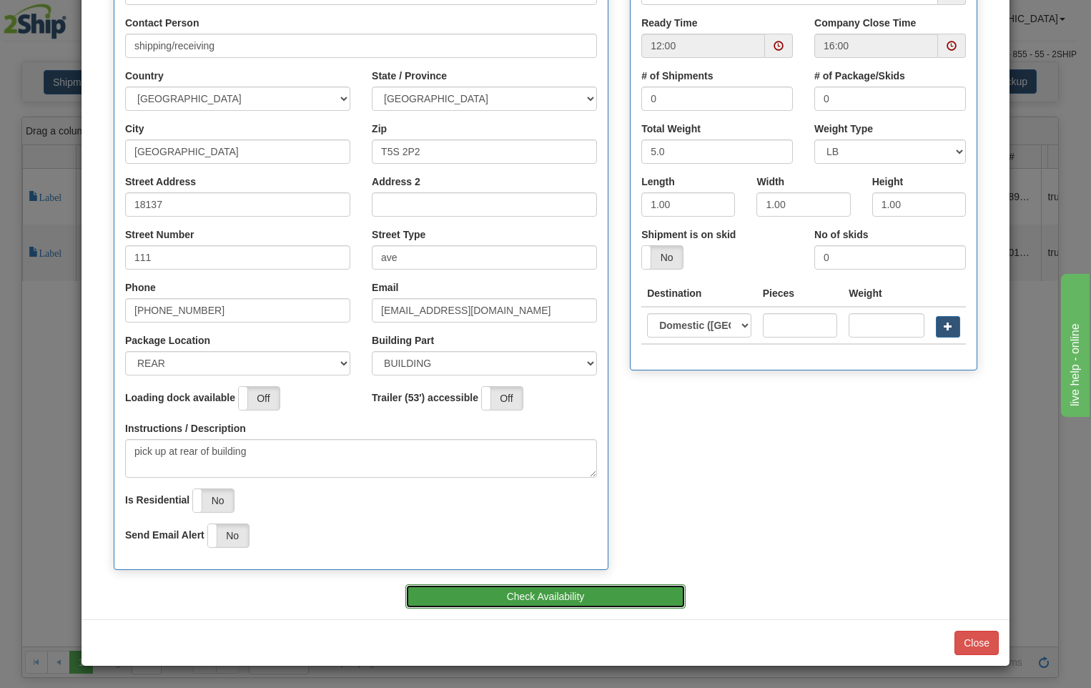
click at [599, 591] on button "Check Availability" at bounding box center [545, 596] width 281 height 24
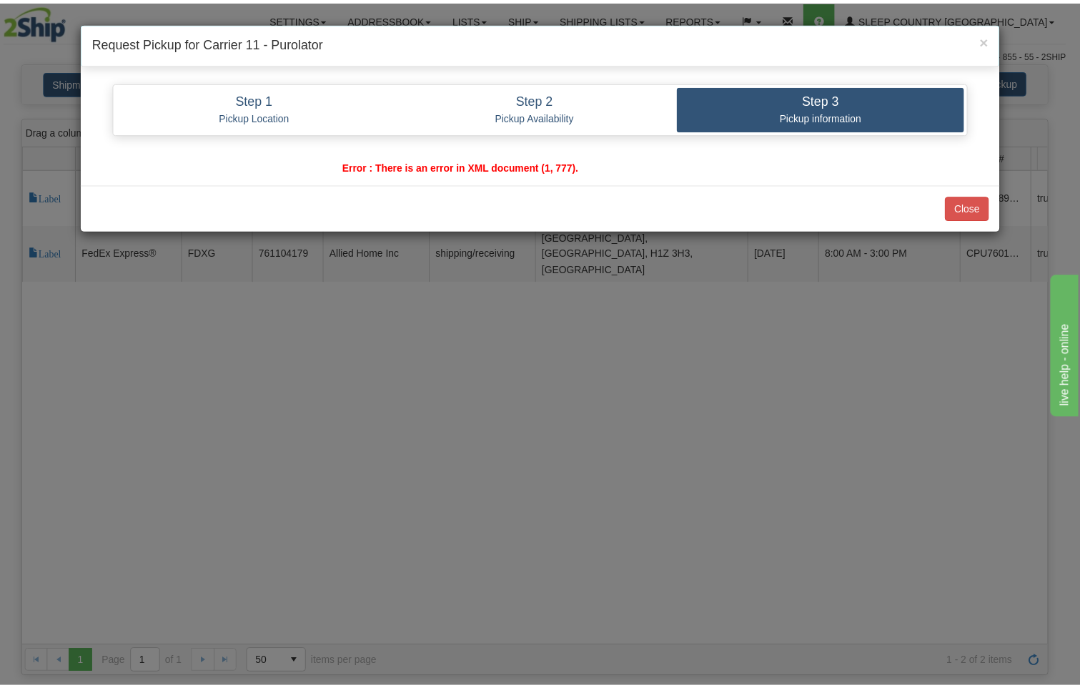
scroll to position [0, 0]
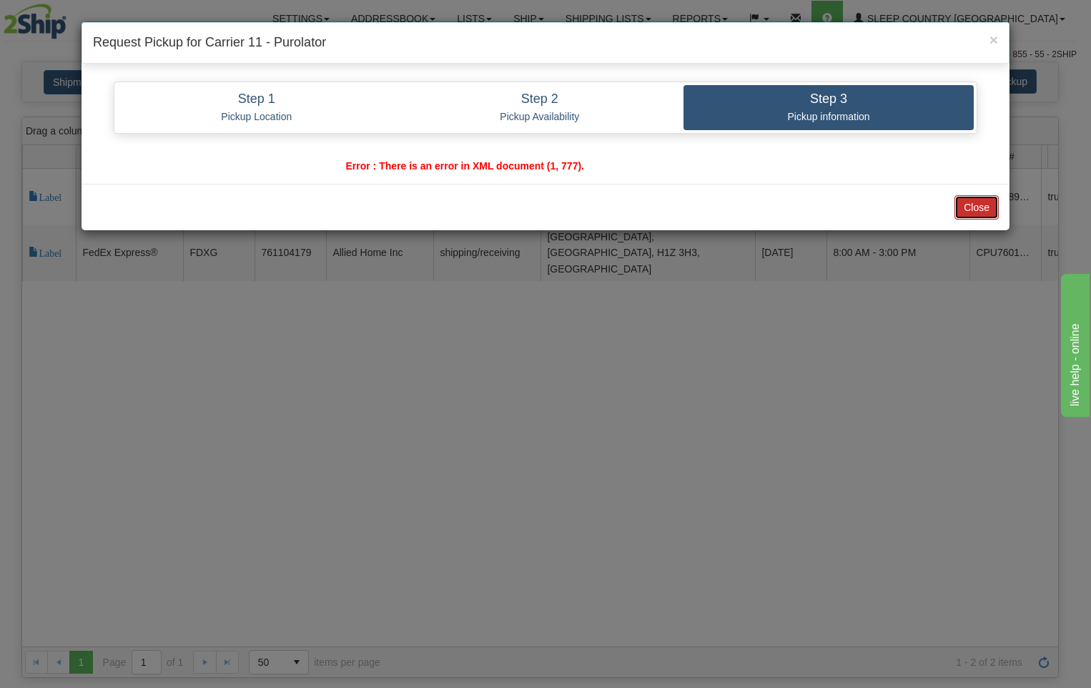
click at [972, 204] on button "Close" at bounding box center [976, 207] width 44 height 24
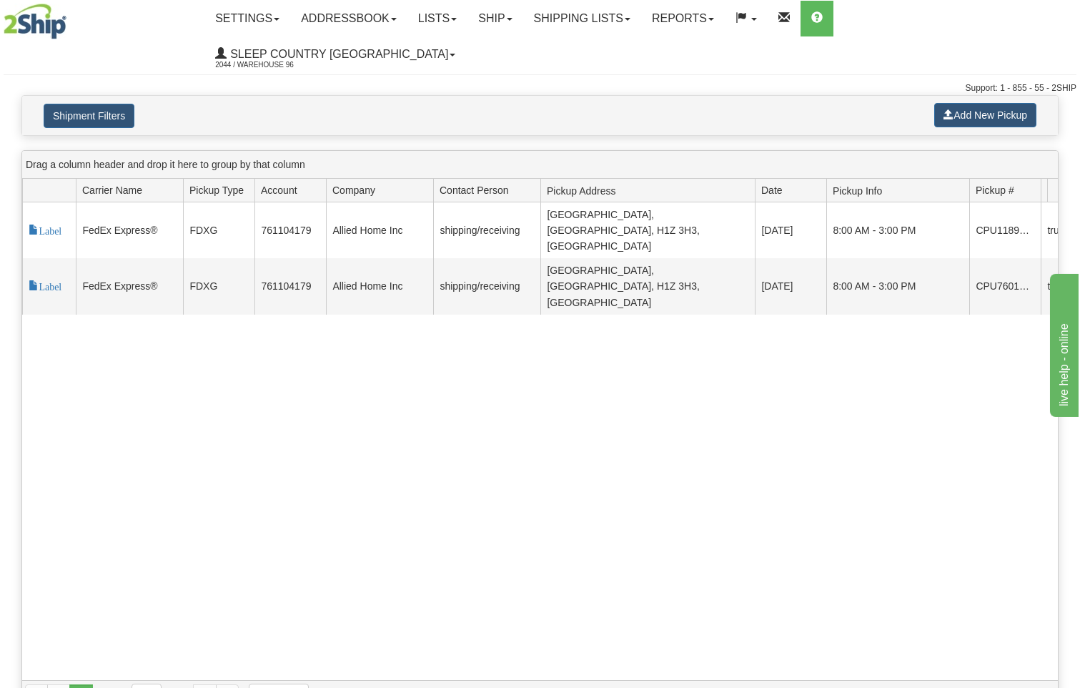
click at [119, 551] on div "117756 2 Label FedEx Express® FDXG 761104179 Allied Home Inc shipping/receiving…" at bounding box center [540, 441] width 1036 height 478
click at [620, 25] on link "Shipping lists" at bounding box center [582, 19] width 118 height 36
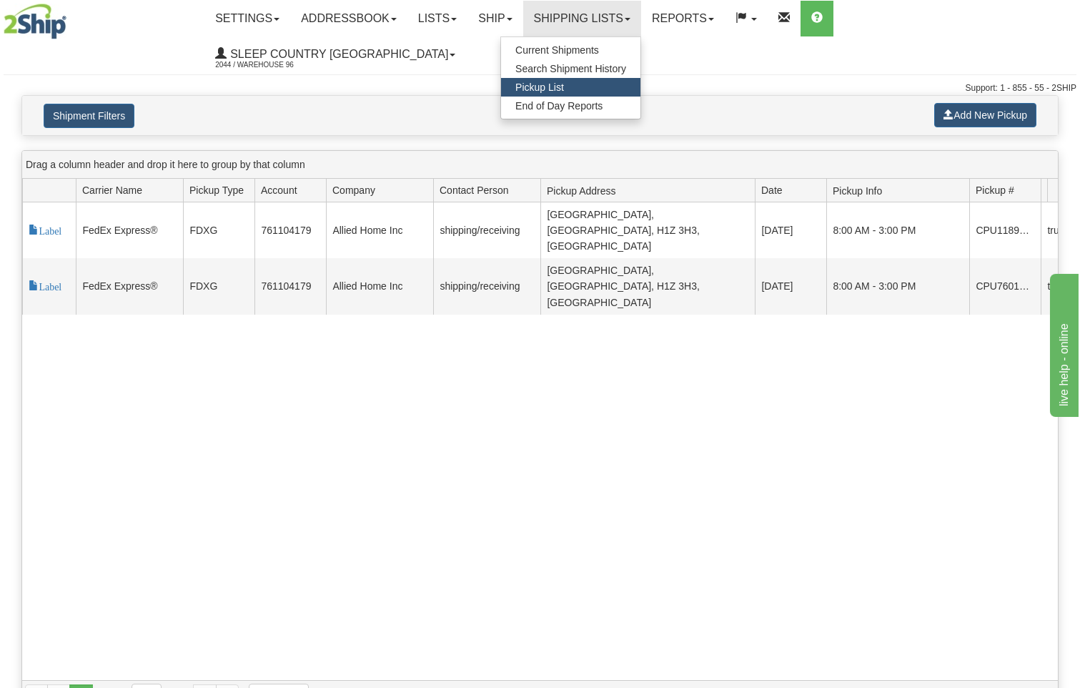
click at [613, 86] on link "Pickup List" at bounding box center [570, 87] width 139 height 19
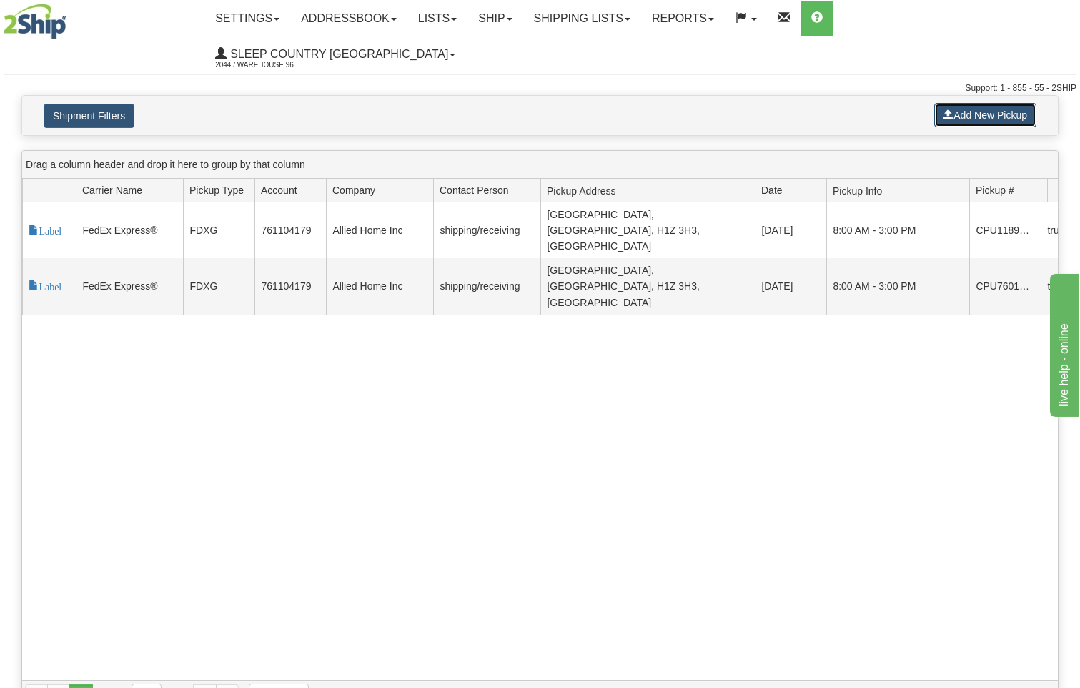
click at [965, 103] on button "Add New Pickup" at bounding box center [985, 115] width 102 height 24
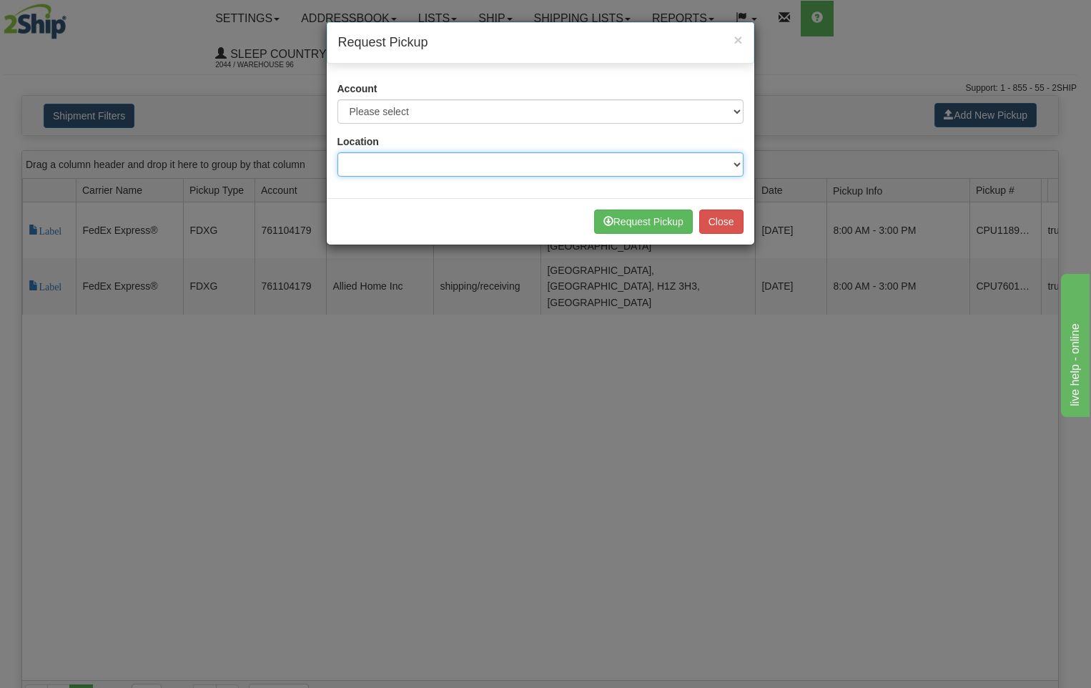
click at [726, 160] on select at bounding box center [540, 164] width 406 height 24
click at [742, 161] on select at bounding box center [540, 164] width 406 height 24
click at [734, 164] on select at bounding box center [540, 164] width 406 height 24
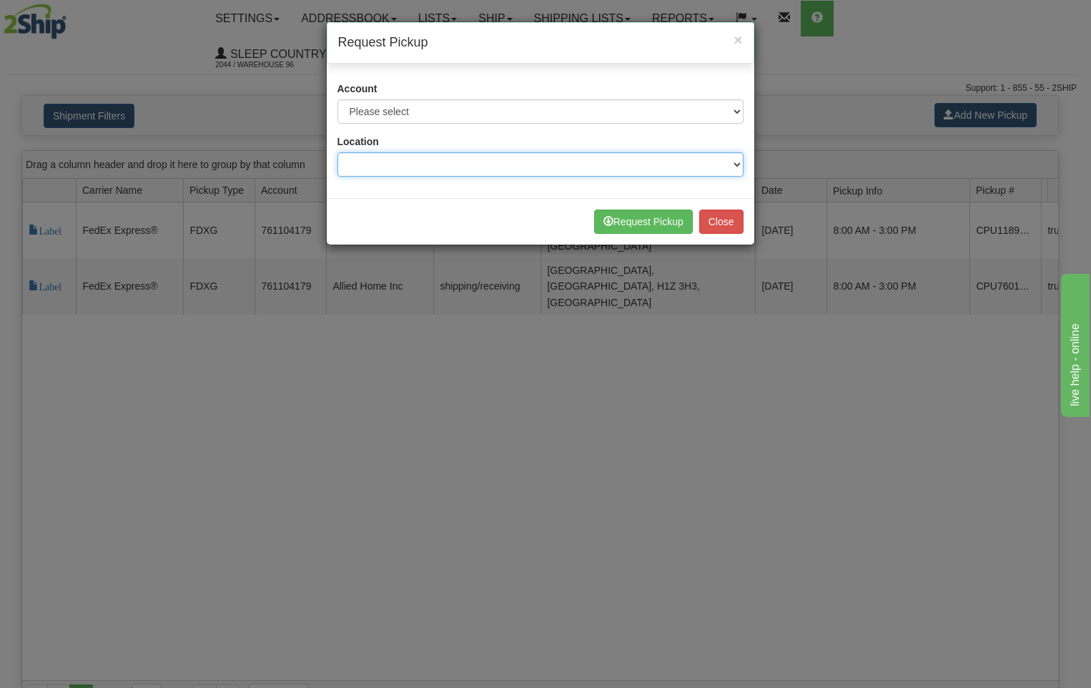
click at [734, 164] on select at bounding box center [540, 164] width 406 height 24
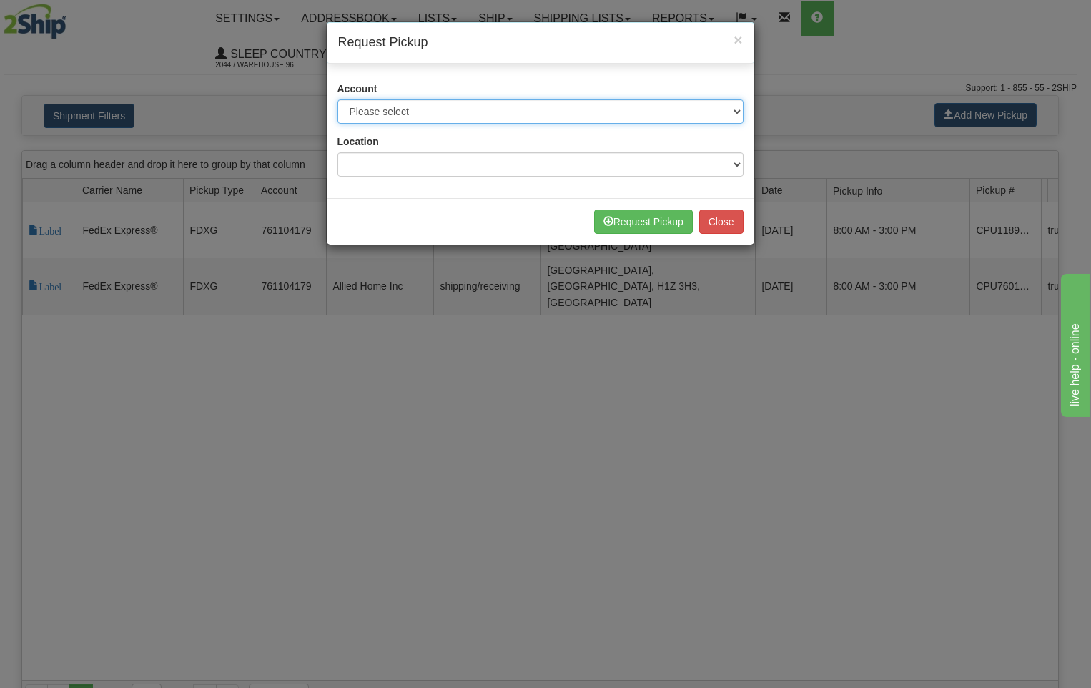
click at [736, 113] on select "Please select Canada Post - 1021964 ([GEOGRAPHIC_DATA] Post 96) Canpar - 438109…" at bounding box center [540, 111] width 406 height 24
select select "11"
click at [337, 99] on select "Please select Canada Post - 1021964 ([GEOGRAPHIC_DATA] Post 96) Canpar - 438109…" at bounding box center [540, 111] width 406 height 24
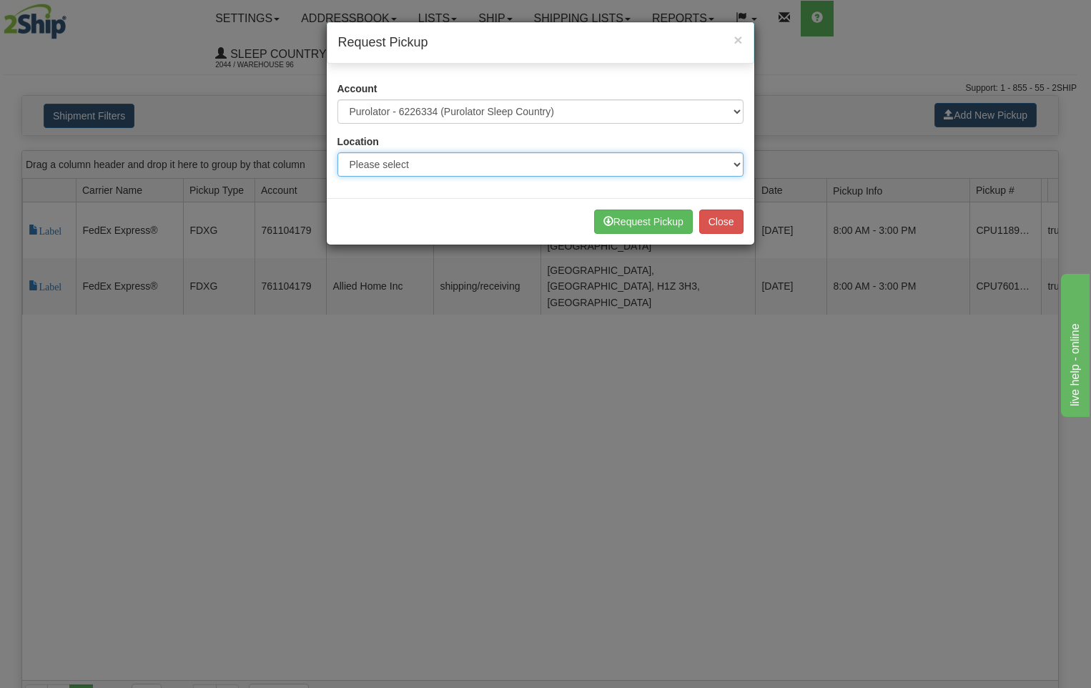
click at [734, 164] on select "Please select 300 390 90 901 902 91 914 915 916 917 92 921 922 93 94 95 96 97 9…" at bounding box center [540, 164] width 406 height 24
select select "3946"
click at [337, 152] on select "Please select 300 390 90 901 902 91 914 915 916 917 92 921 922 93 94 95 96 97 9…" at bounding box center [540, 164] width 406 height 24
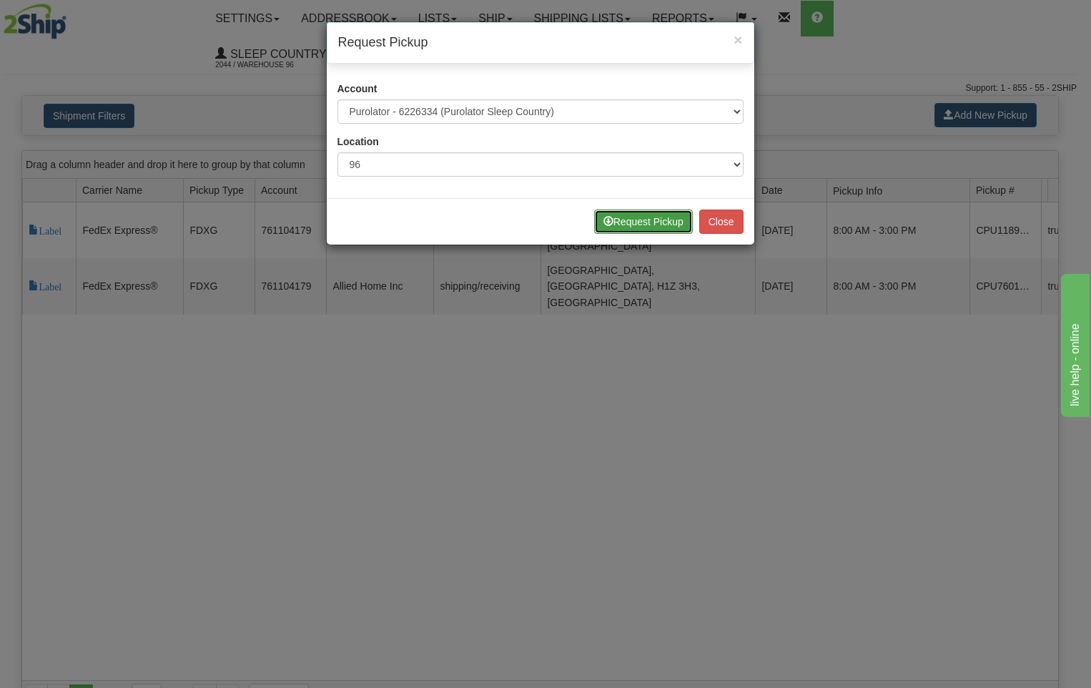
click at [656, 224] on button "Request Pickup" at bounding box center [643, 221] width 99 height 24
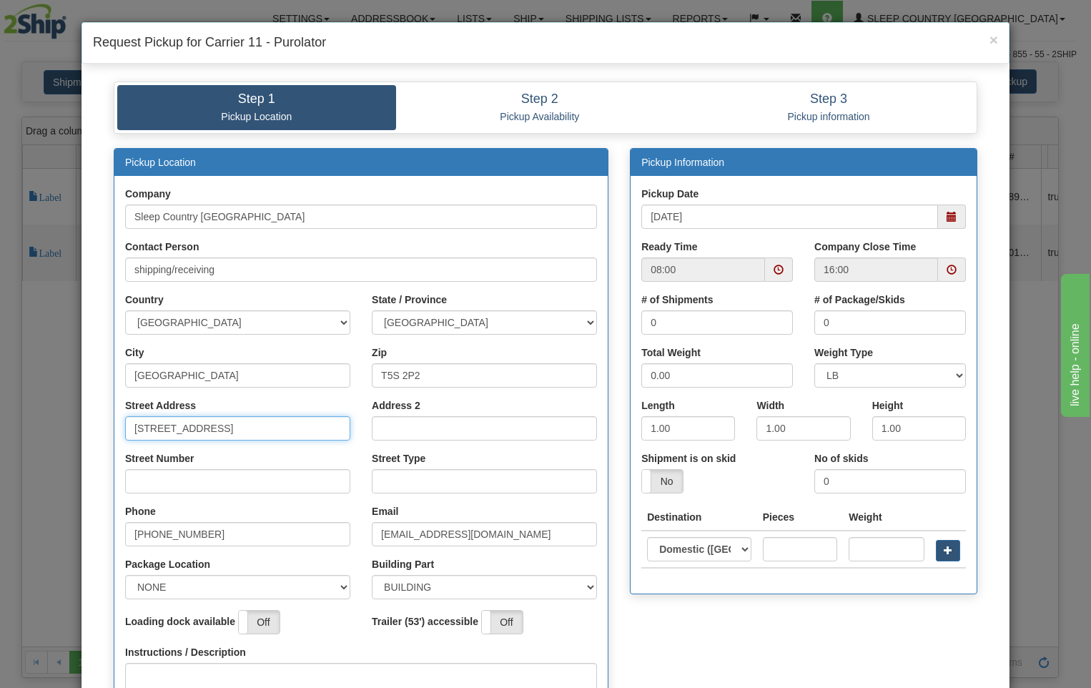
click at [267, 426] on input "[STREET_ADDRESS]" at bounding box center [237, 428] width 225 height 24
type input "18137"
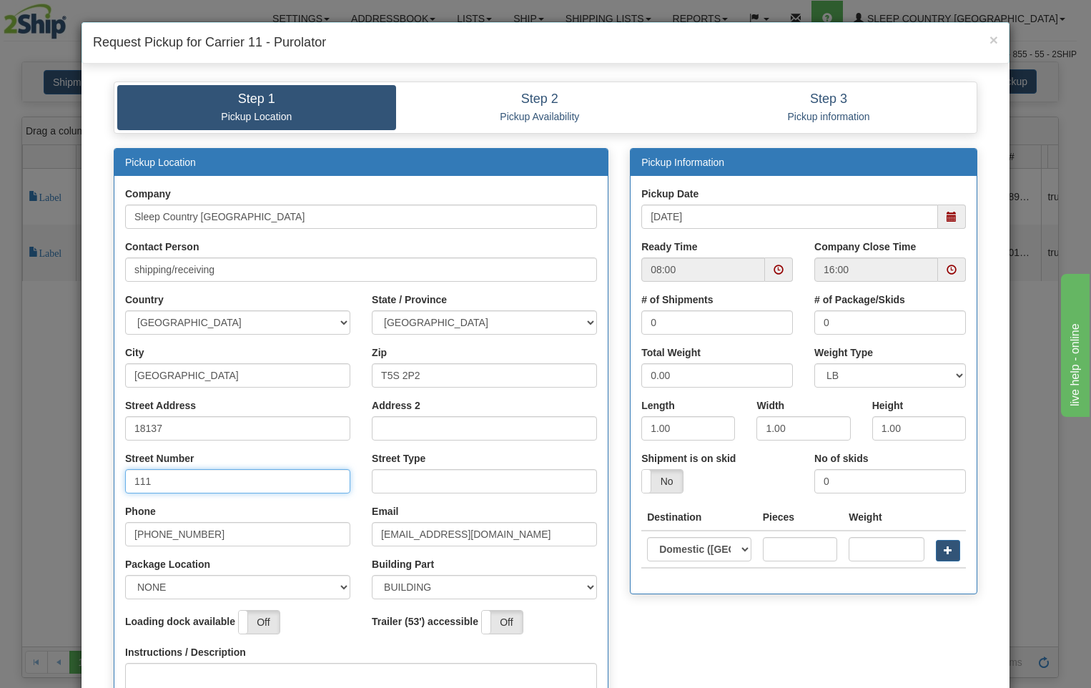
type input "111"
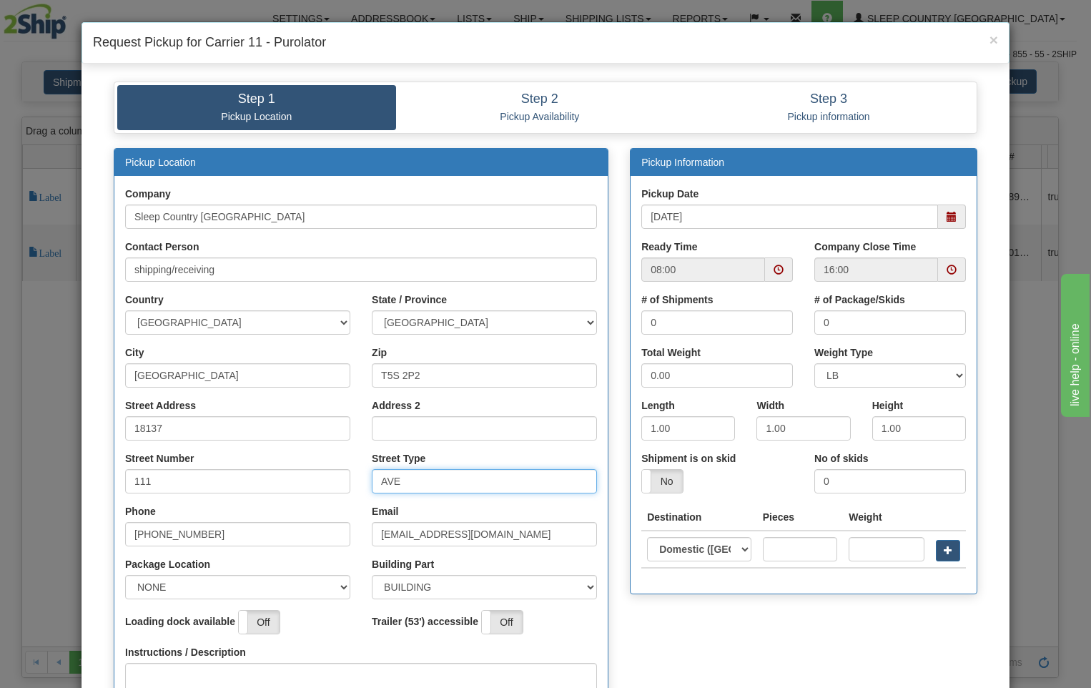
type input "AVE"
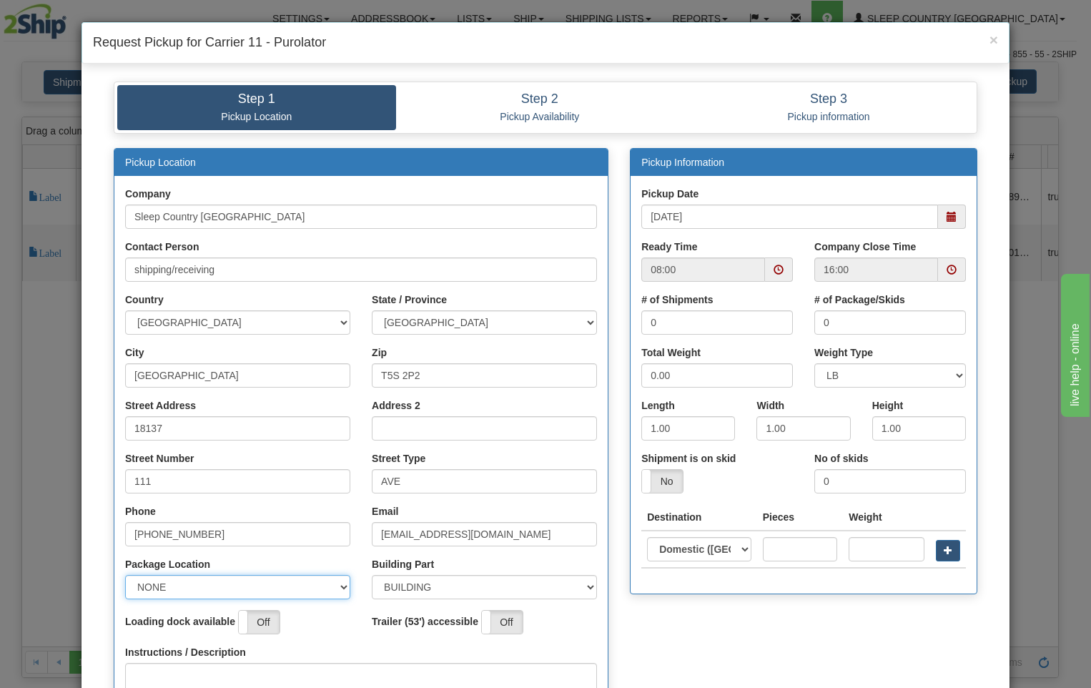
click at [335, 591] on select "NONE FRONT REAR SIDE" at bounding box center [237, 587] width 225 height 24
select select "2"
click at [125, 575] on select "NONE FRONT REAR SIDE" at bounding box center [237, 587] width 225 height 24
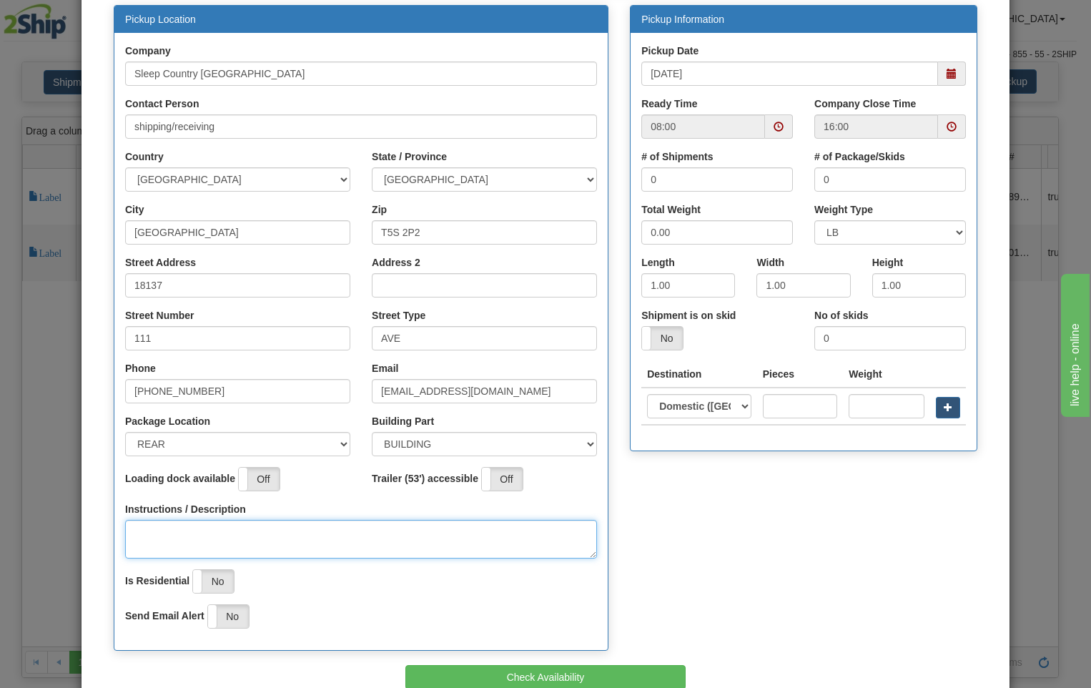
click at [160, 536] on textarea "Instructions / Description" at bounding box center [361, 539] width 472 height 39
type textarea "PICK UP AT REAR OF BUILDING"
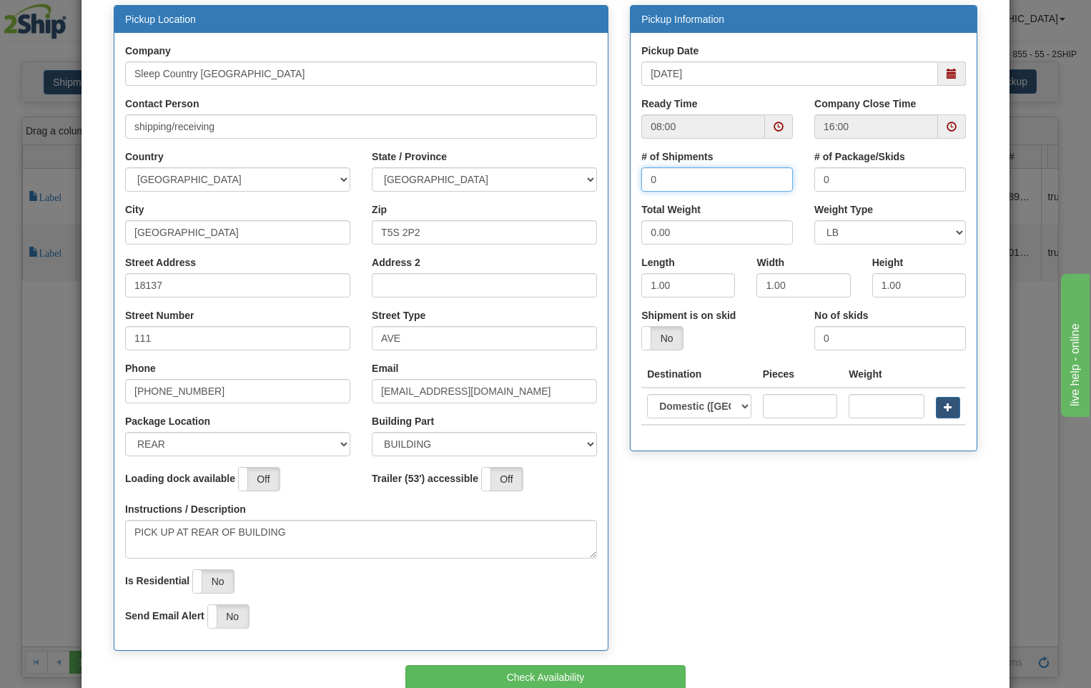
click at [686, 169] on input "0" at bounding box center [717, 179] width 152 height 24
type input "1"
click at [840, 174] on input "0" at bounding box center [890, 179] width 152 height 24
type input "1"
click at [676, 240] on input "0.00" at bounding box center [717, 232] width 152 height 24
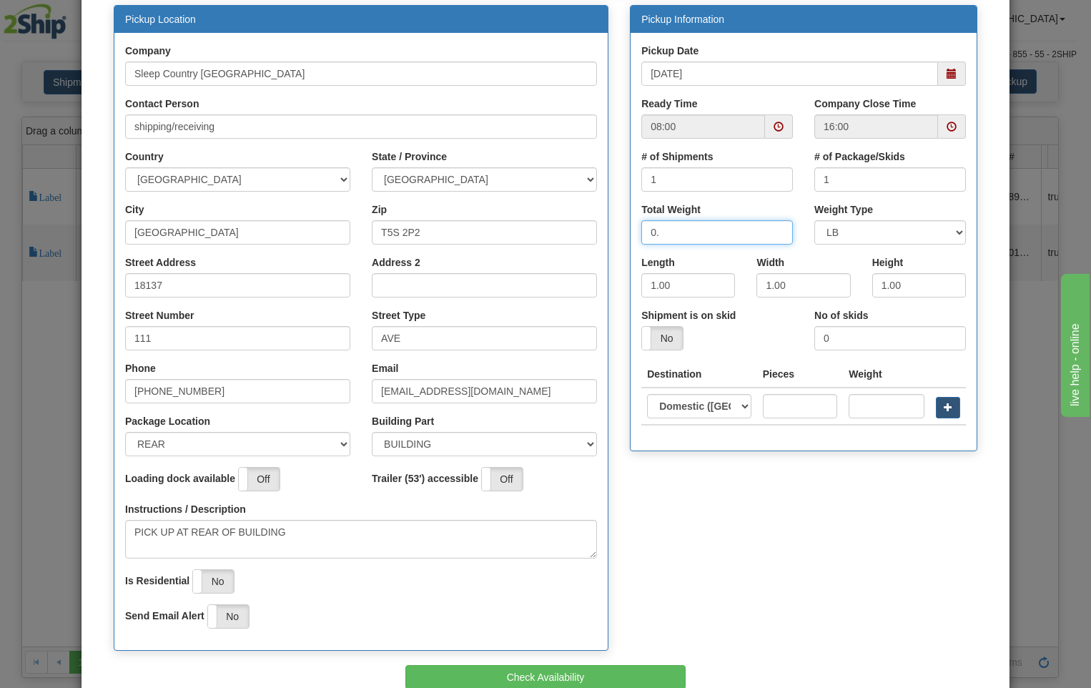
type input "0"
type input "51"
click at [700, 295] on input "1.00" at bounding box center [688, 285] width 94 height 24
type input "1"
type input "10"
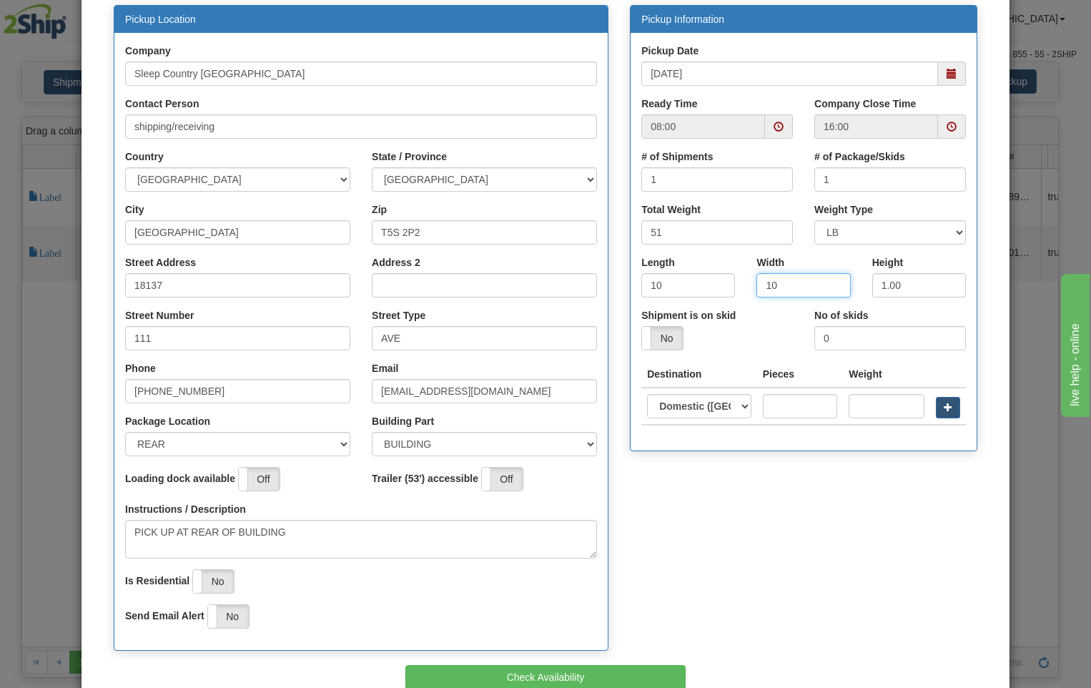
type input "10"
type input "5"
click at [599, 673] on button "Check Availability" at bounding box center [545, 677] width 281 height 24
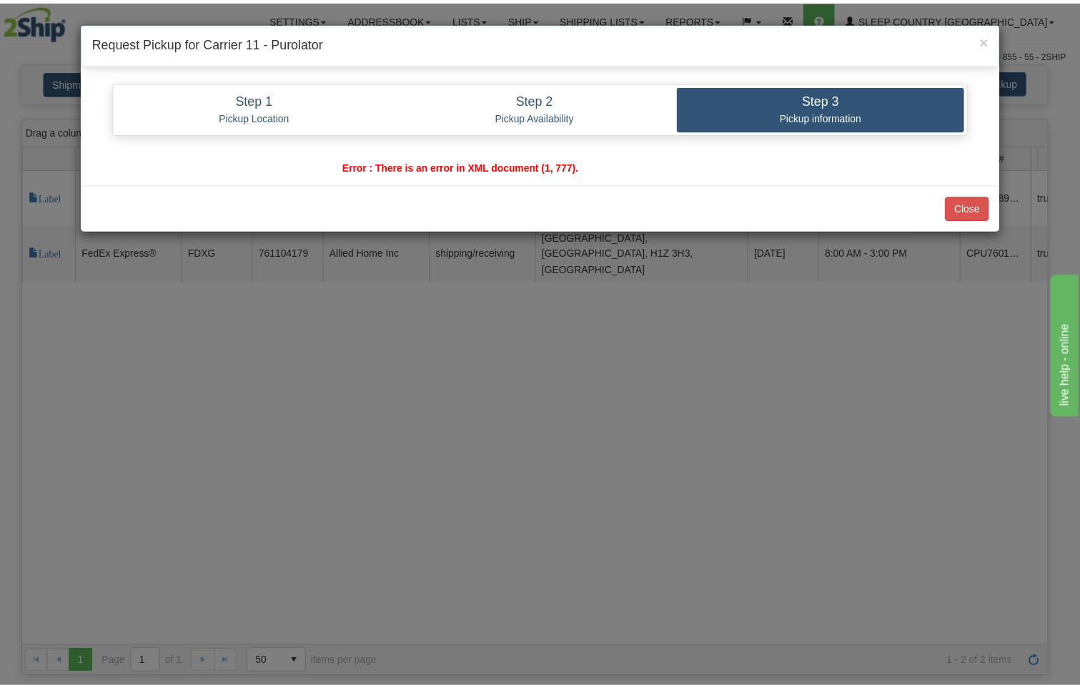
scroll to position [0, 0]
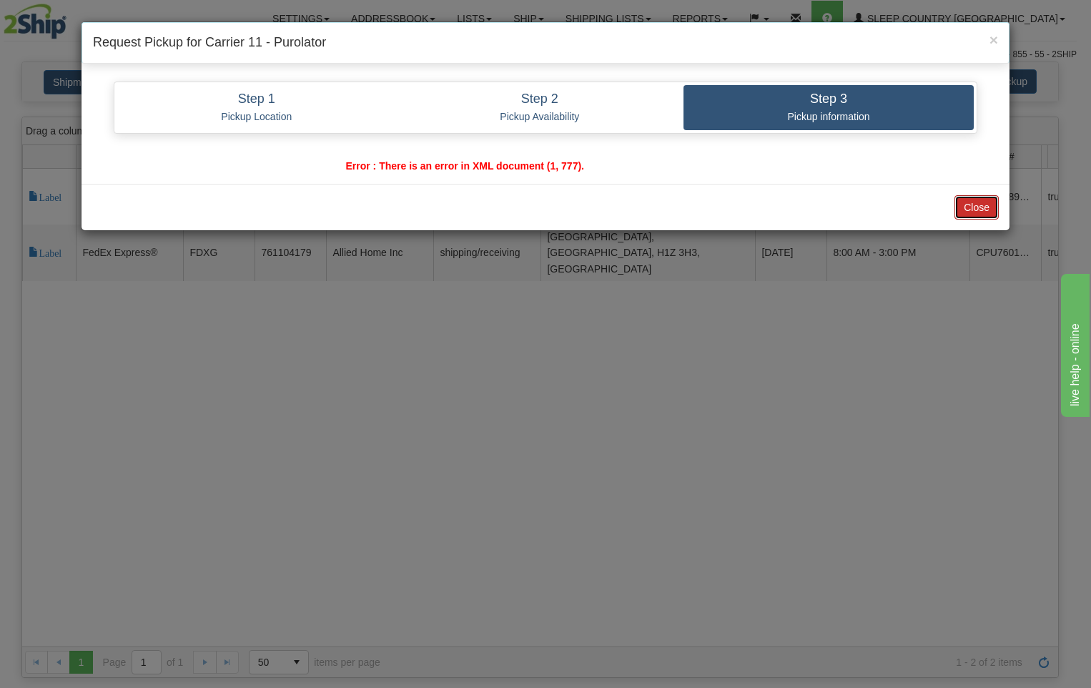
click at [967, 208] on button "Close" at bounding box center [976, 207] width 44 height 24
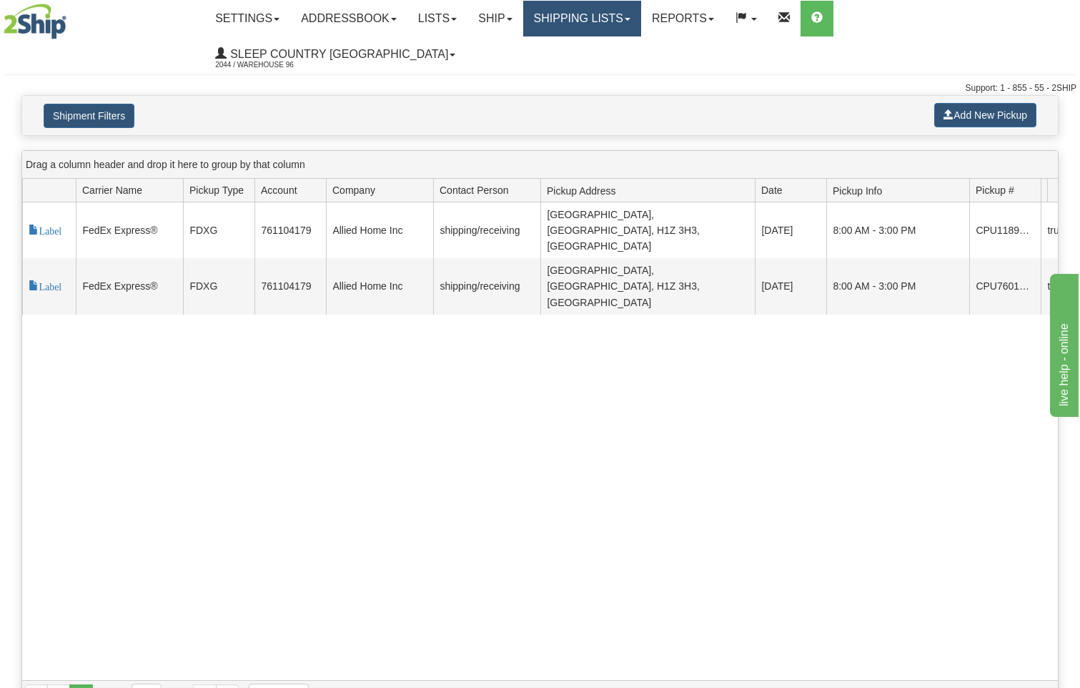
click at [641, 16] on link "Shipping lists" at bounding box center [582, 19] width 118 height 36
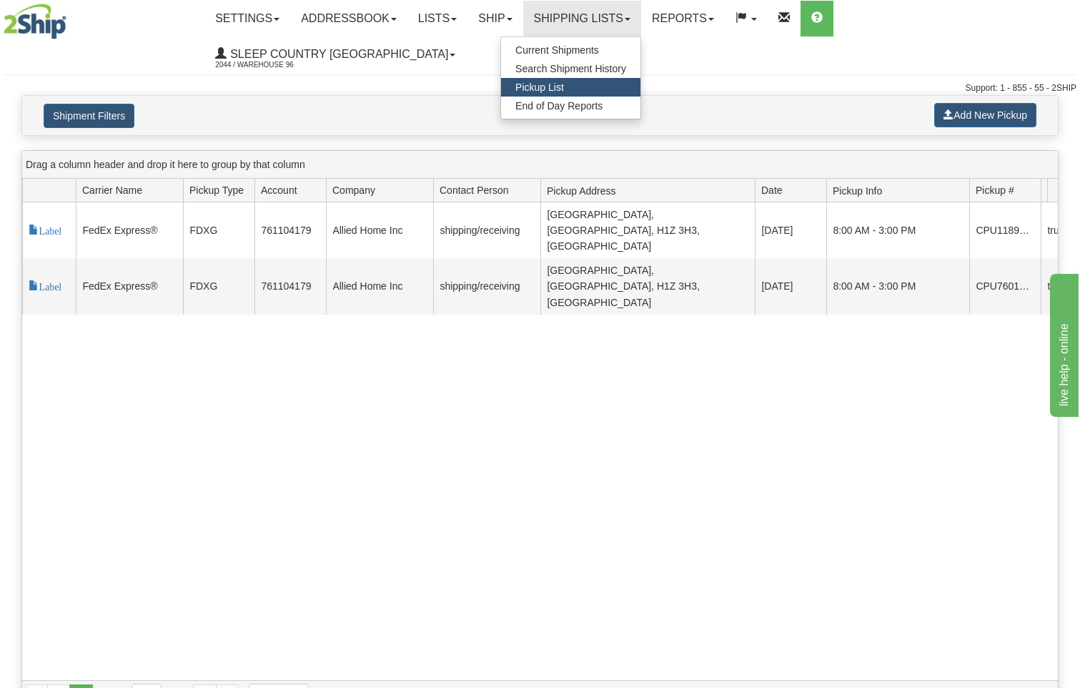
click at [564, 86] on span "Pickup List" at bounding box center [539, 87] width 49 height 11
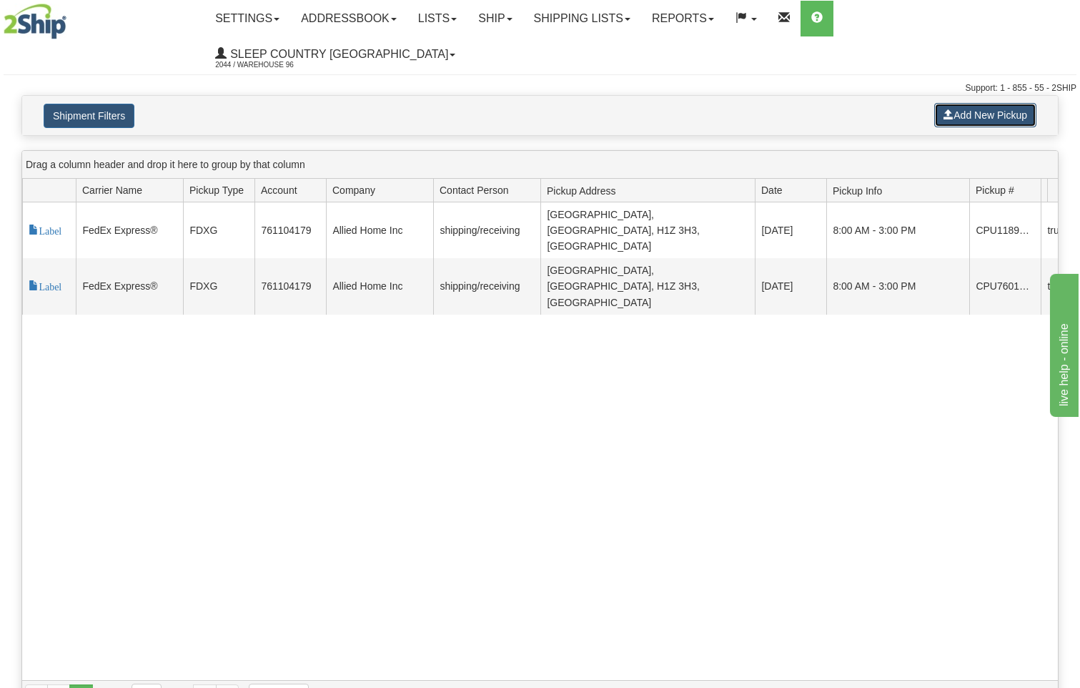
click at [971, 103] on button "Add New Pickup" at bounding box center [985, 115] width 102 height 24
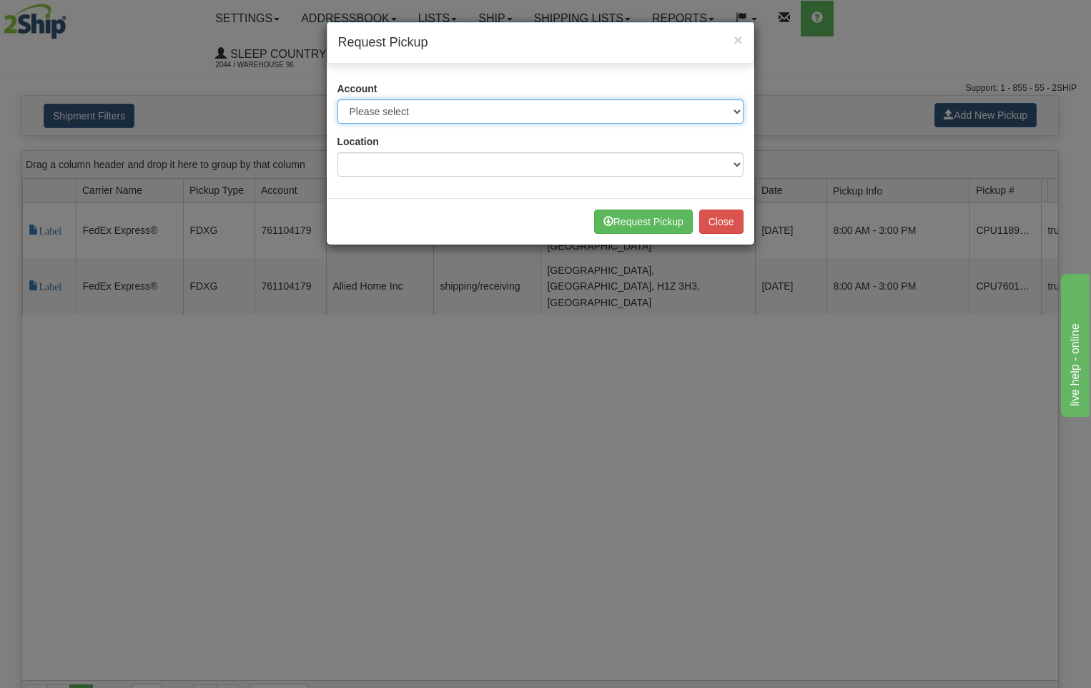
click at [714, 104] on select "Please select Canada Post - 1021964 ([GEOGRAPHIC_DATA] Post 96) Canpar - 438109…" at bounding box center [540, 111] width 406 height 24
select select "11"
click at [337, 99] on select "Please select Canada Post - 1021964 ([GEOGRAPHIC_DATA] Post 96) Canpar - 438109…" at bounding box center [540, 111] width 406 height 24
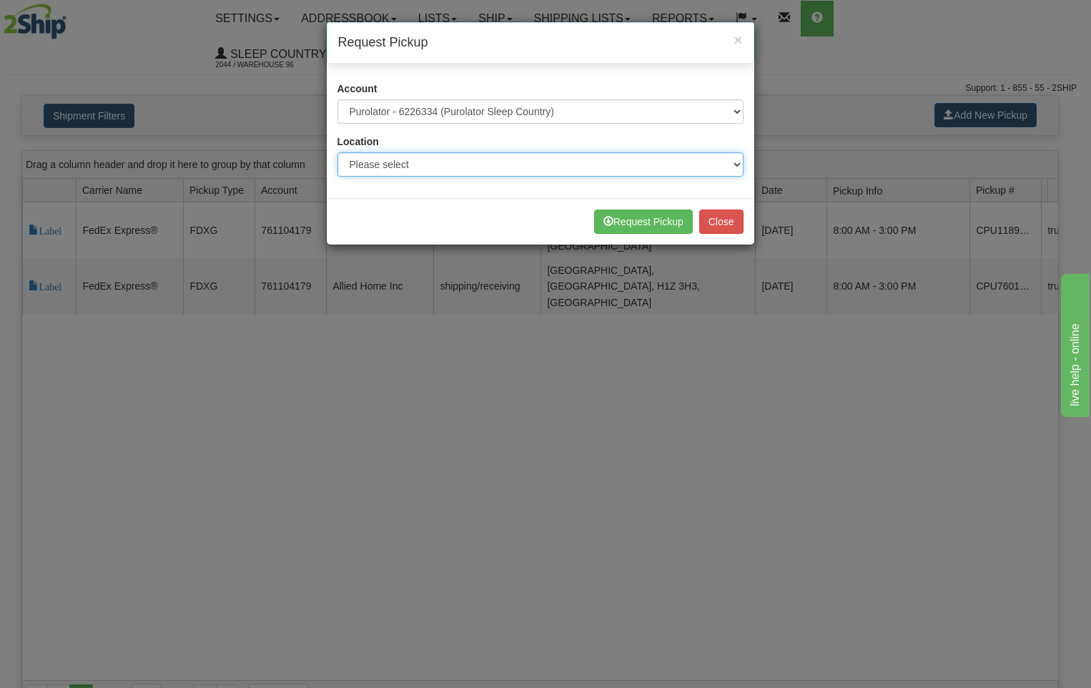
click at [737, 165] on select "Please select 300 390 90 901 902 91 914 915 916 917 92 921 922 93 94 95 96 97 9…" at bounding box center [540, 164] width 406 height 24
select select "3946"
click at [337, 152] on select "Please select 300 390 90 901 902 91 914 915 916 917 92 921 922 93 94 95 96 97 9…" at bounding box center [540, 164] width 406 height 24
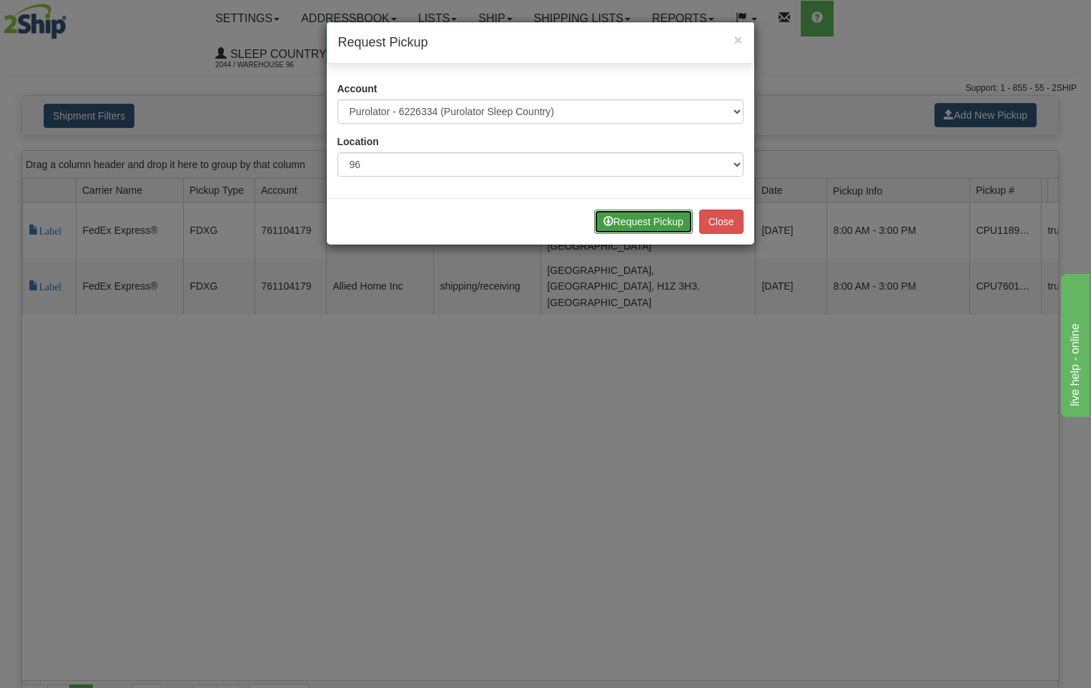
click at [661, 222] on button "Request Pickup" at bounding box center [643, 221] width 99 height 24
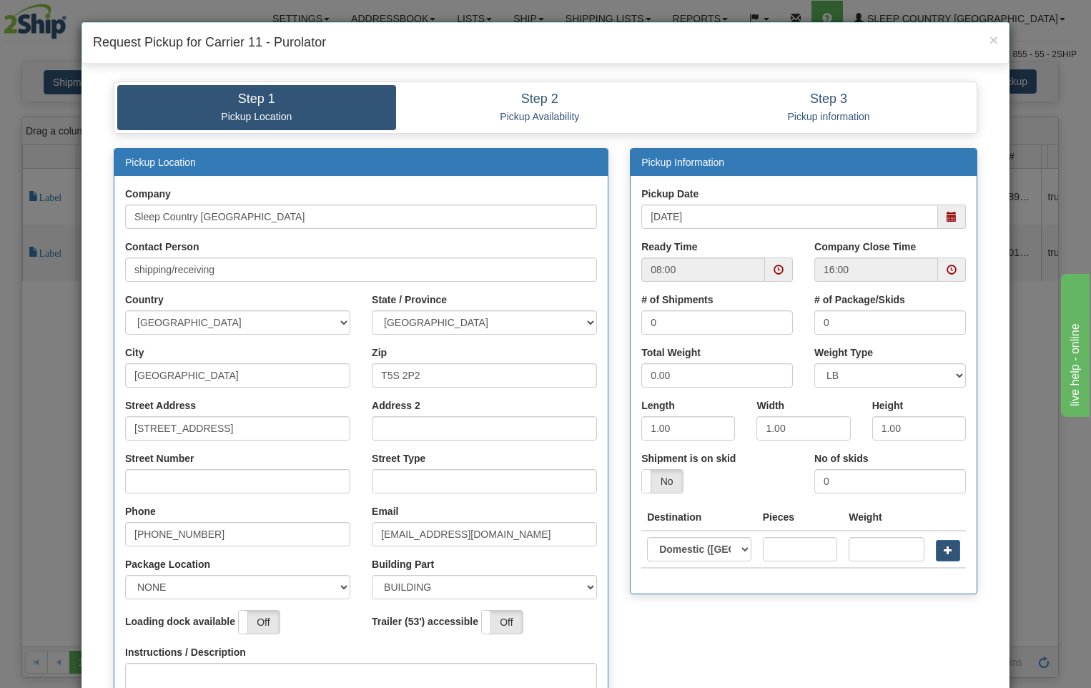
click at [774, 265] on span at bounding box center [779, 270] width 10 height 10
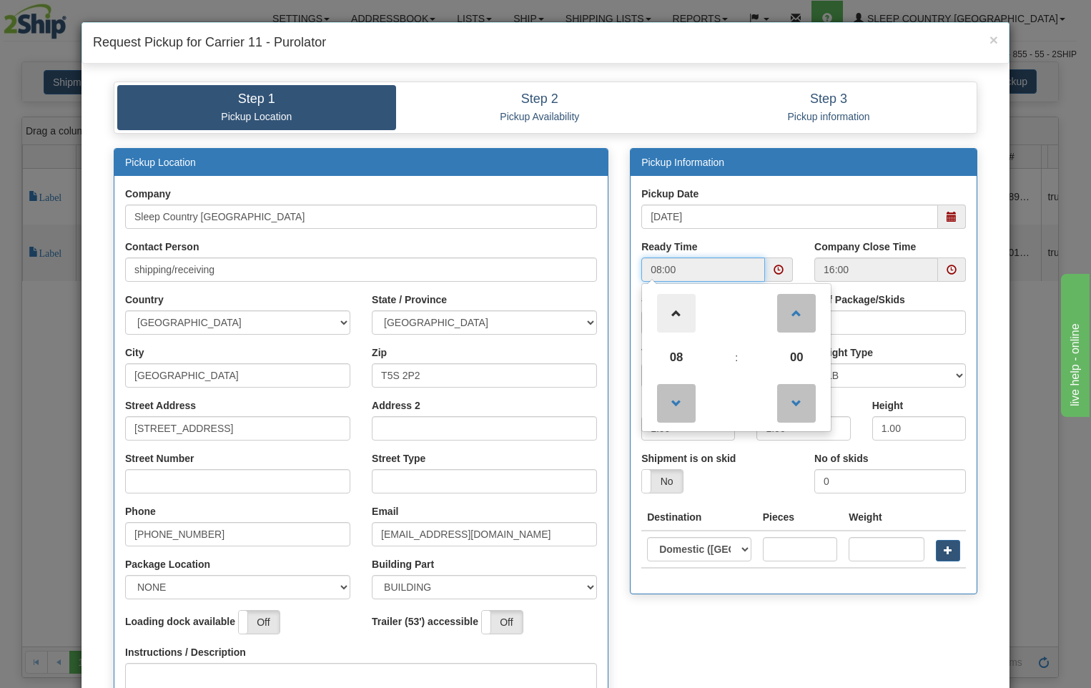
click at [671, 316] on span at bounding box center [676, 313] width 39 height 39
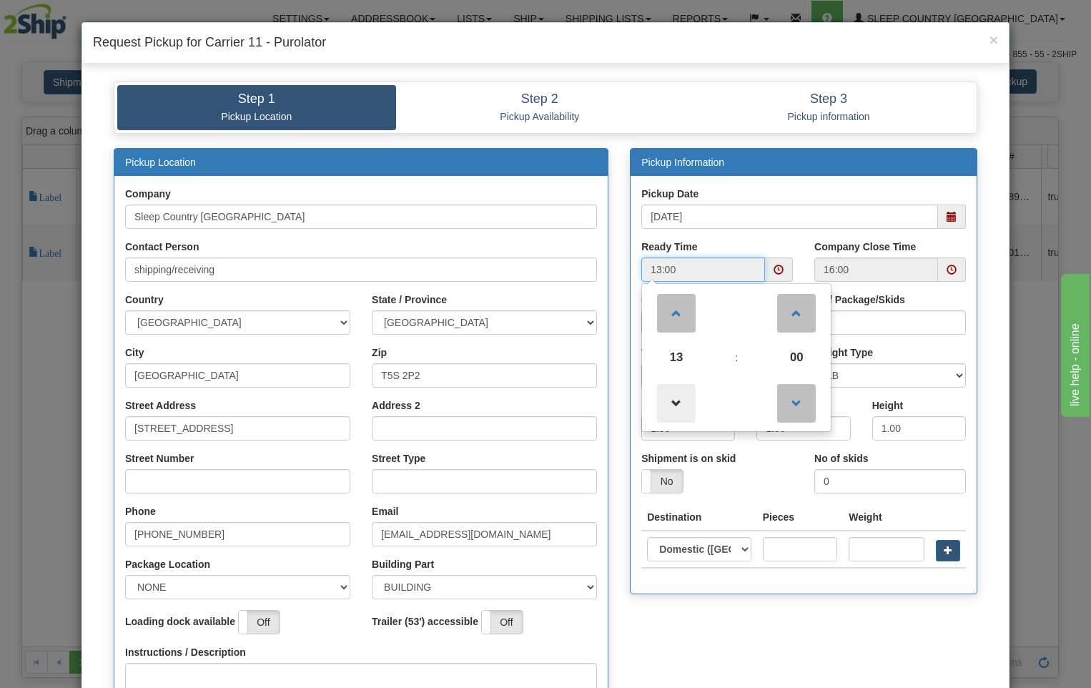
click at [669, 401] on span at bounding box center [676, 403] width 39 height 39
type input "12:00"
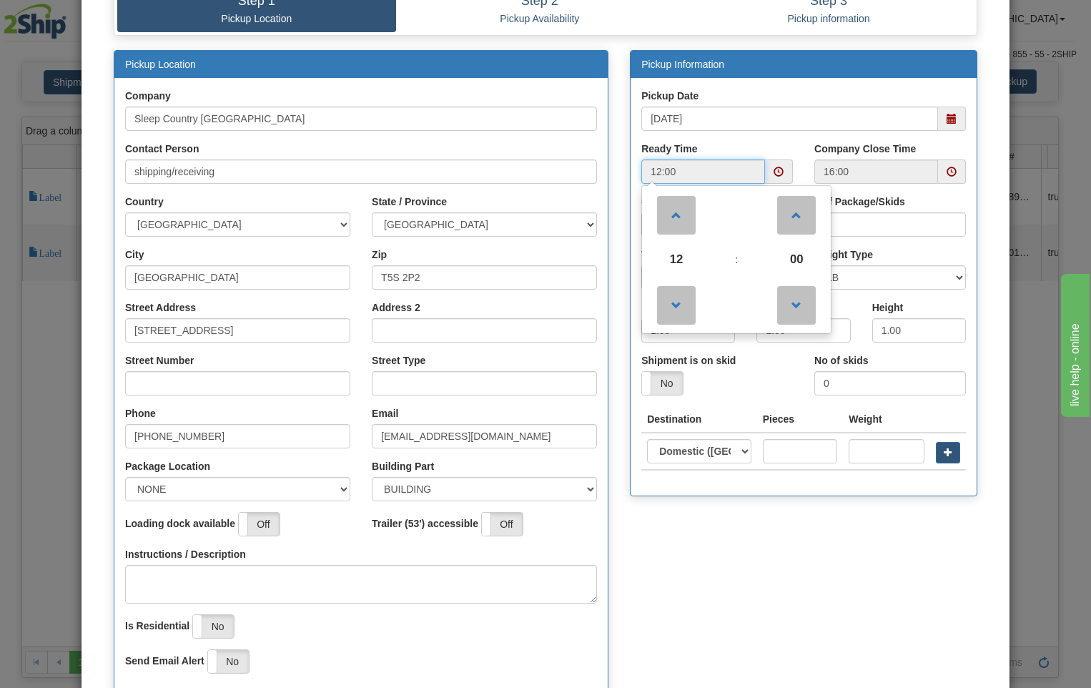
scroll to position [224, 0]
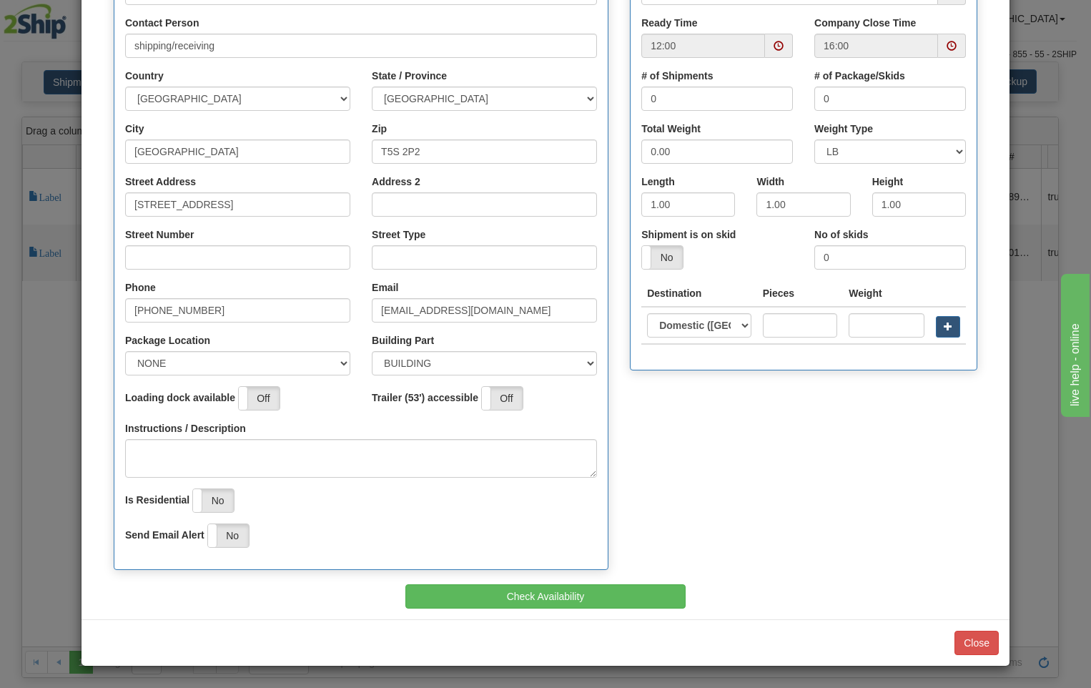
click at [759, 247] on div "Yes No" at bounding box center [717, 257] width 152 height 24
click at [675, 97] on input "0" at bounding box center [717, 99] width 152 height 24
type input "1"
click at [834, 93] on input "0" at bounding box center [890, 99] width 152 height 24
type input "1"
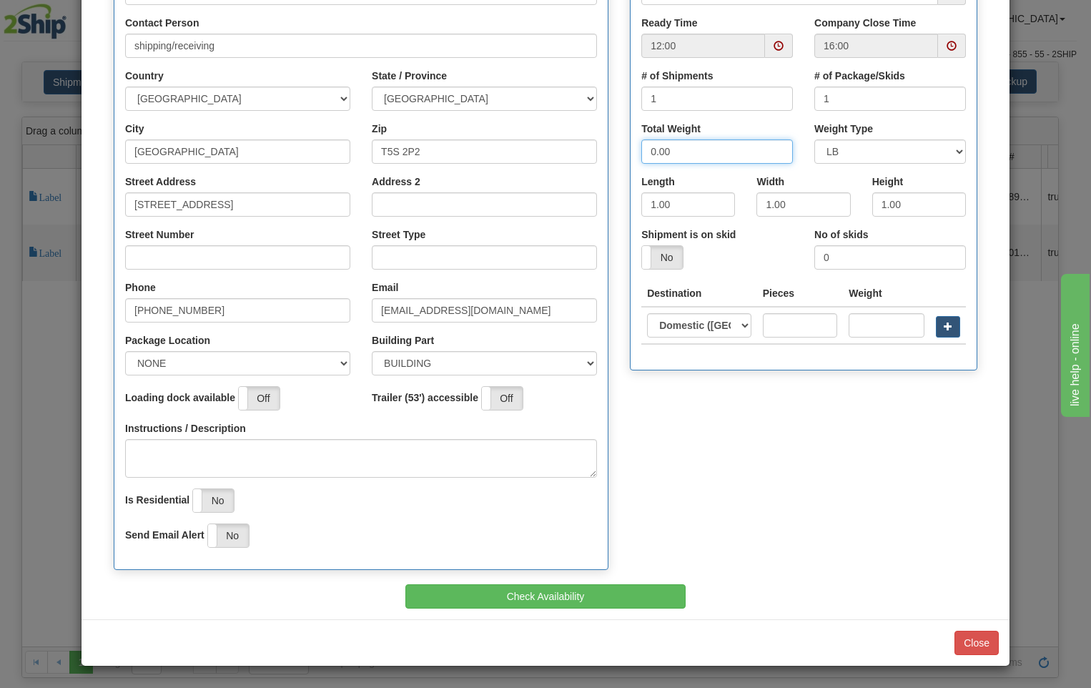
click at [683, 147] on input "0.00" at bounding box center [717, 151] width 152 height 24
type input "0"
type input "5.0"
click at [701, 185] on div "Length 1.00" at bounding box center [688, 195] width 94 height 42
click at [696, 202] on input "1.00" at bounding box center [688, 204] width 94 height 24
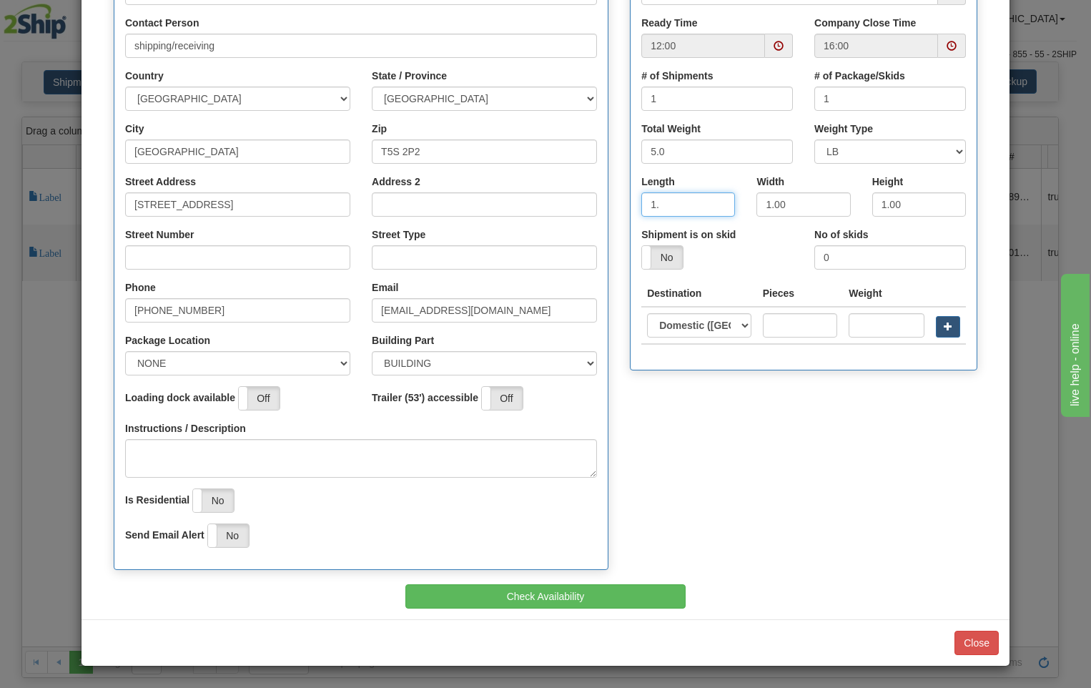
type input "1"
type input "10"
type input "5"
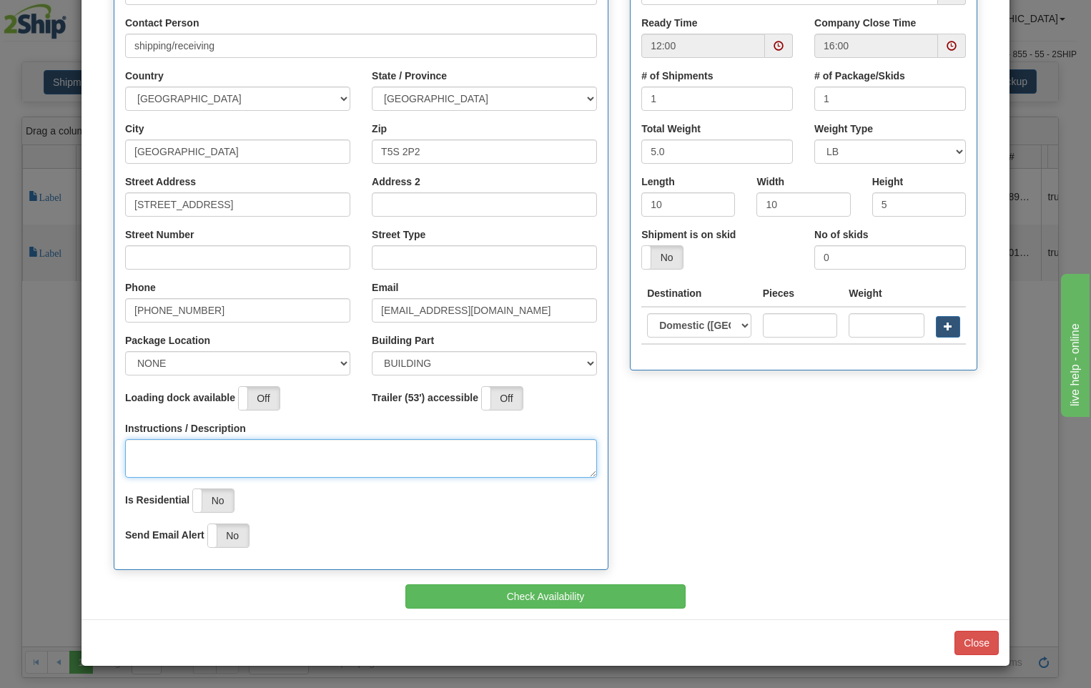
click at [134, 440] on textarea "Instructions / Description" at bounding box center [361, 458] width 472 height 39
type textarea "PICK UP AT REAR OF BUILDING"
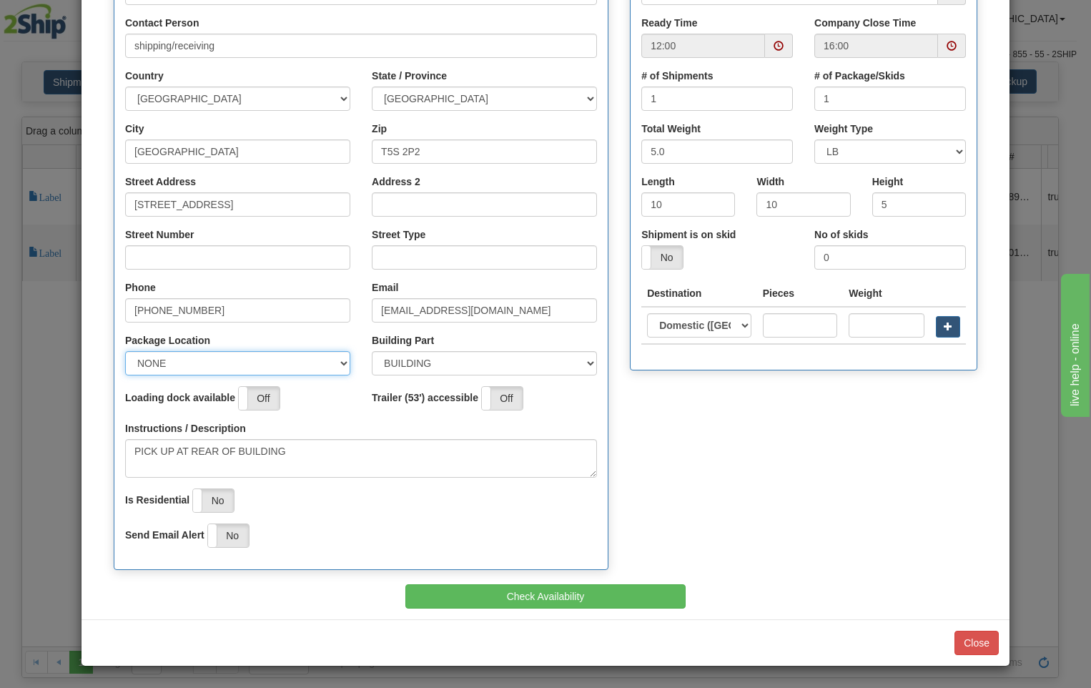
click at [340, 362] on select "NONE FRONT REAR SIDE" at bounding box center [237, 363] width 225 height 24
select select "2"
click at [125, 351] on select "NONE FRONT REAR SIDE" at bounding box center [237, 363] width 225 height 24
click at [252, 199] on input "[STREET_ADDRESS]" at bounding box center [237, 204] width 225 height 24
type input "18137"
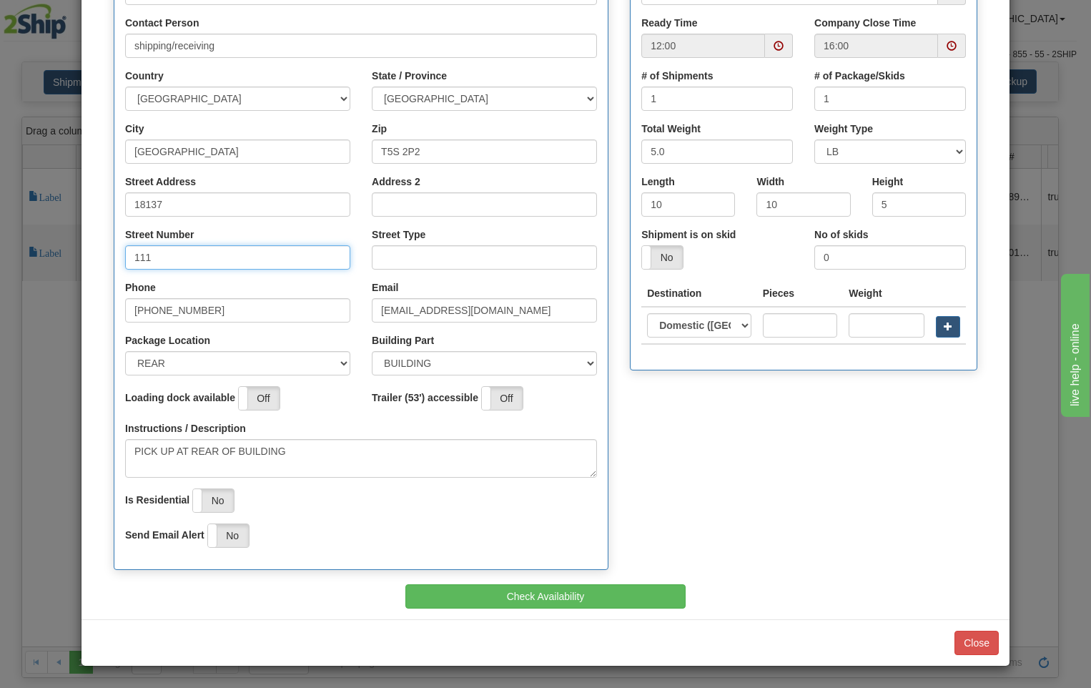
type input "111"
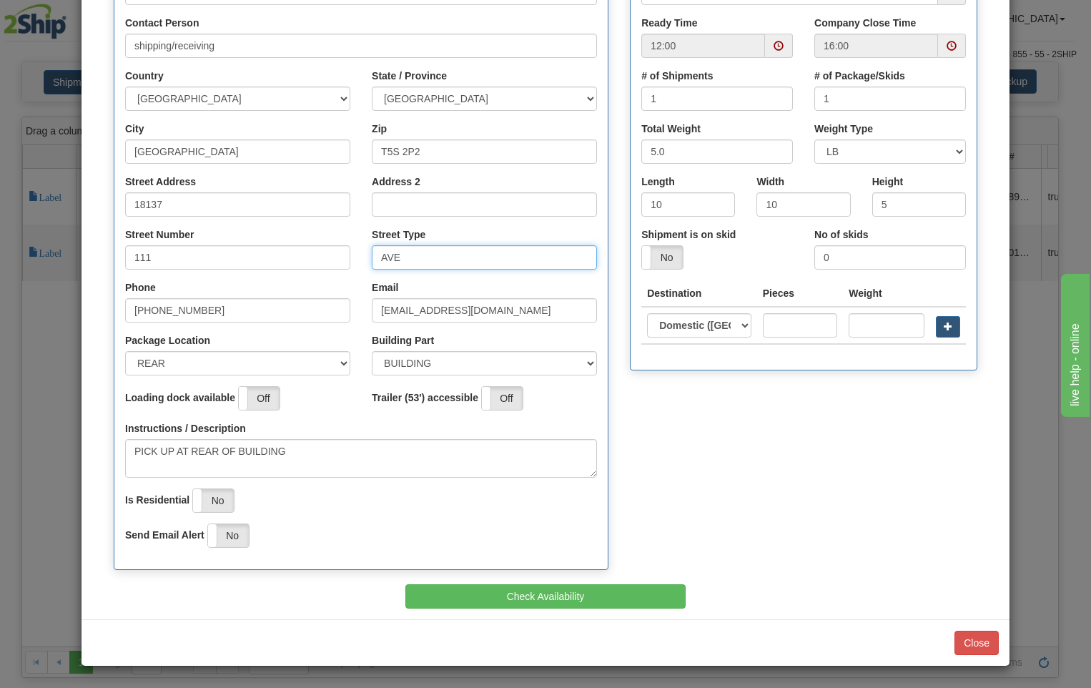
type input "AVE"
click at [781, 327] on input "text" at bounding box center [800, 325] width 74 height 24
type input "1"
click at [866, 322] on input "text" at bounding box center [887, 325] width 76 height 24
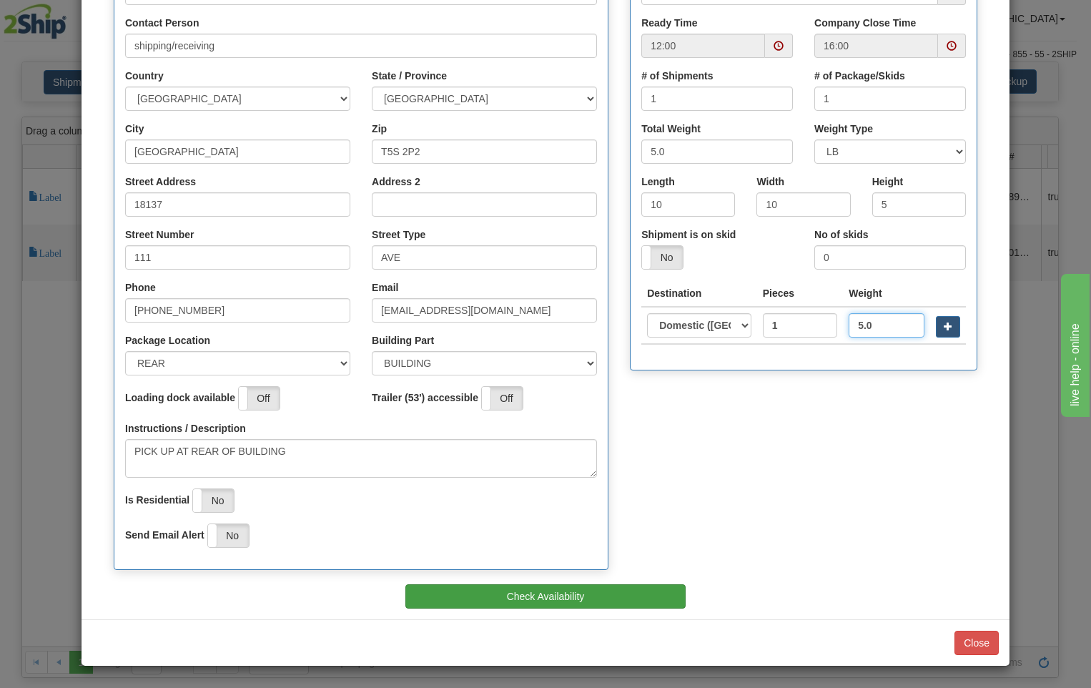
type input "5.0"
click at [621, 591] on button "Check Availability" at bounding box center [545, 596] width 281 height 24
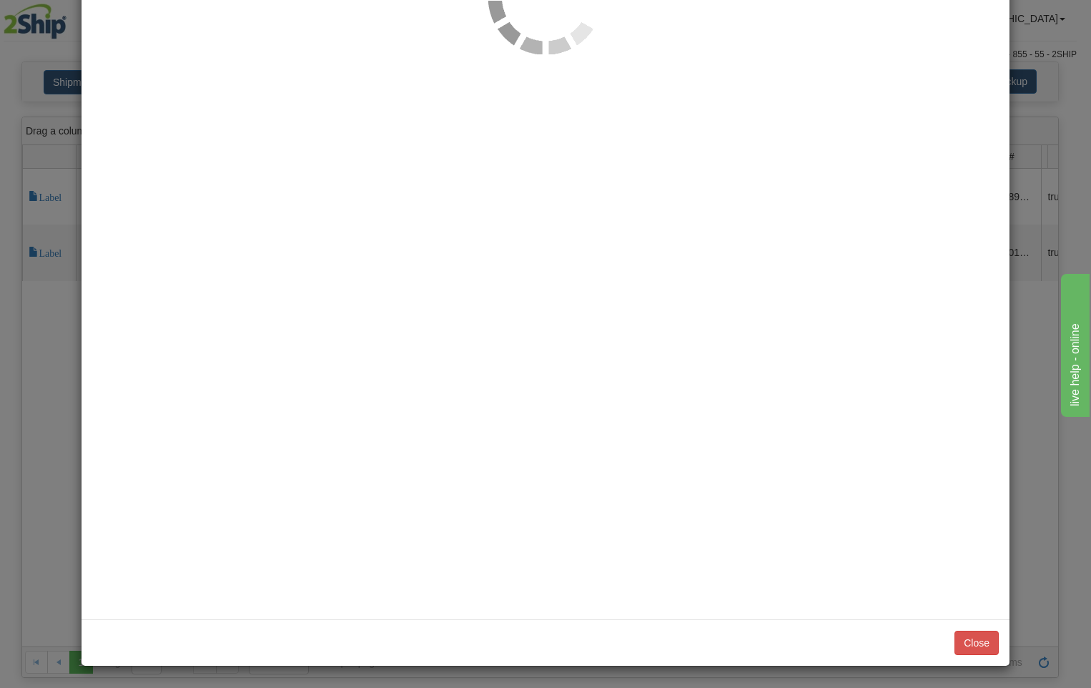
scroll to position [0, 0]
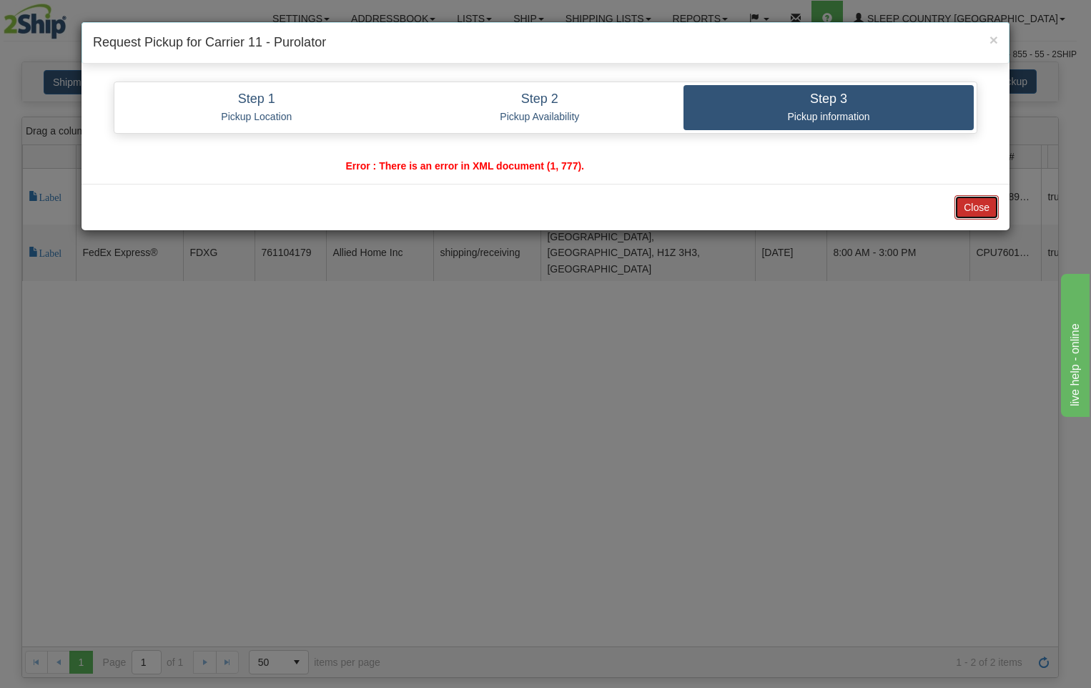
click at [989, 209] on button "Close" at bounding box center [976, 207] width 44 height 24
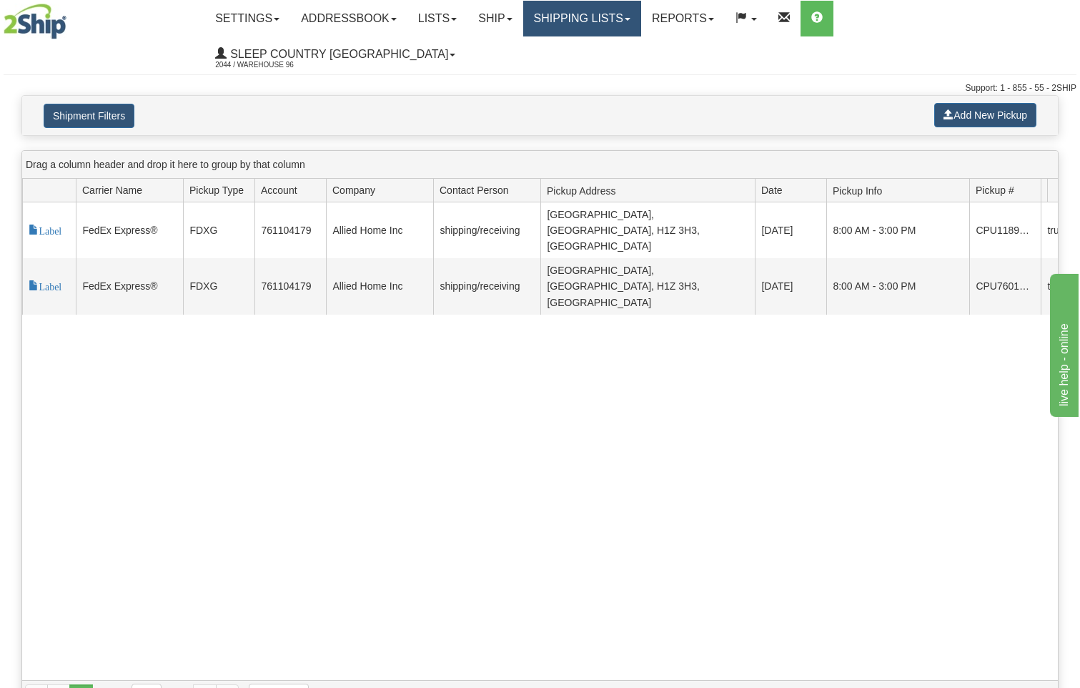
click at [641, 21] on link "Shipping lists" at bounding box center [582, 19] width 118 height 36
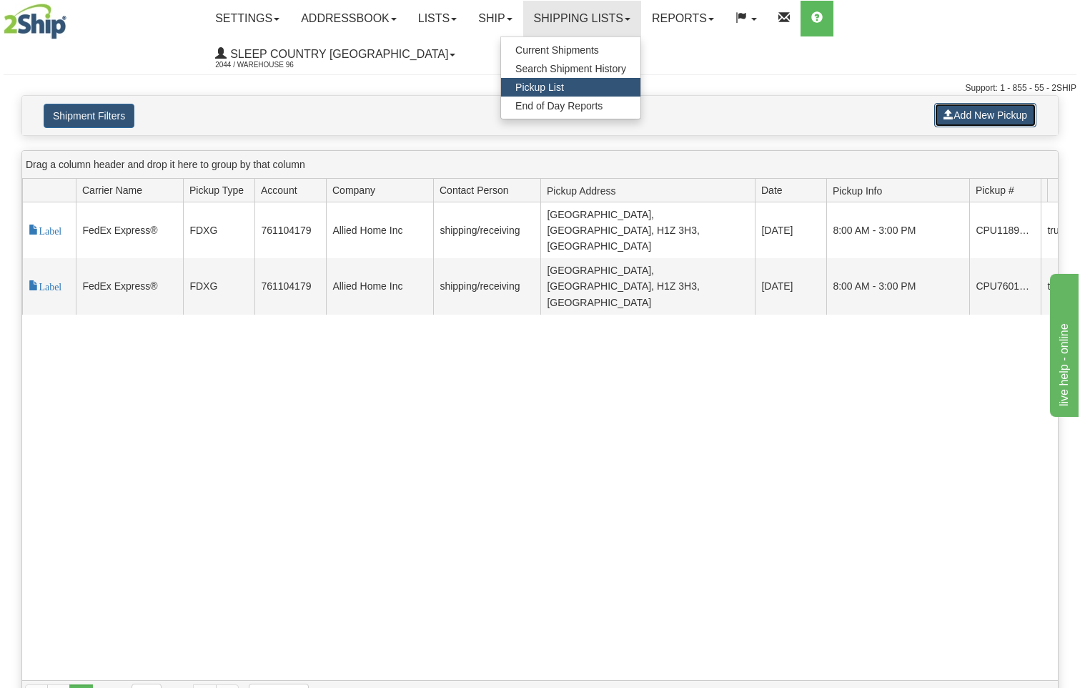
click at [977, 103] on button "Add New Pickup" at bounding box center [985, 115] width 102 height 24
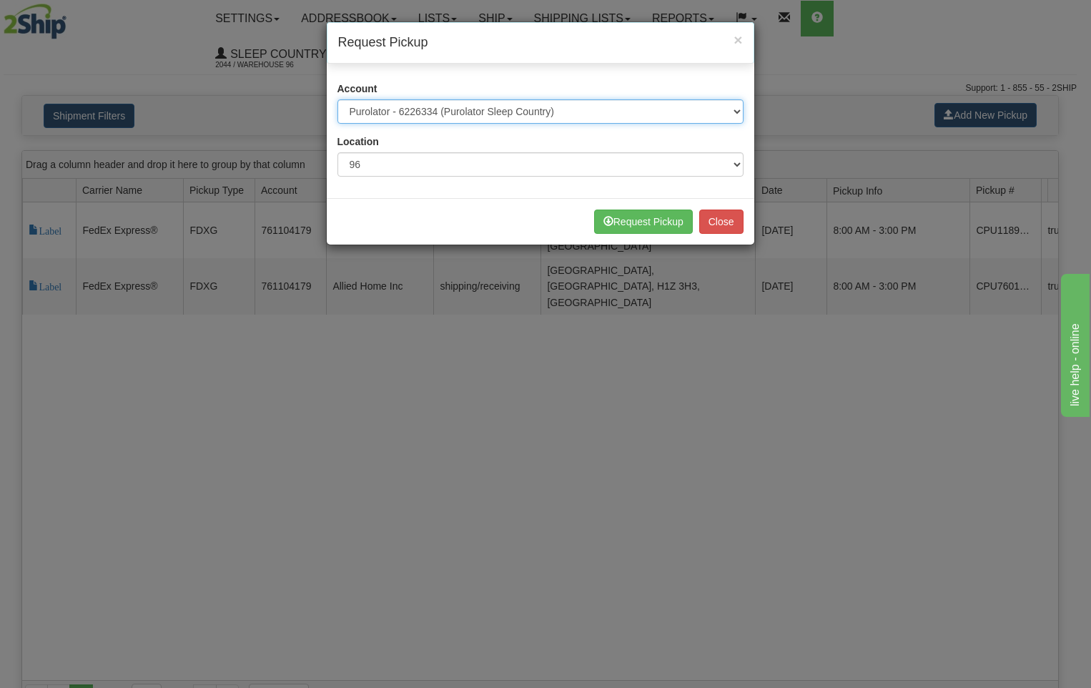
click at [739, 111] on select "Please select Canada Post - 1021964 ([GEOGRAPHIC_DATA] Post 96) Canpar - 438109…" at bounding box center [540, 111] width 406 height 24
click at [607, 112] on select "Please select Canada Post - 1021964 ([GEOGRAPHIC_DATA] Post 96) Canpar - 438109…" at bounding box center [540, 111] width 406 height 24
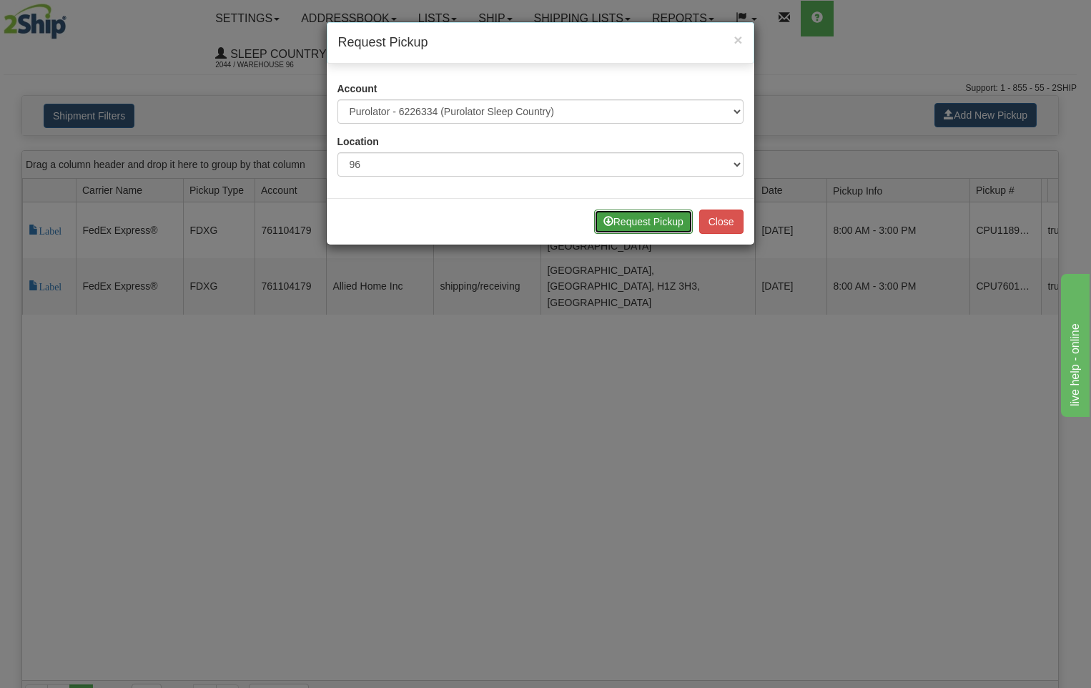
click at [654, 224] on button "Request Pickup" at bounding box center [643, 221] width 99 height 24
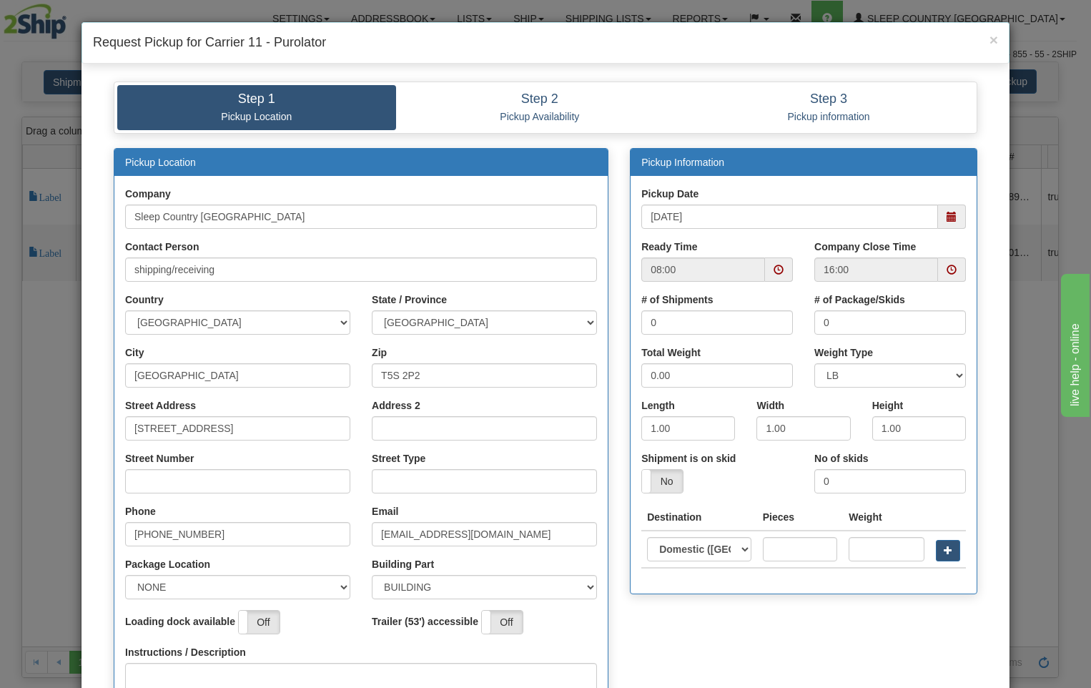
scroll to position [224, 0]
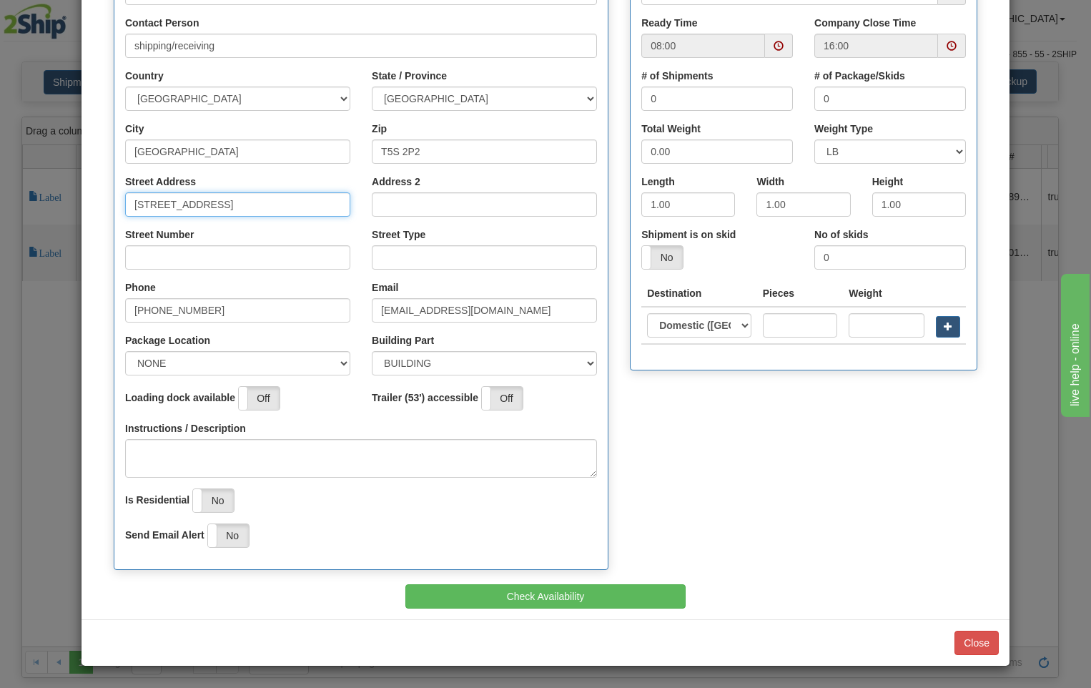
click at [275, 204] on input "[STREET_ADDRESS]" at bounding box center [237, 204] width 225 height 24
type input "18137"
type input "111"
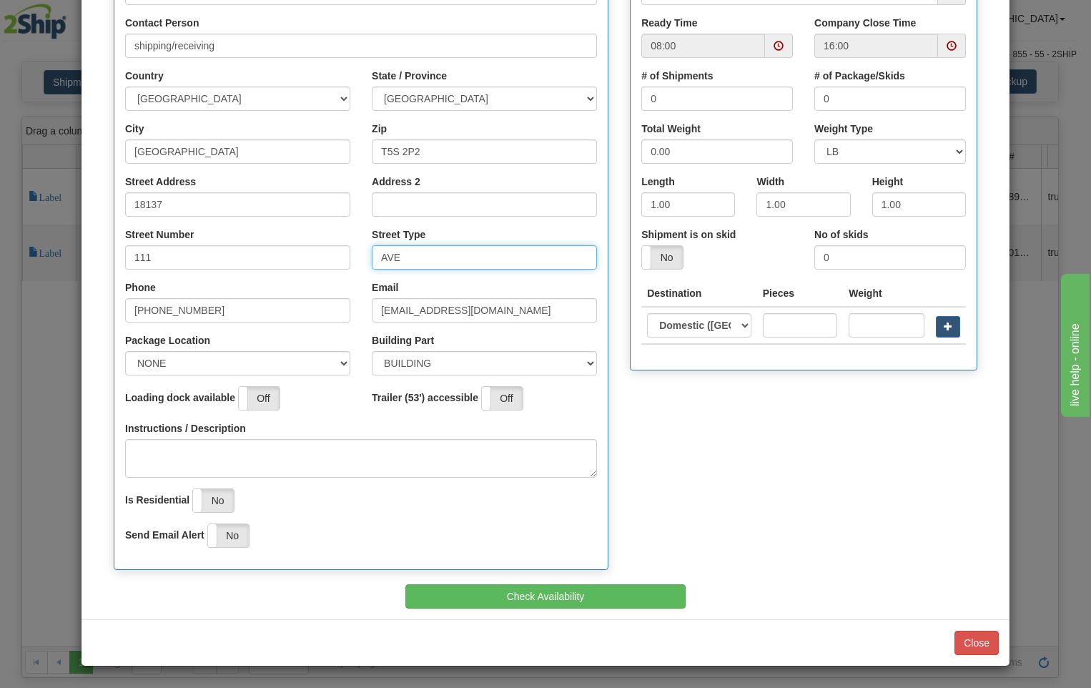
type input "AVE"
click at [331, 364] on select "NONE FRONT REAR SIDE" at bounding box center [237, 363] width 225 height 24
select select "2"
click at [125, 351] on select "NONE FRONT REAR SIDE" at bounding box center [237, 363] width 225 height 24
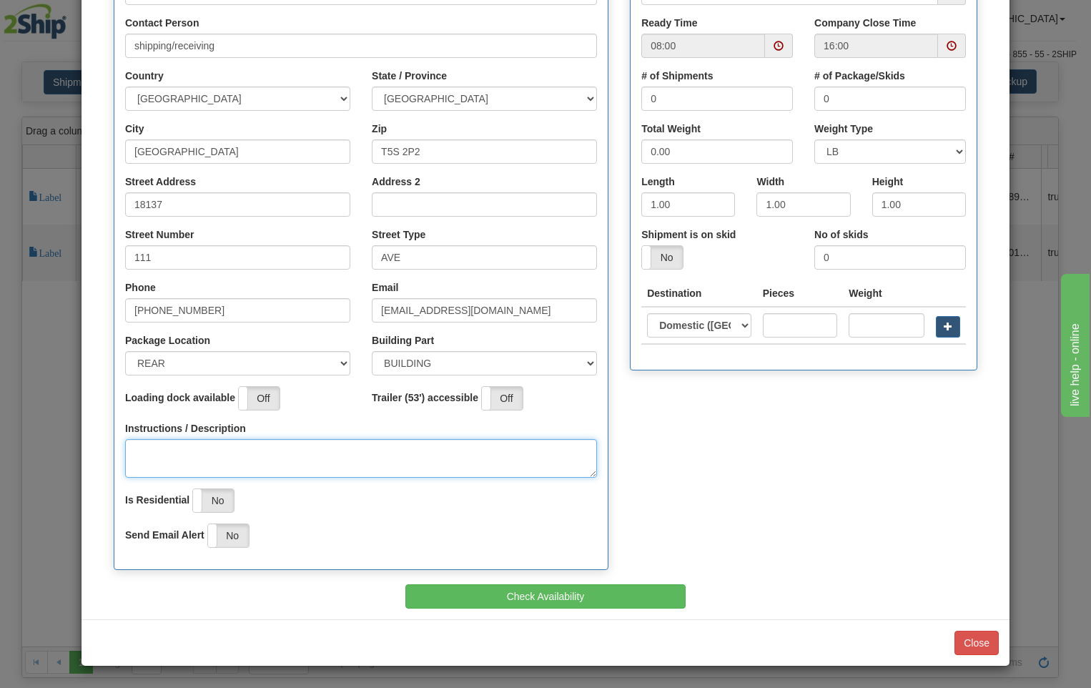
click at [170, 453] on textarea "Instructions / Description" at bounding box center [361, 458] width 472 height 39
click at [775, 47] on span at bounding box center [779, 46] width 10 height 10
type textarea "PICKUP AT REAR OD BUILDING"
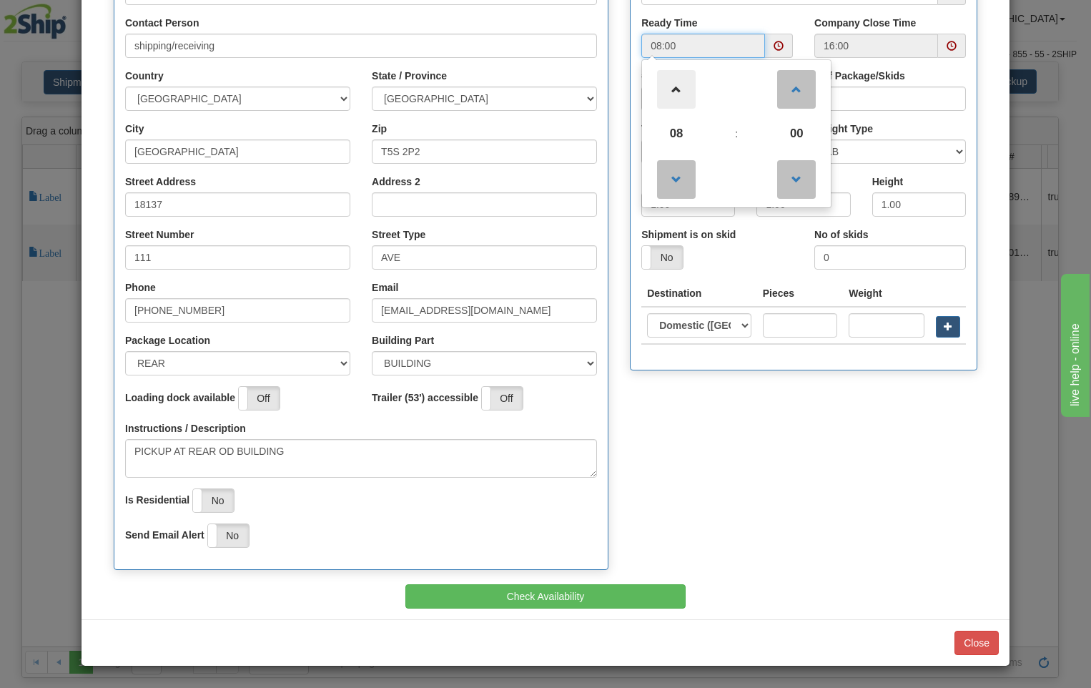
click at [672, 89] on span at bounding box center [676, 89] width 39 height 39
type input "12:00"
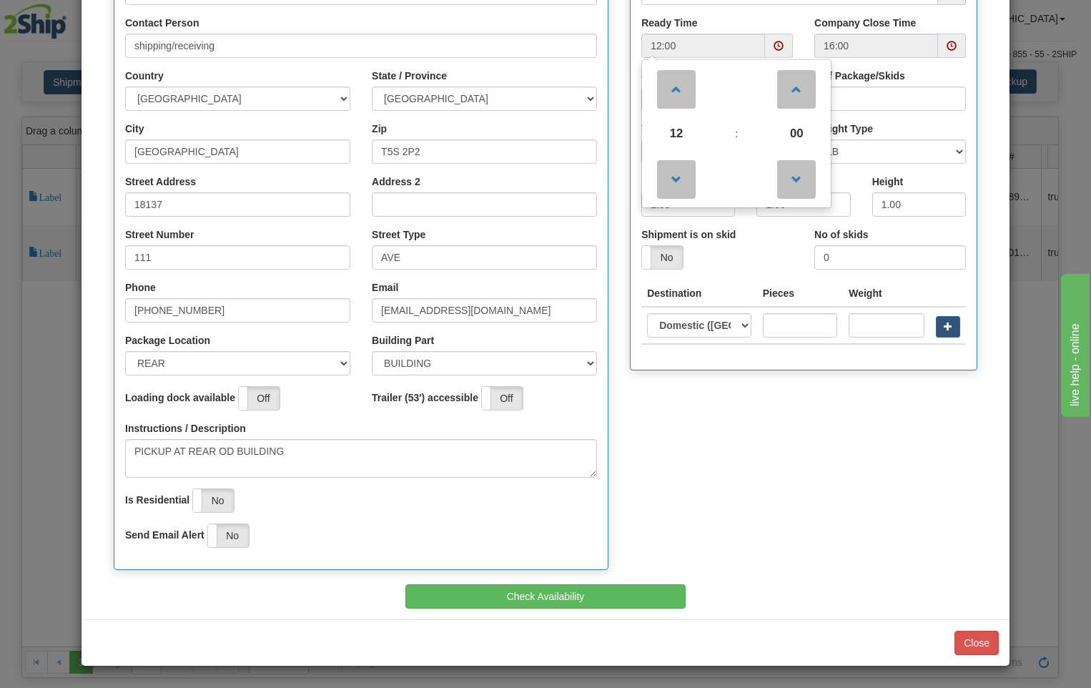
click at [767, 456] on div "Pickup Location Company Sleep Country [GEOGRAPHIC_DATA] Contact Person shipping…" at bounding box center [545, 254] width 885 height 661
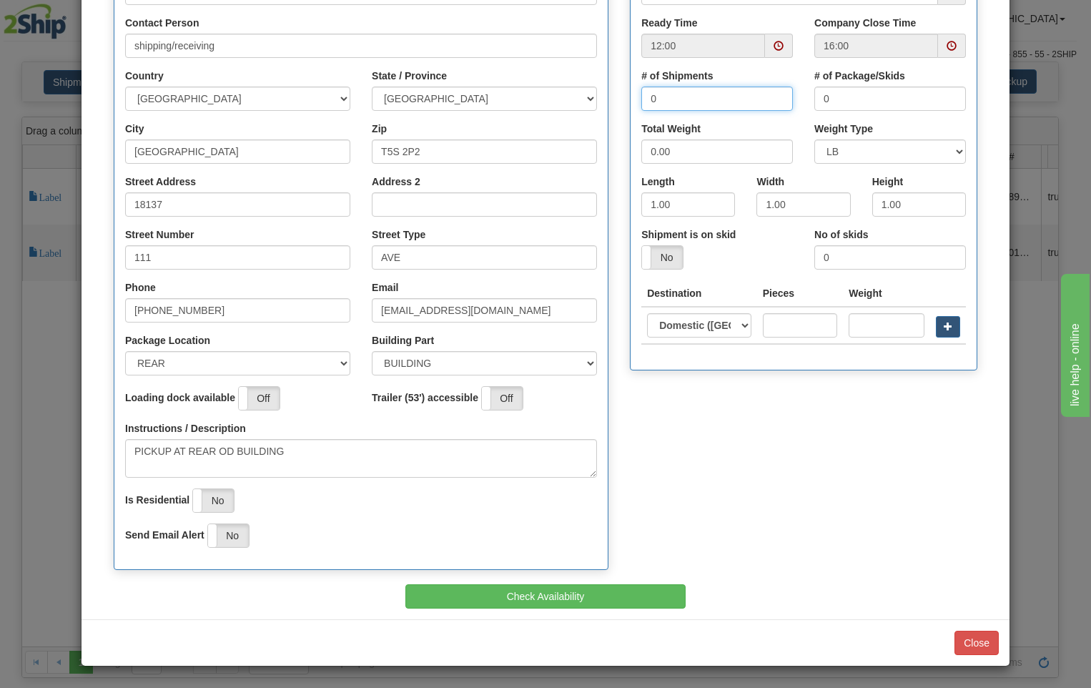
click at [666, 102] on input "0" at bounding box center [717, 99] width 152 height 24
type input "1"
click at [680, 156] on input "0.00" at bounding box center [717, 151] width 152 height 24
type input "0"
type input "5.0"
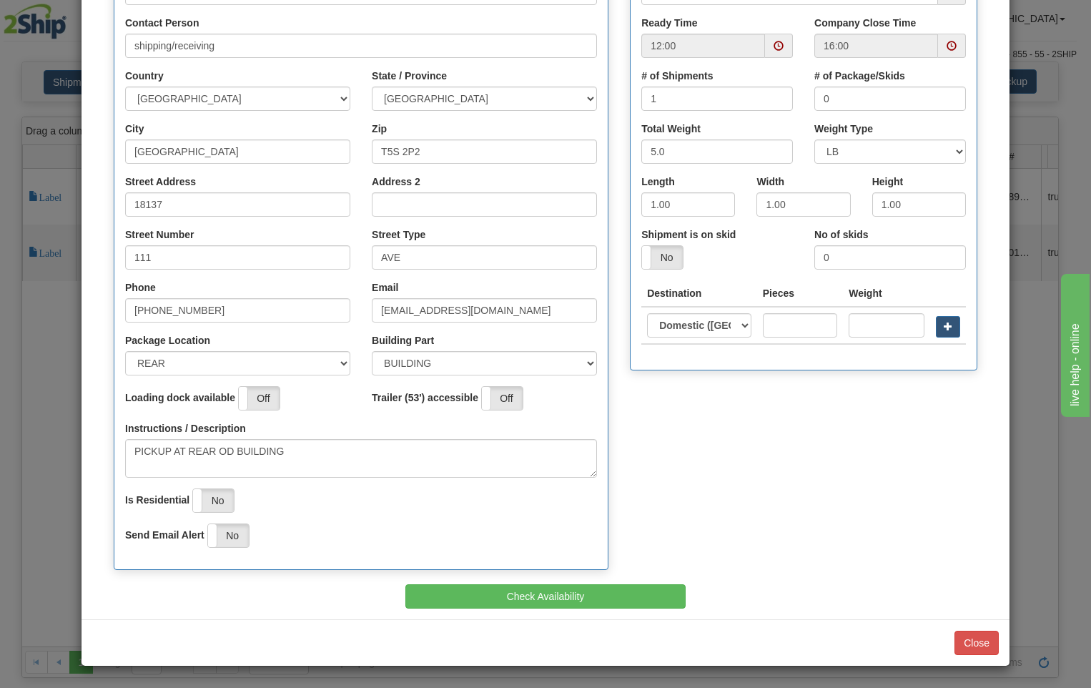
click at [676, 223] on div "Length 1.00" at bounding box center [688, 200] width 115 height 53
click at [673, 199] on input "1.00" at bounding box center [688, 204] width 94 height 24
type input "1"
type input "10"
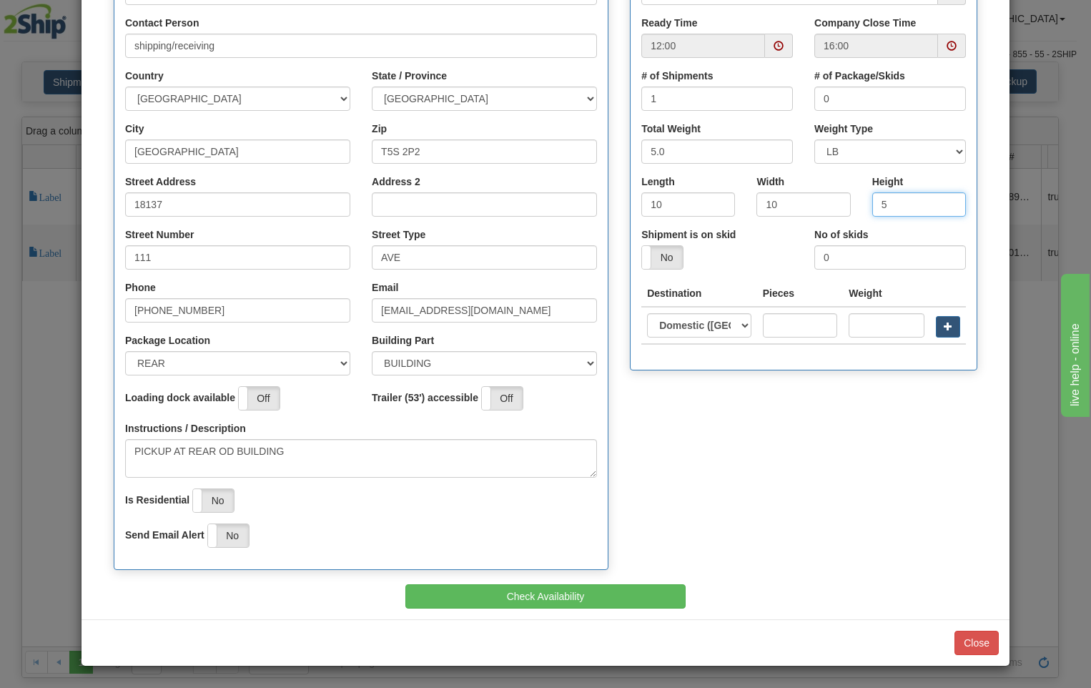
type input "5"
click at [792, 326] on input "text" at bounding box center [800, 325] width 74 height 24
type input "1"
click at [882, 331] on input "5" at bounding box center [887, 325] width 76 height 24
type input "5"
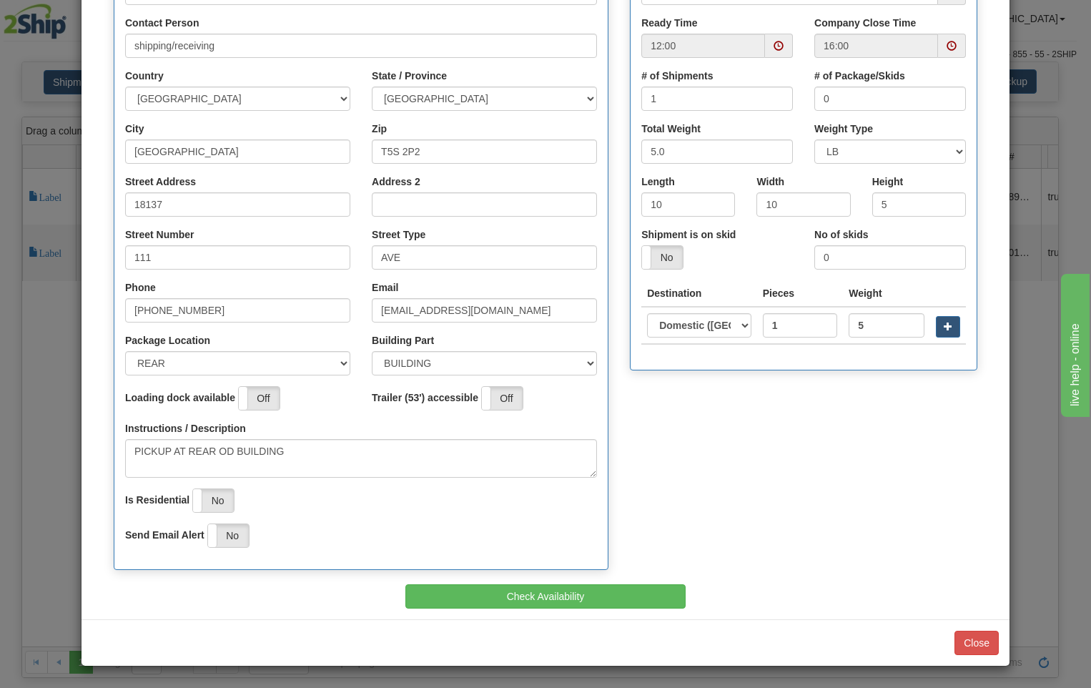
click at [765, 365] on div "Pickup Date [DATE] Ready Time 12:00 Company Close Time 16:00 # of Shipments 1" at bounding box center [804, 160] width 346 height 418
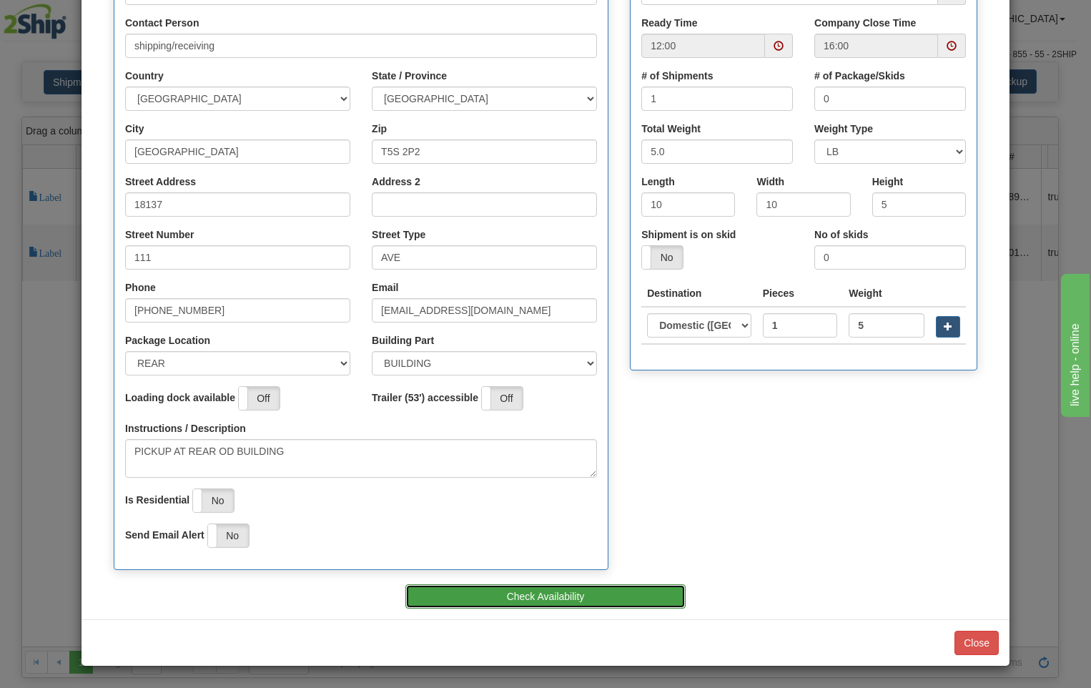
click at [622, 593] on button "Check Availability" at bounding box center [545, 596] width 281 height 24
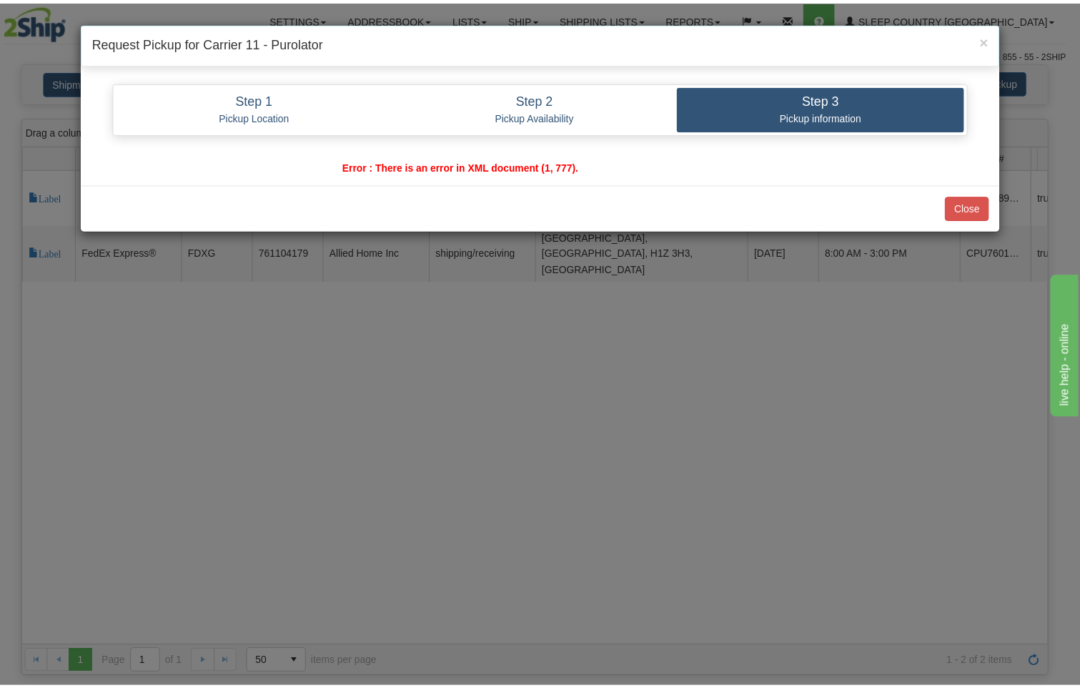
scroll to position [0, 0]
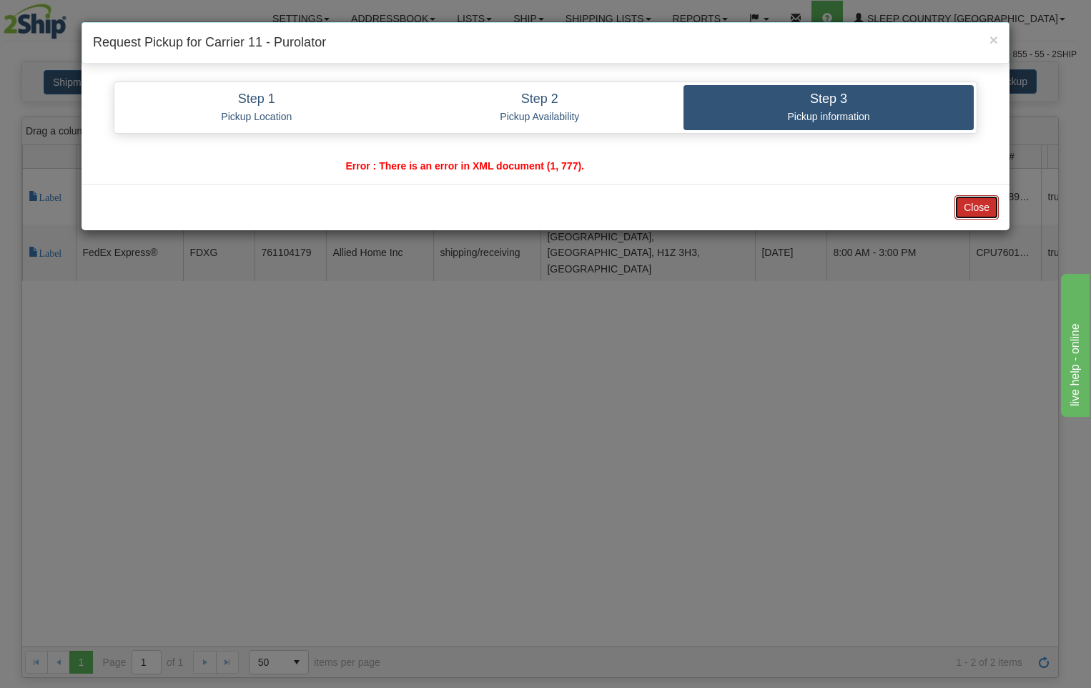
click at [982, 199] on button "Close" at bounding box center [976, 207] width 44 height 24
